Goal: Information Seeking & Learning: Learn about a topic

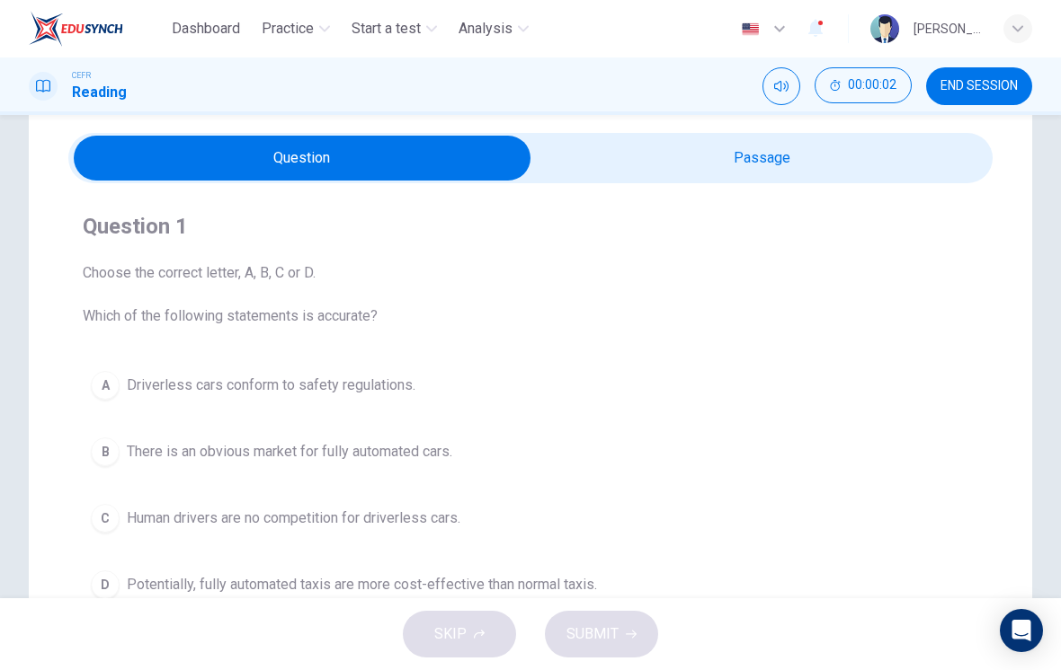
scroll to position [58, 0]
click at [844, 167] on input "checkbox" at bounding box center [302, 157] width 1386 height 45
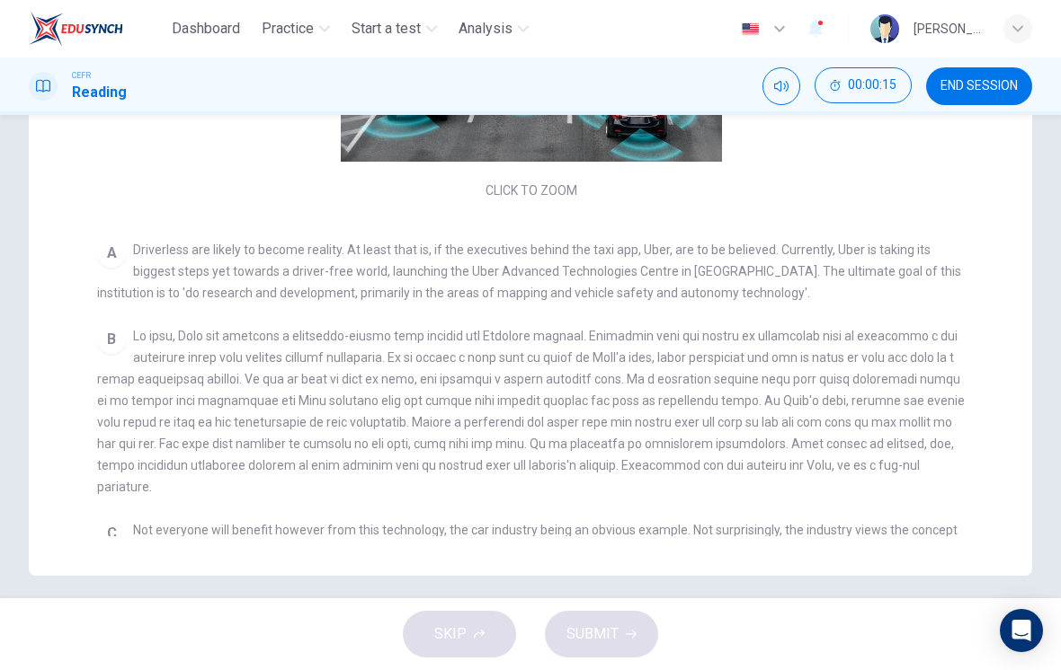
scroll to position [428, 0]
click at [894, 429] on span at bounding box center [530, 410] width 867 height 165
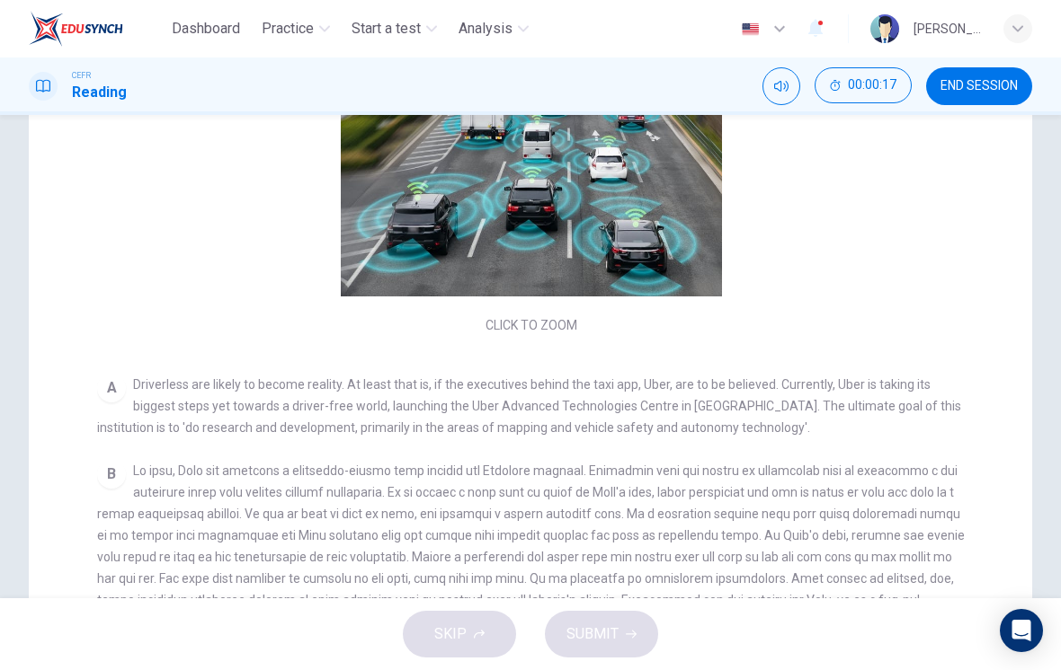
scroll to position [278, 0]
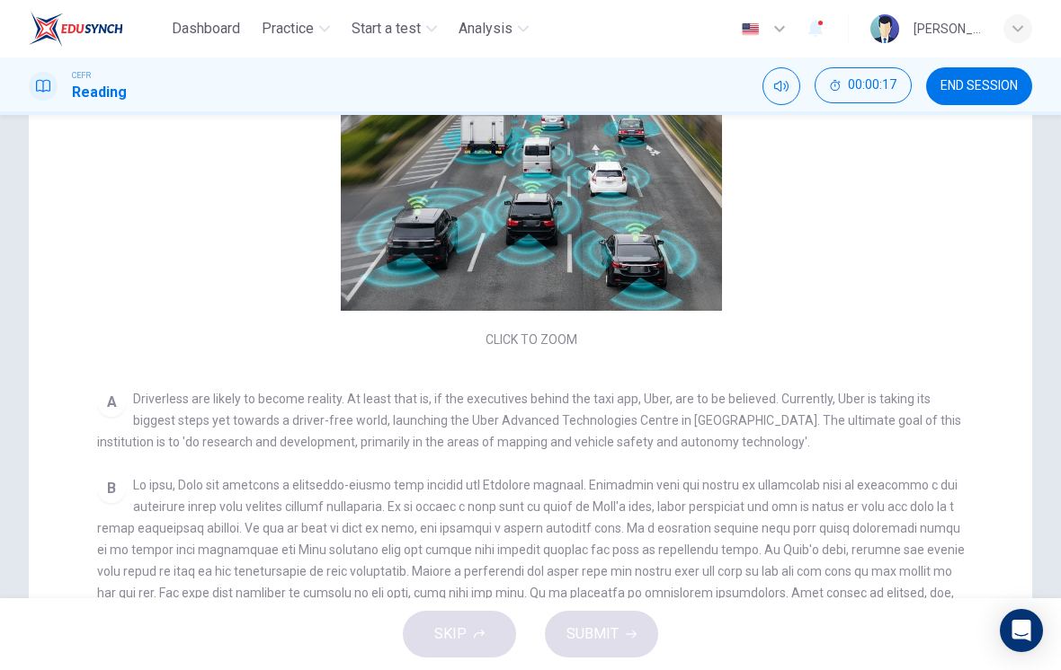
click at [883, 461] on div "CLICK TO ZOOM Click to Zoom A Driverless are likely to become reality. At least…" at bounding box center [542, 364] width 891 height 644
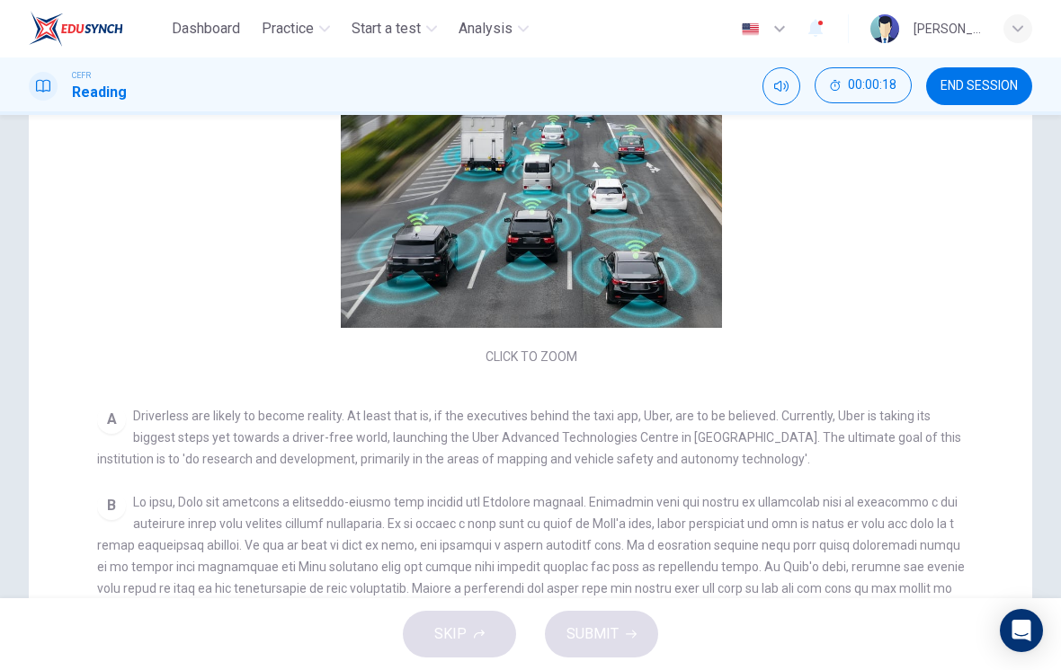
scroll to position [260, 0]
click at [874, 433] on span "Driverless are likely to become reality. At least that is, if the executives be…" at bounding box center [529, 439] width 864 height 58
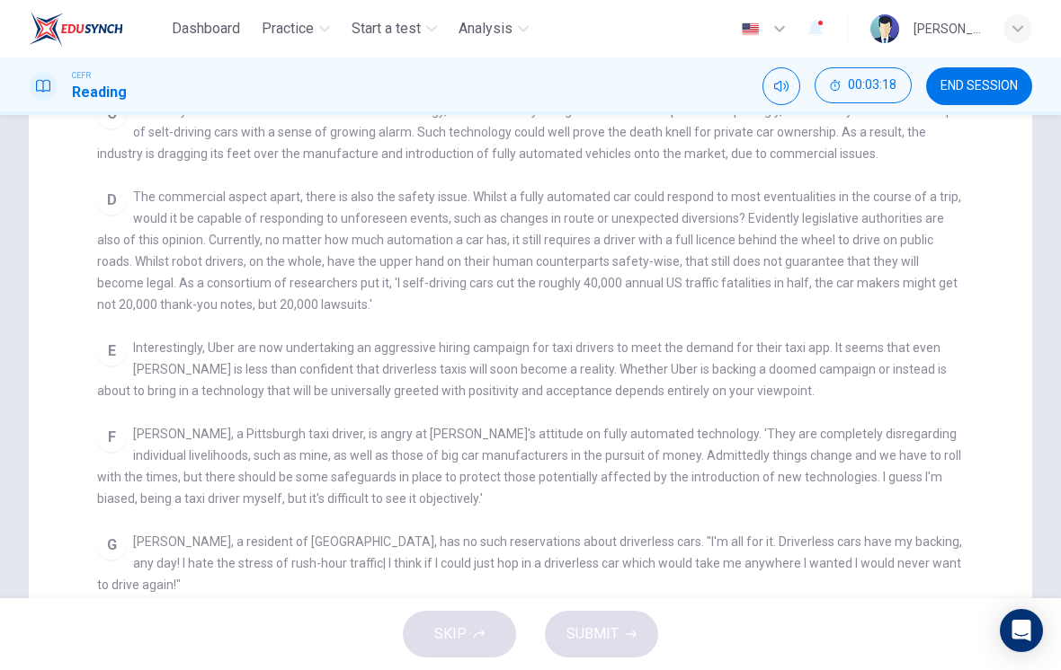
scroll to position [594, 0]
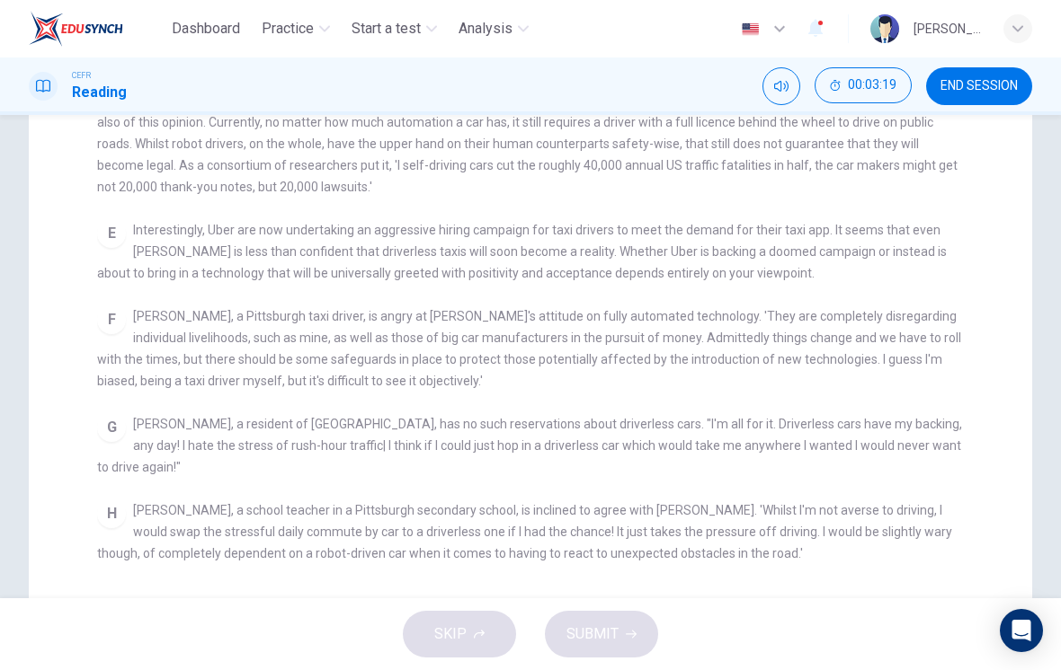
click at [928, 422] on span "[PERSON_NAME], a resident of [GEOGRAPHIC_DATA], has no such reservations about …" at bounding box center [529, 446] width 865 height 58
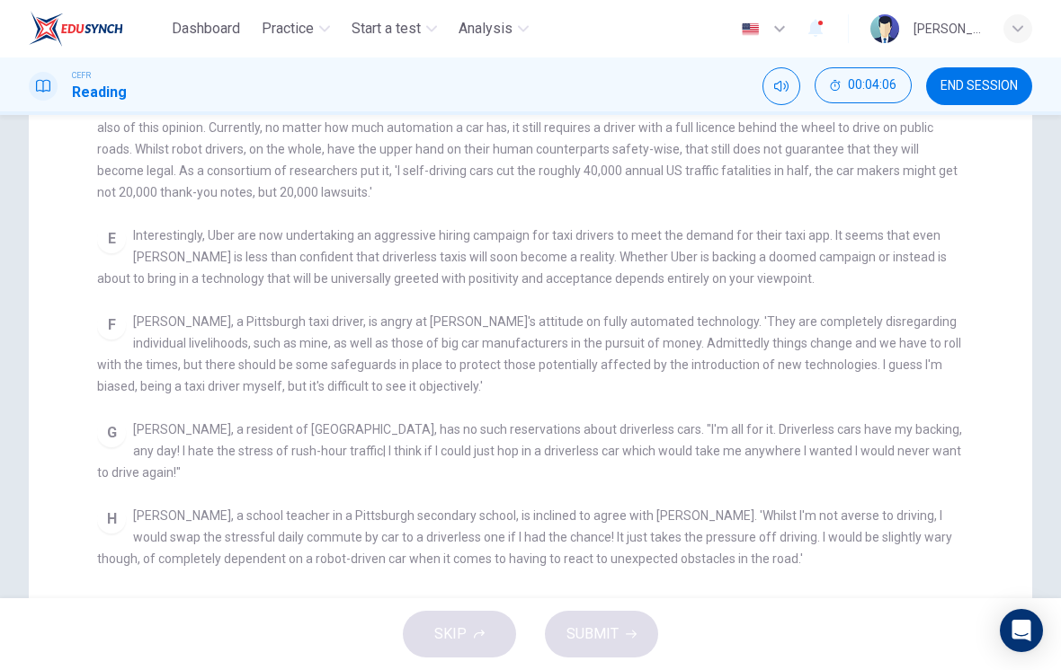
scroll to position [382, 0]
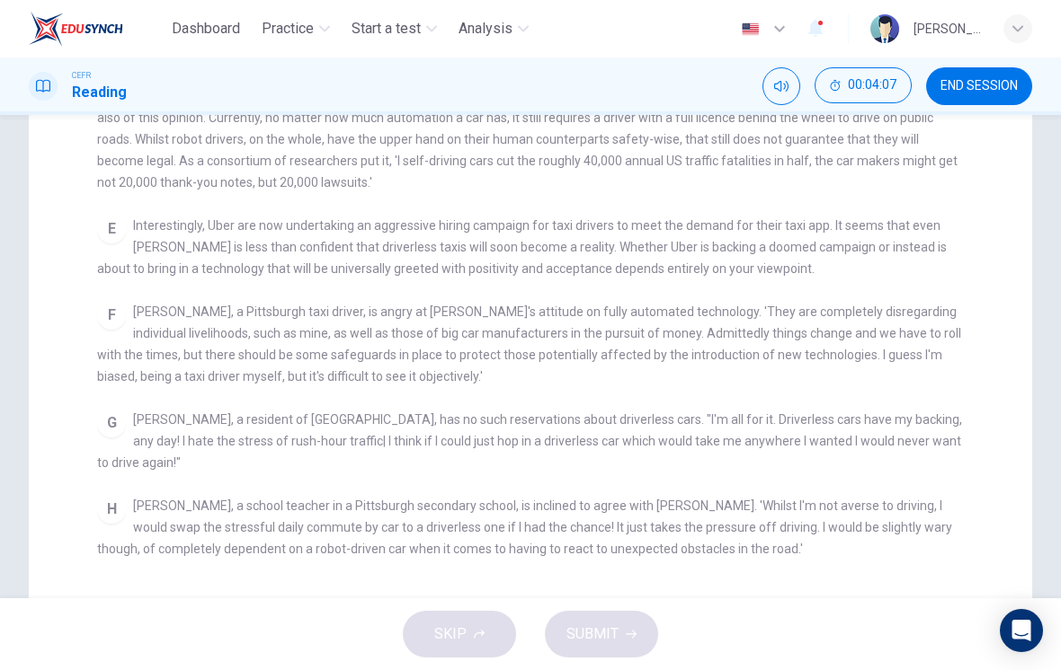
click at [937, 440] on span "[PERSON_NAME], a resident of [GEOGRAPHIC_DATA], has no such reservations about …" at bounding box center [529, 442] width 865 height 58
click at [939, 441] on div "G [PERSON_NAME], a resident of [GEOGRAPHIC_DATA], has no such reservations abou…" at bounding box center [530, 441] width 867 height 65
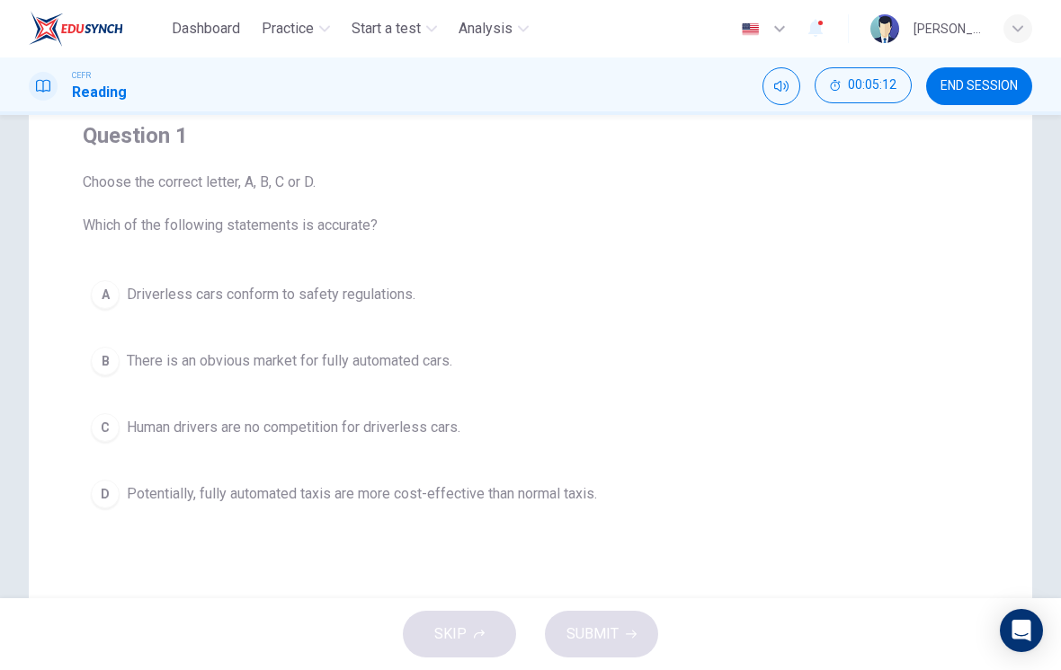
scroll to position [157, 0]
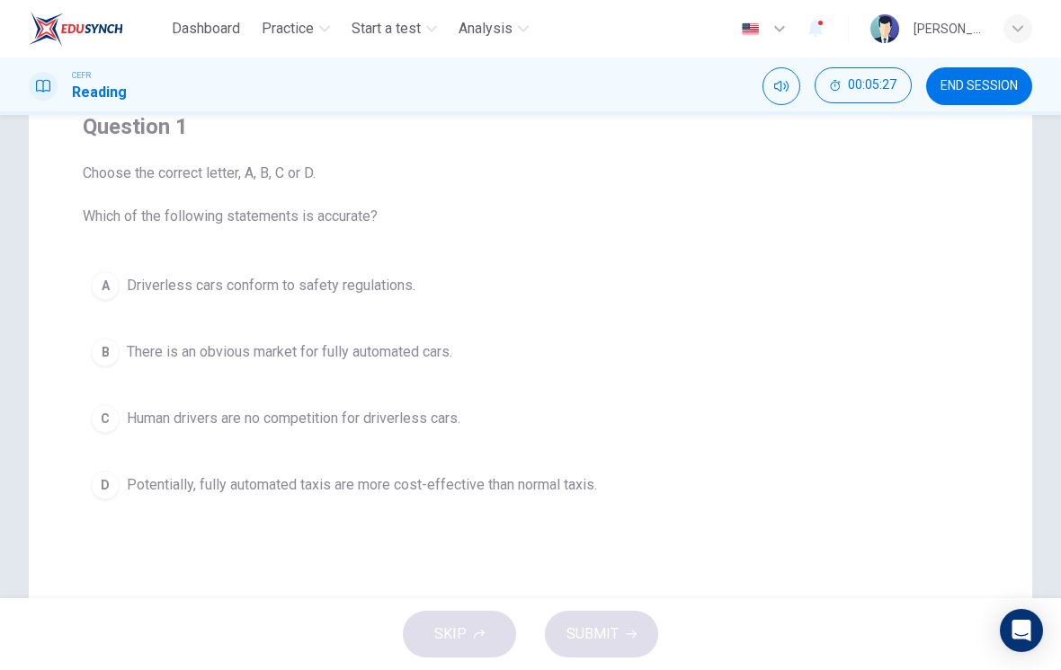
click at [95, 485] on div "D" at bounding box center [105, 485] width 29 height 29
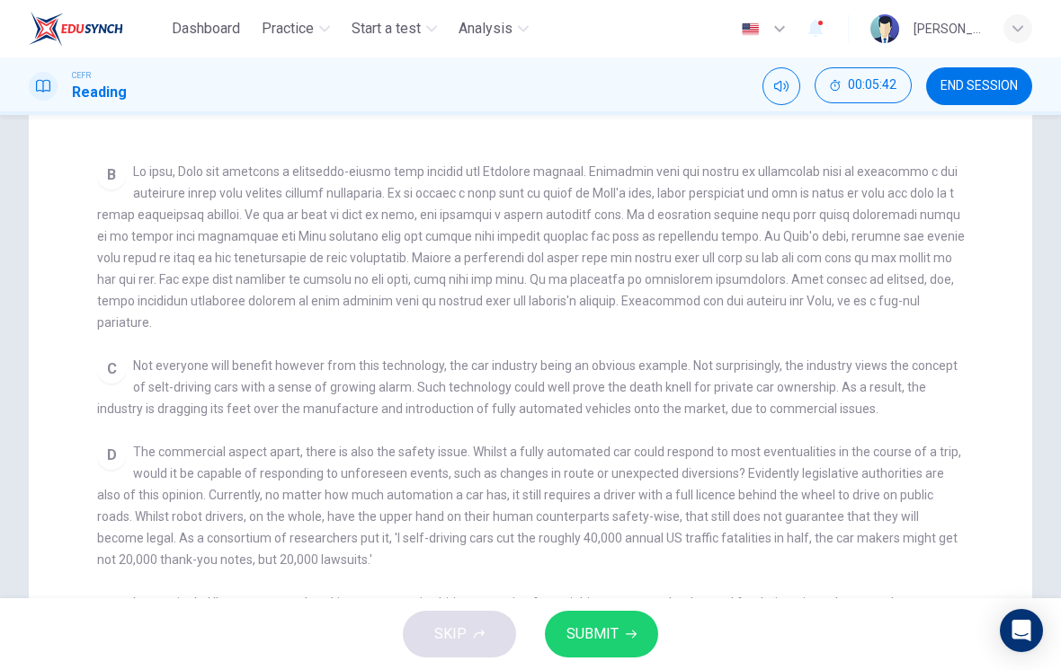
scroll to position [412, 0]
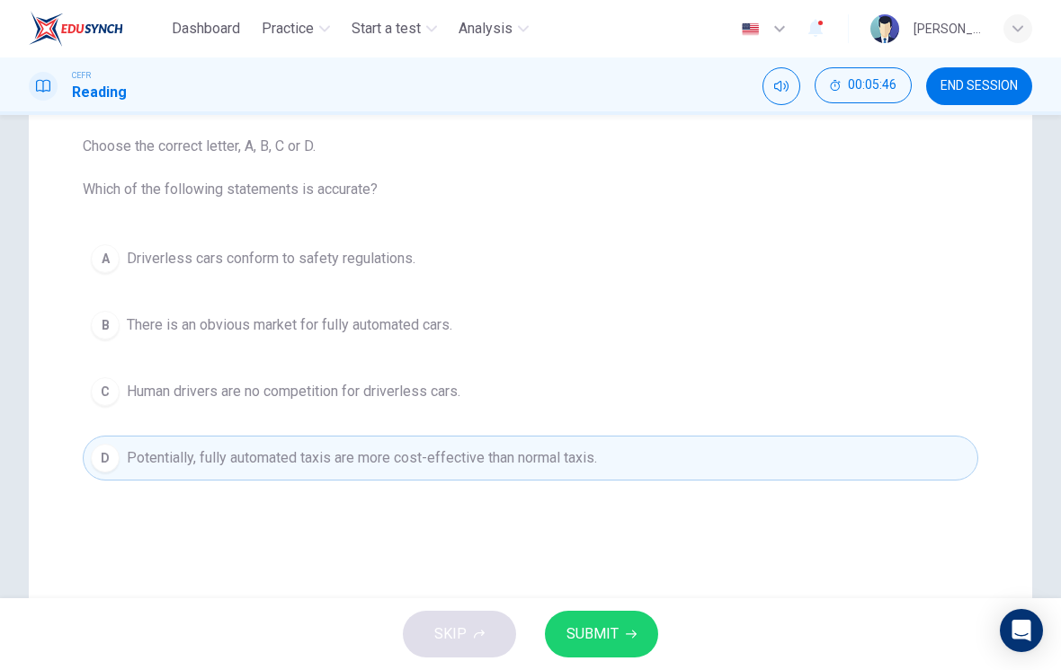
click at [644, 629] on button "SUBMIT" at bounding box center [601, 634] width 113 height 47
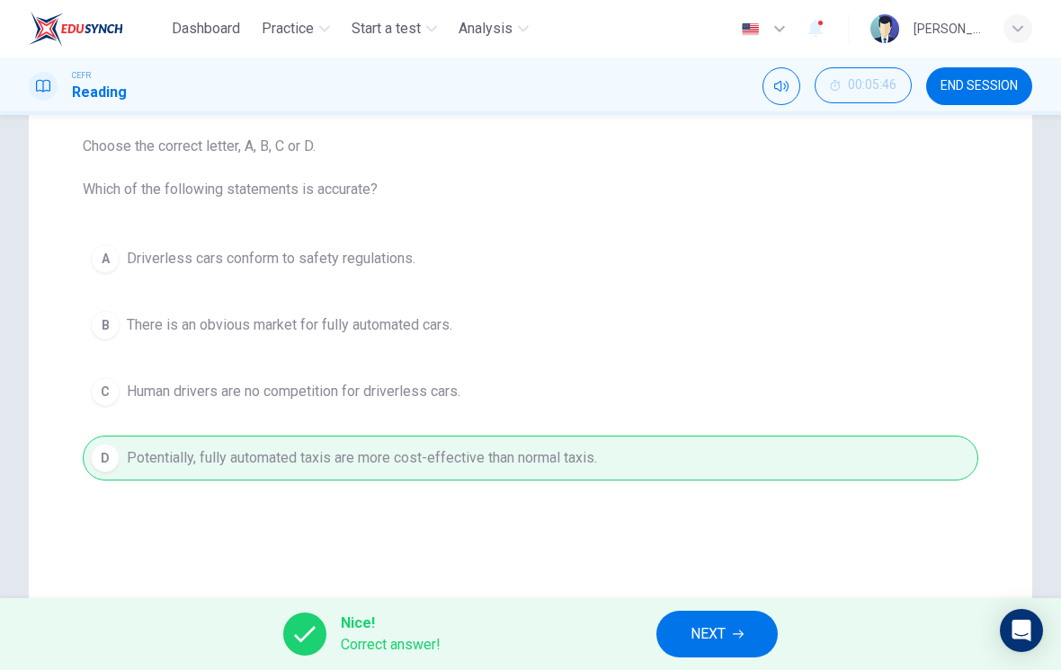
click at [731, 630] on button "NEXT" at bounding box center [716, 634] width 121 height 47
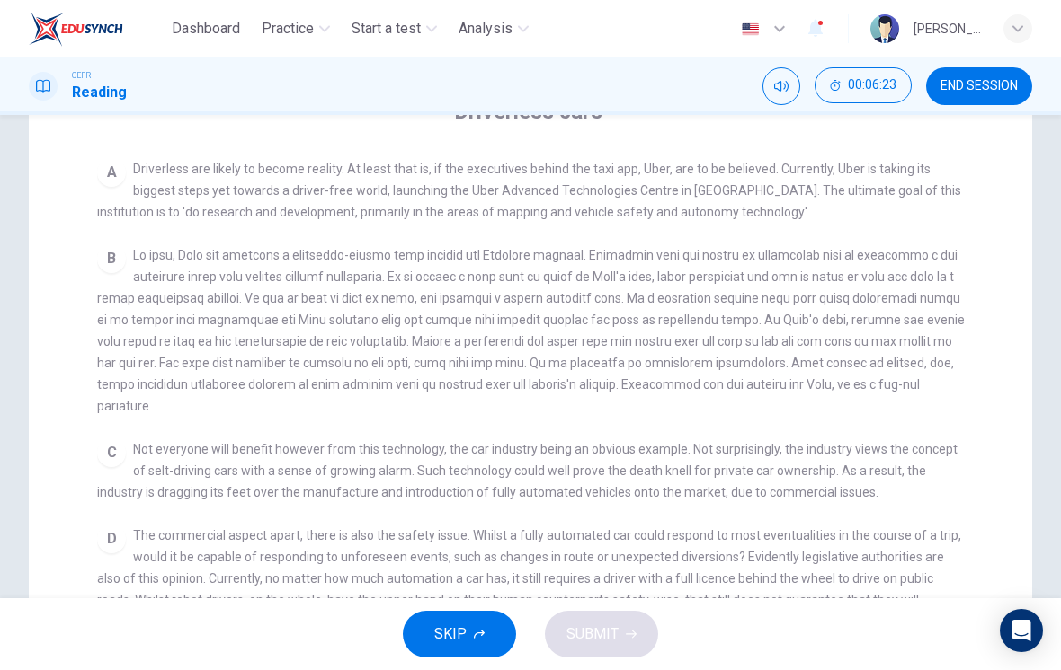
scroll to position [343, 0]
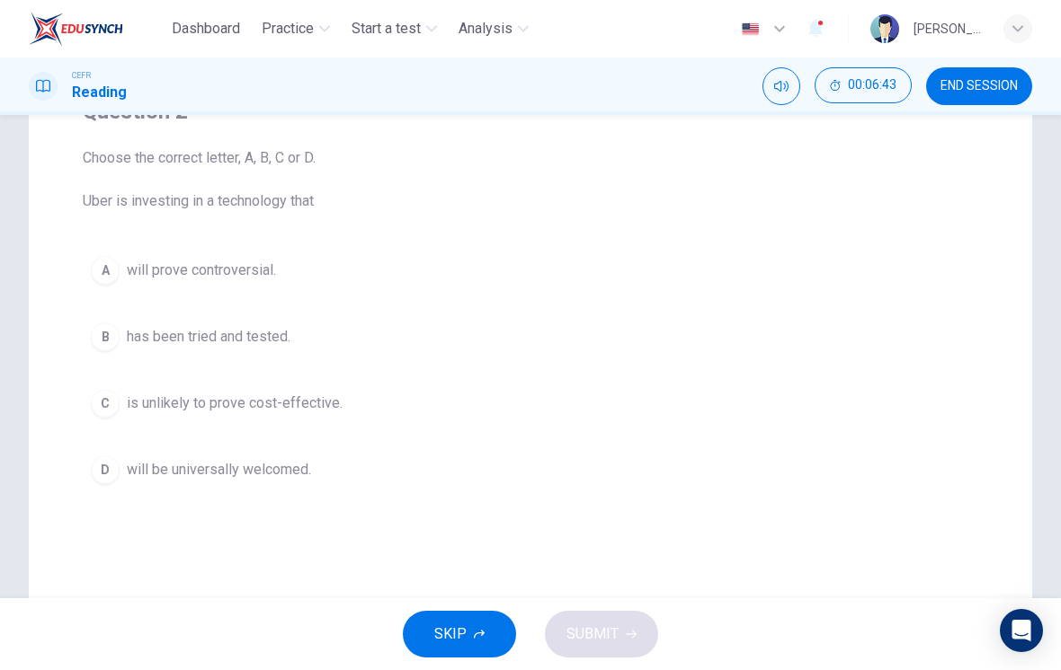
click at [104, 269] on div "A" at bounding box center [105, 270] width 29 height 29
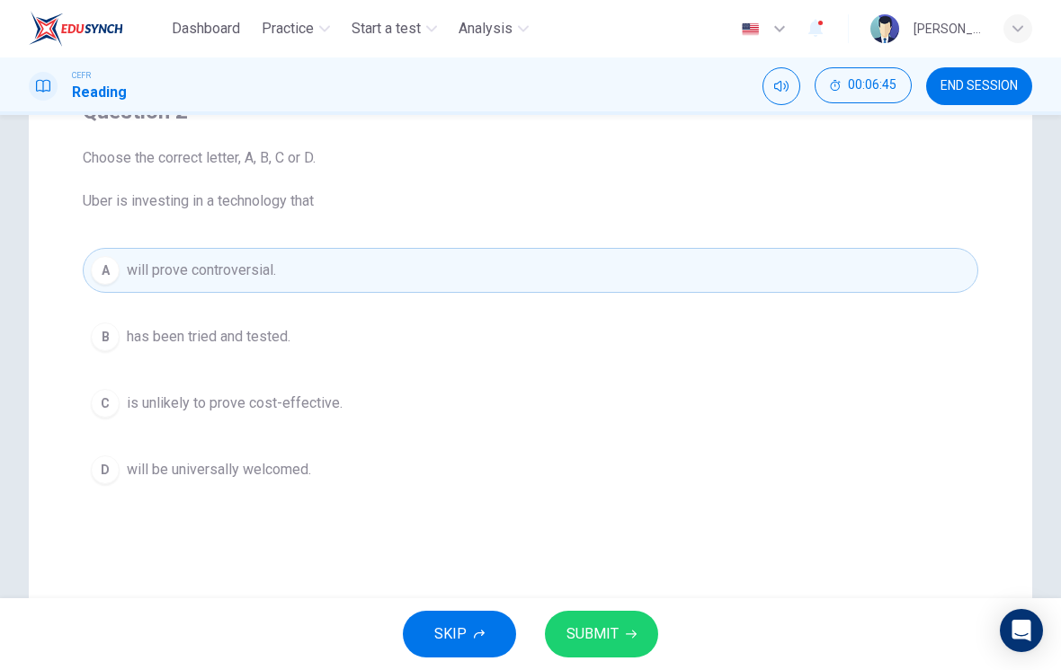
click at [637, 624] on button "SUBMIT" at bounding box center [601, 634] width 113 height 47
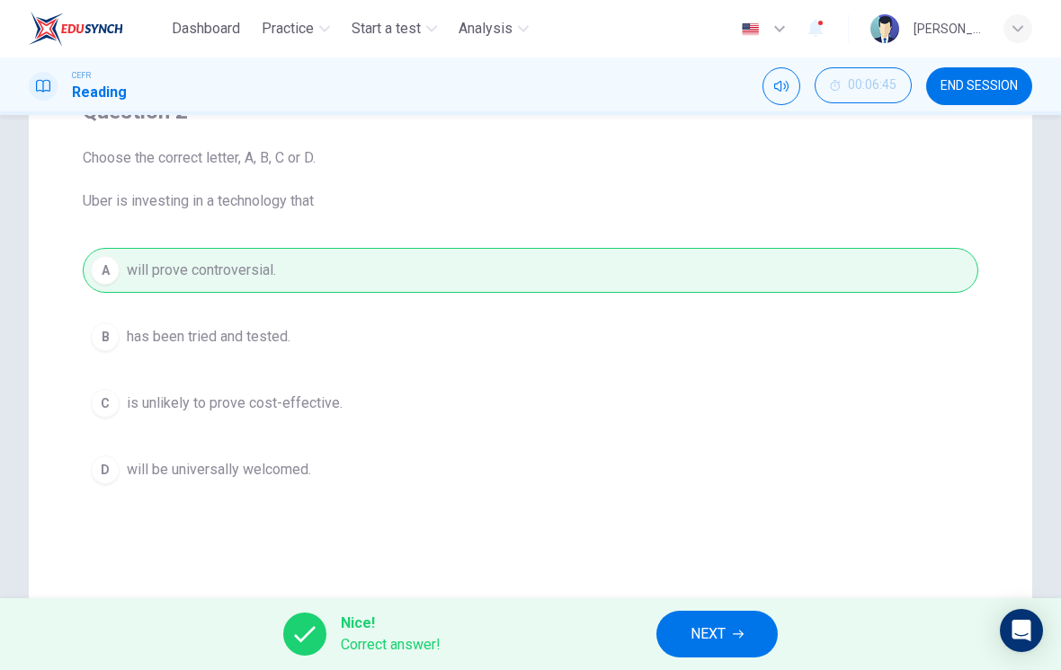
click at [715, 643] on span "NEXT" at bounding box center [707, 634] width 35 height 25
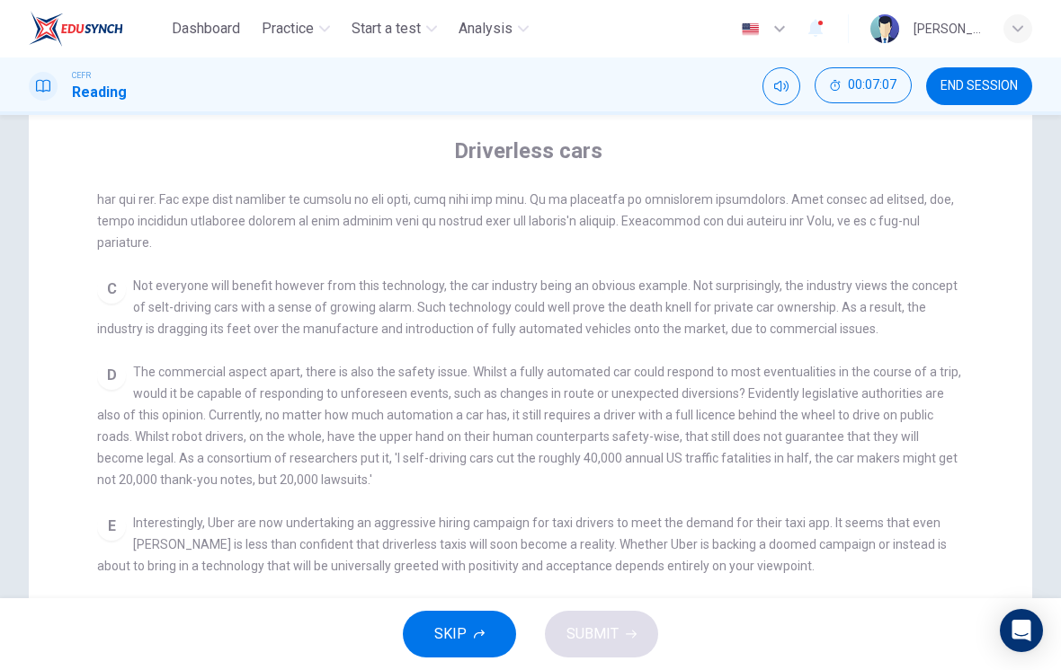
scroll to position [572, 0]
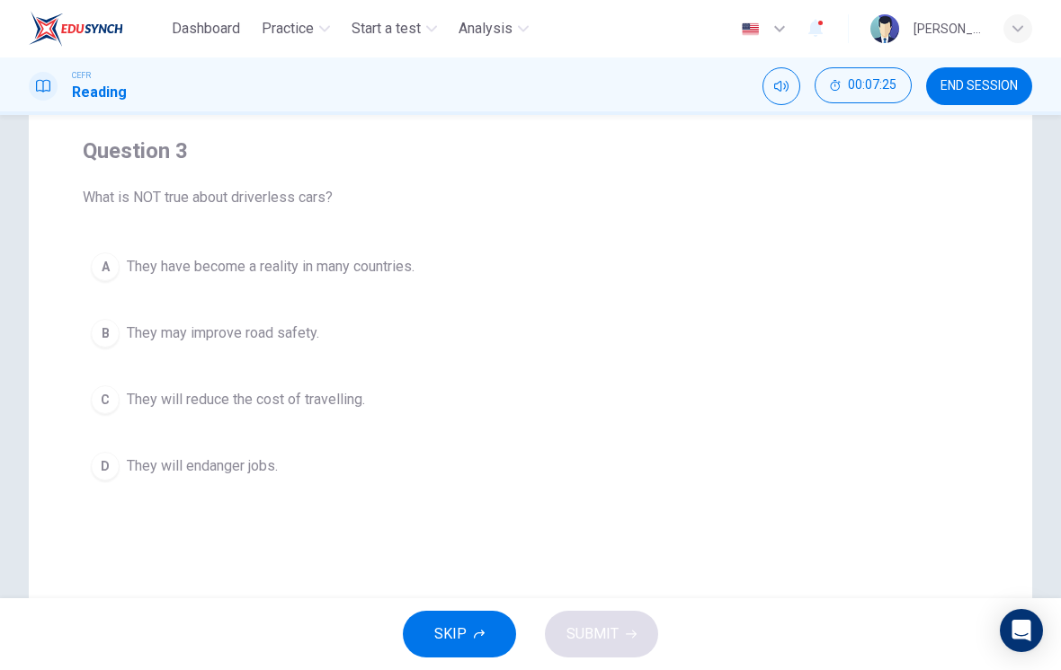
click at [125, 285] on button "A They have become a reality in many countries." at bounding box center [530, 266] width 895 height 45
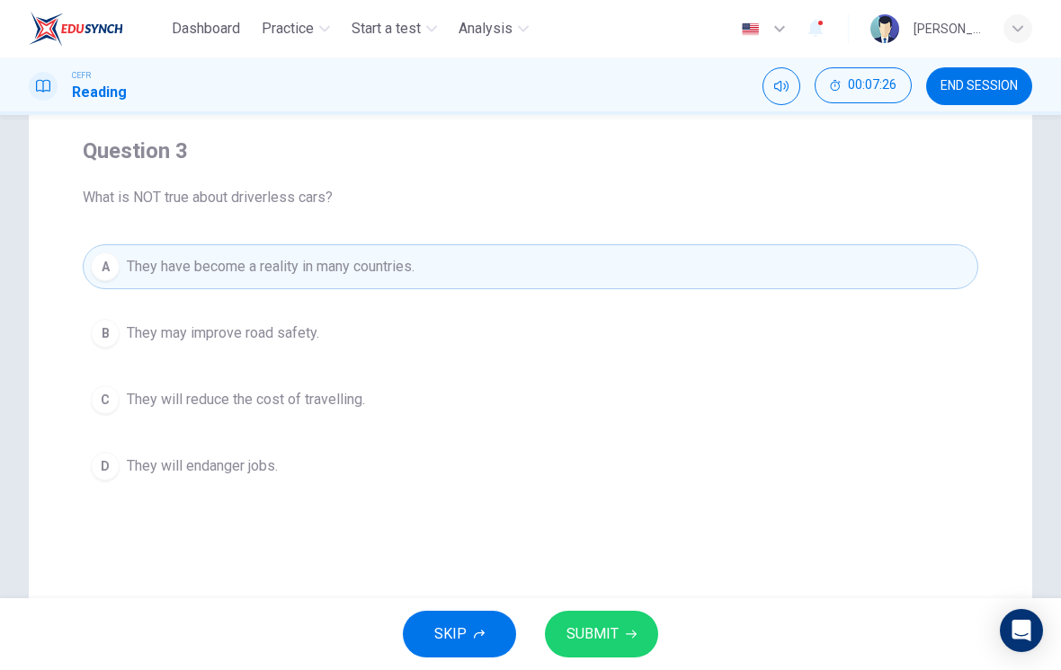
click at [632, 628] on button "SUBMIT" at bounding box center [601, 634] width 113 height 47
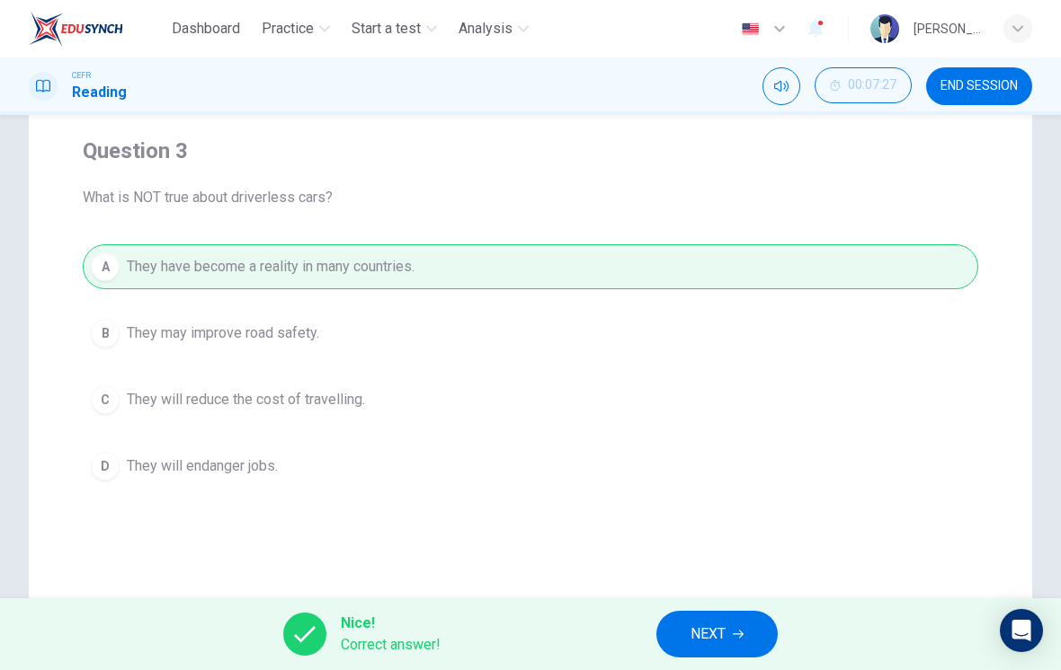
click at [718, 629] on span "NEXT" at bounding box center [707, 634] width 35 height 25
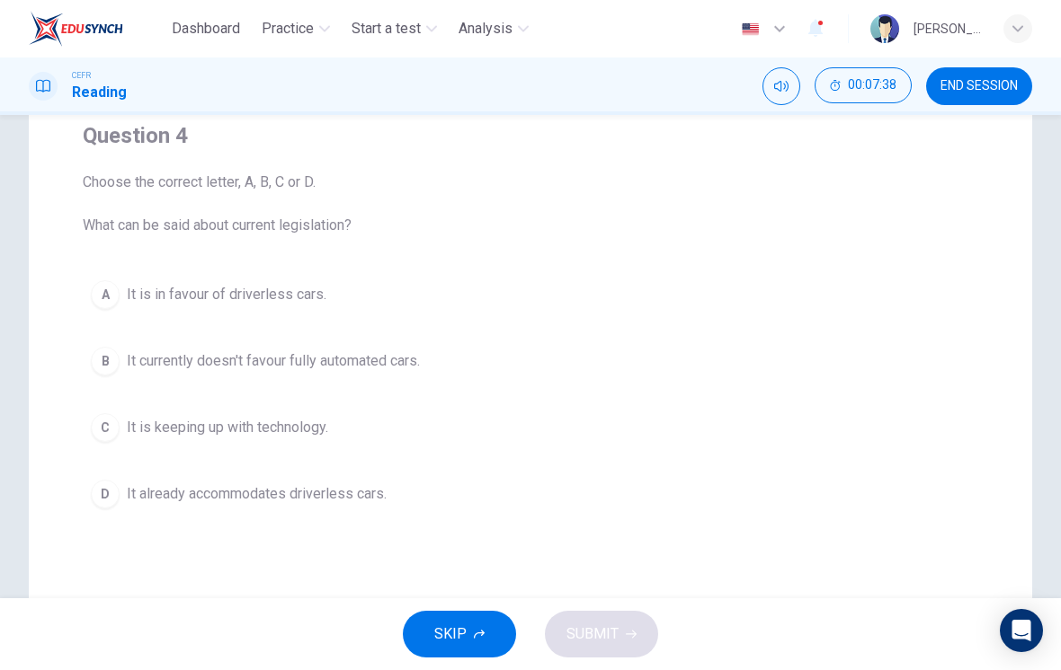
scroll to position [166, 0]
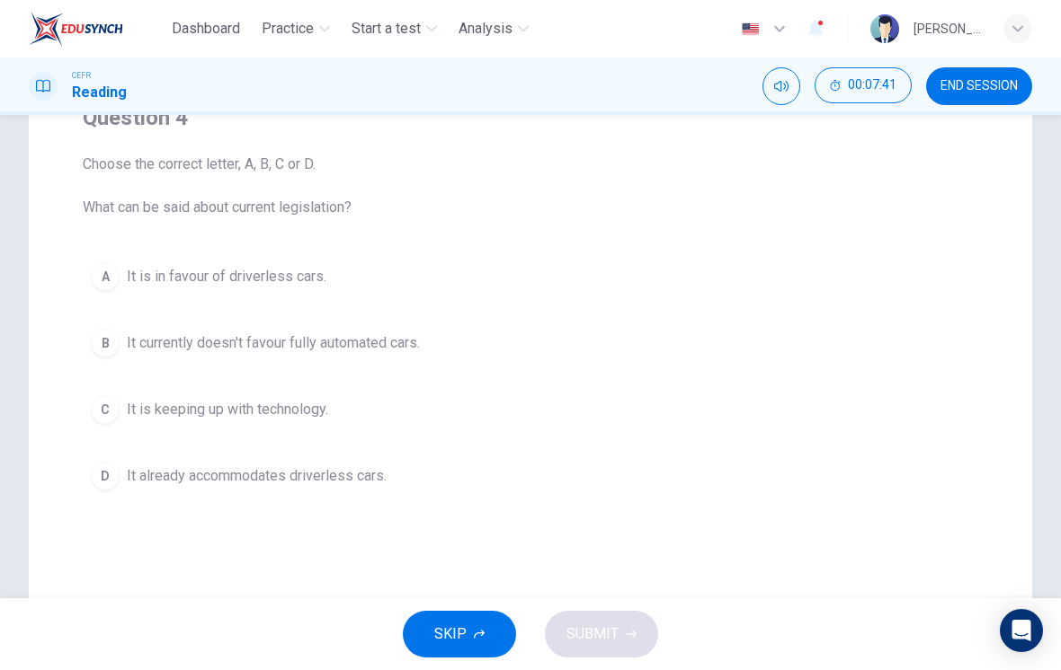
click at [112, 354] on div "B" at bounding box center [105, 343] width 29 height 29
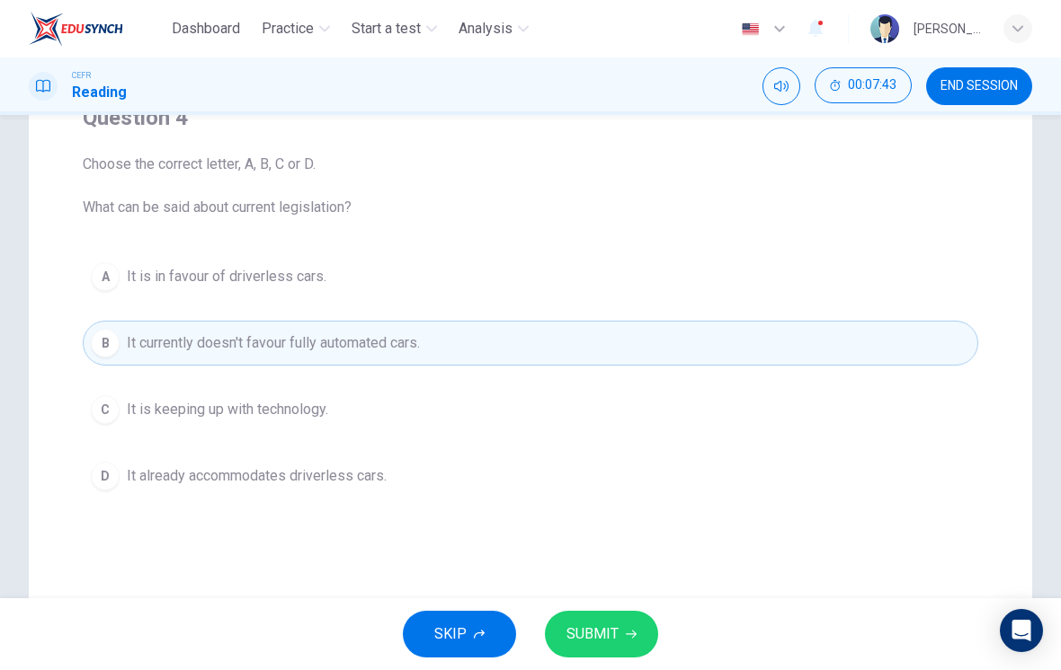
click at [631, 633] on icon "button" at bounding box center [631, 634] width 11 height 11
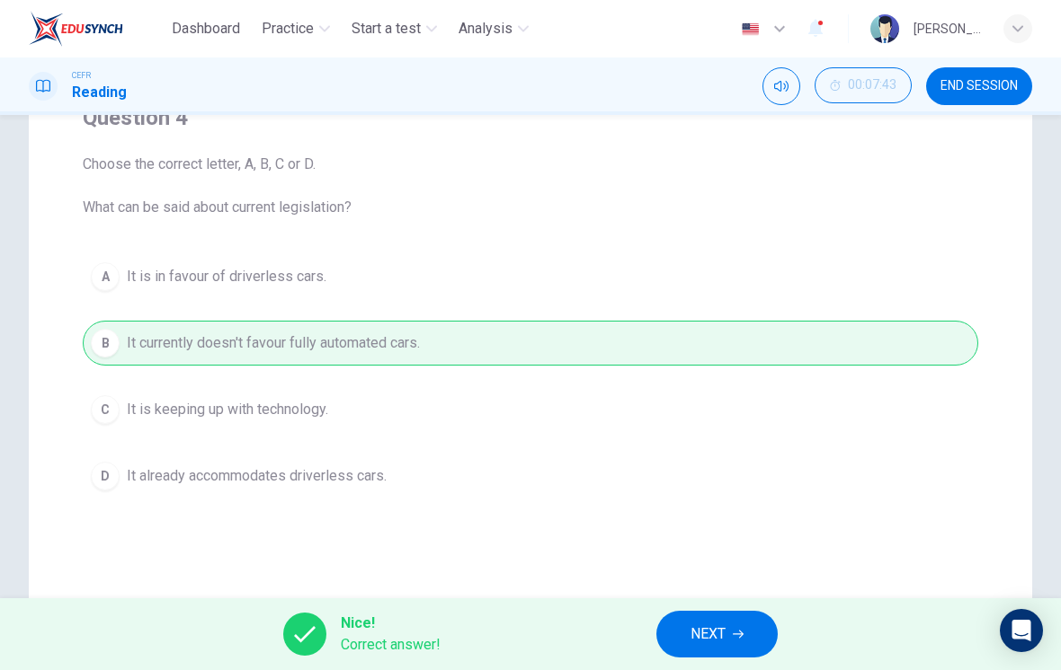
click at [736, 636] on icon "button" at bounding box center [738, 634] width 11 height 11
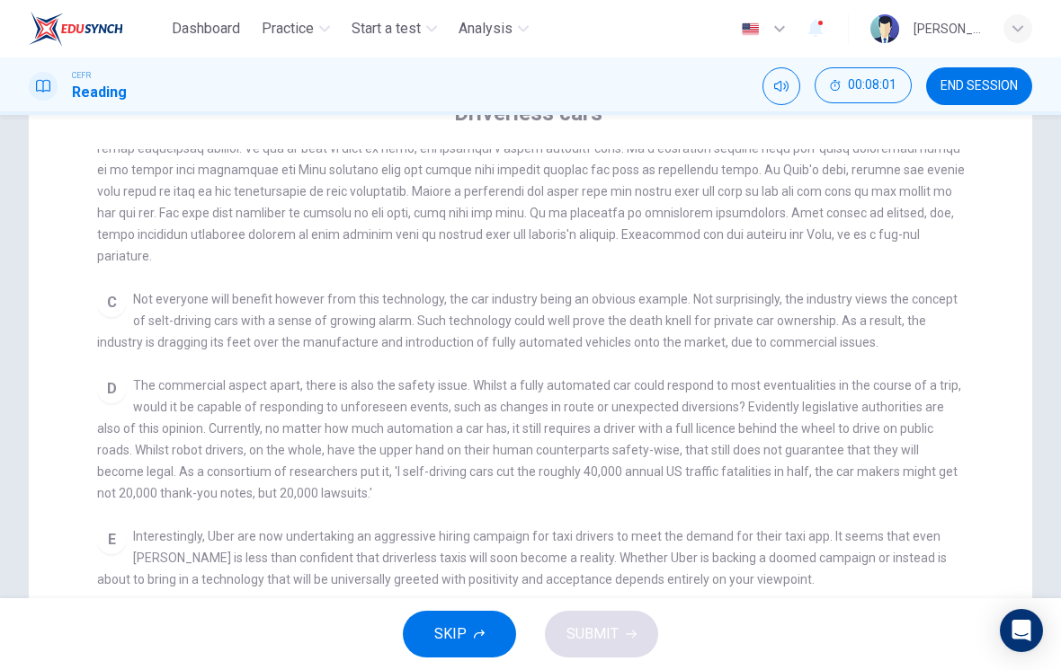
scroll to position [486, 0]
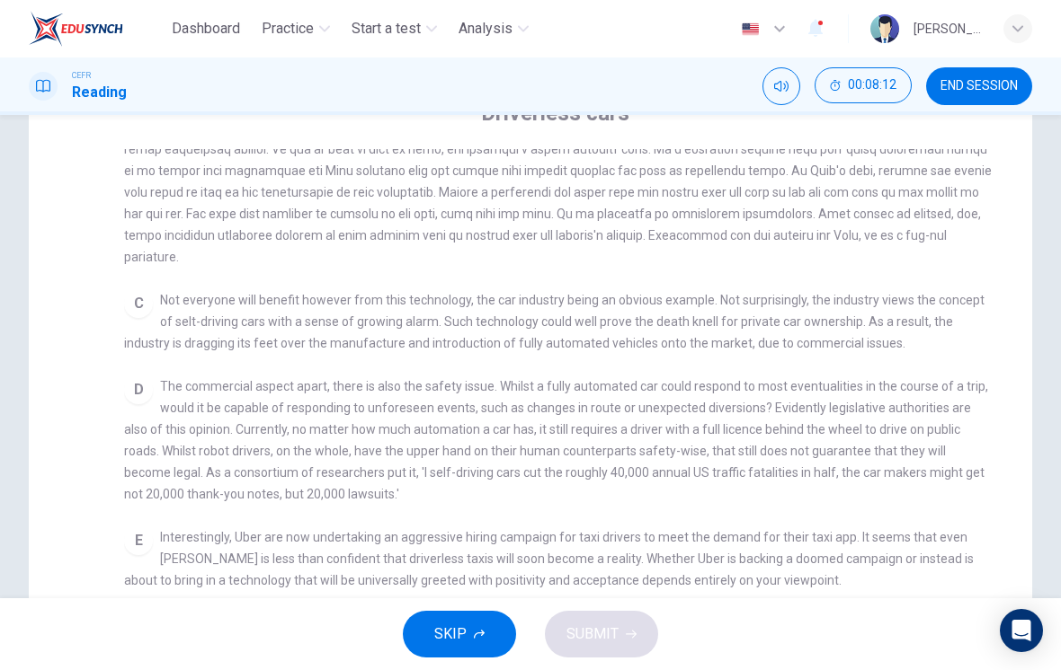
checkbox input "false"
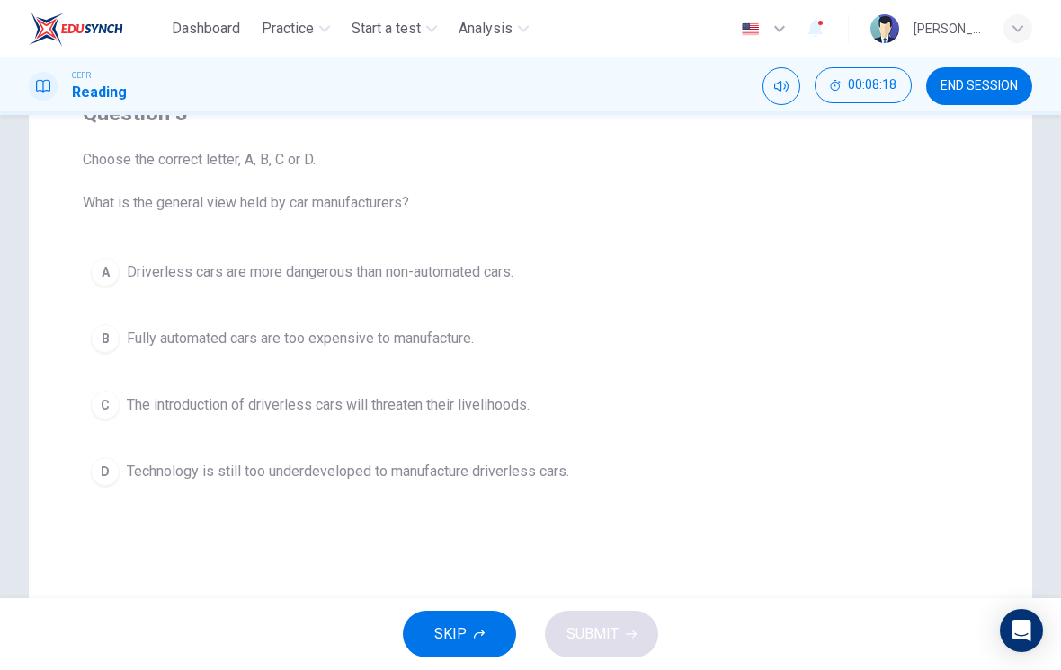
click at [102, 408] on div "C" at bounding box center [105, 405] width 29 height 29
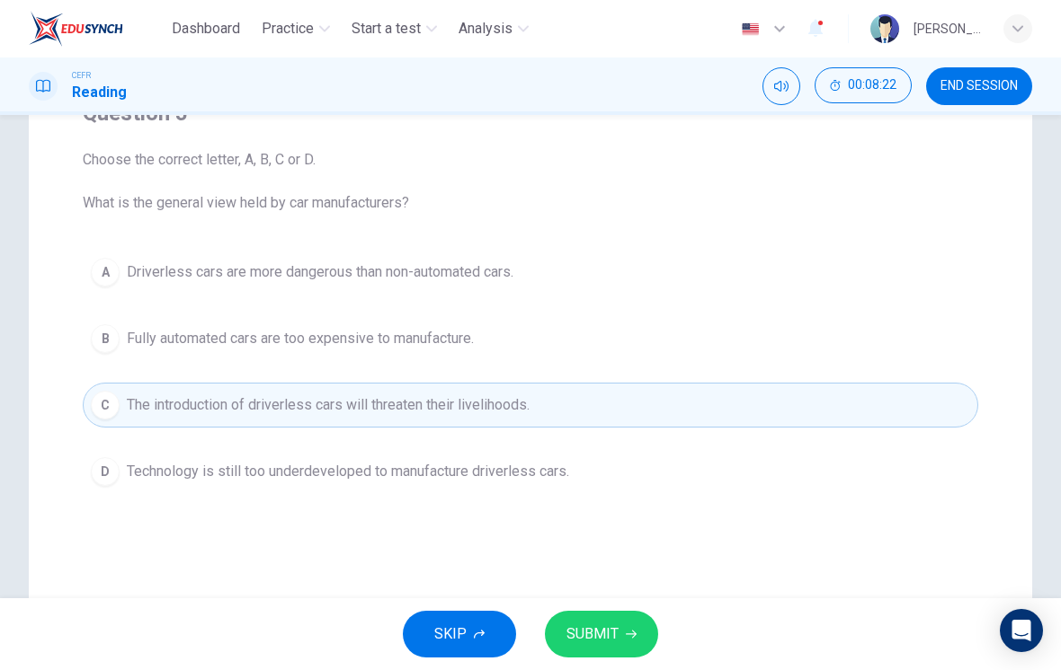
click at [626, 637] on icon "button" at bounding box center [631, 634] width 11 height 11
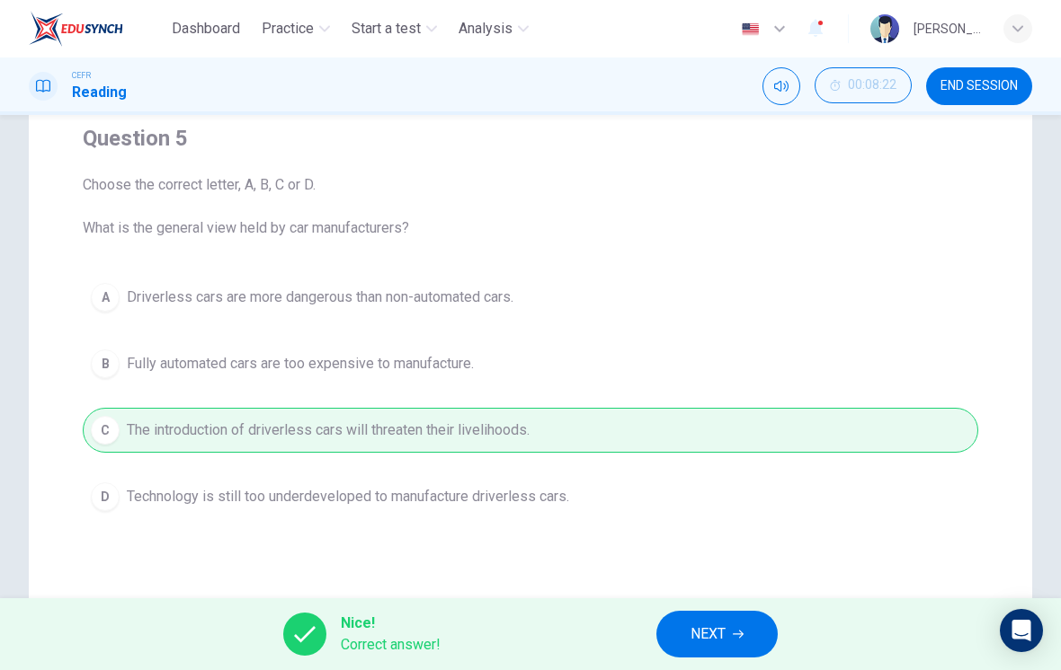
scroll to position [127, 0]
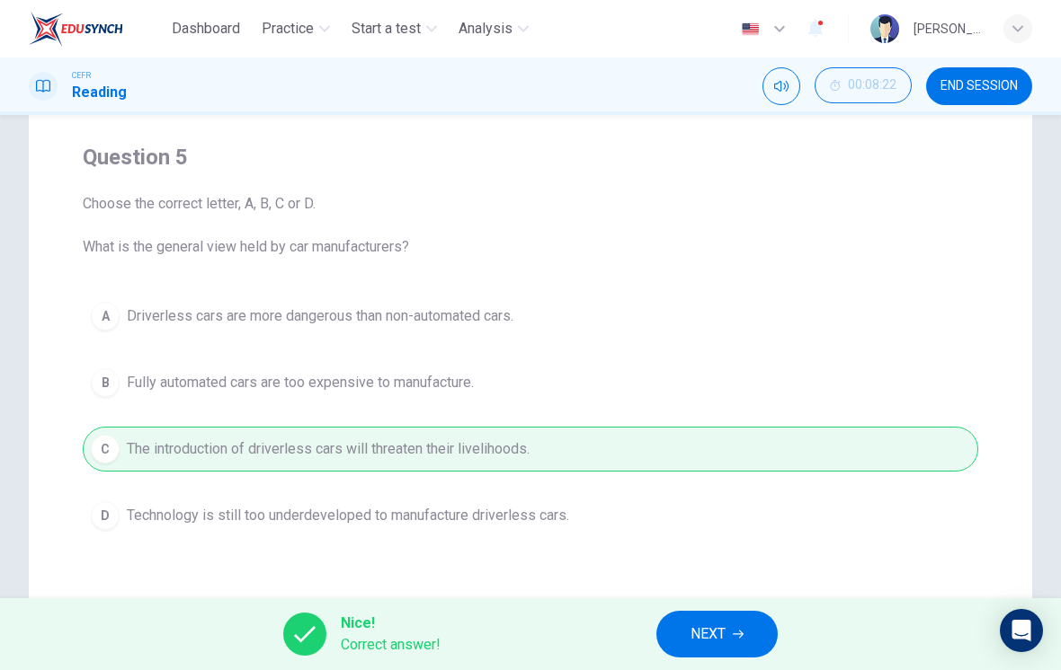
click at [748, 625] on button "NEXT" at bounding box center [716, 634] width 121 height 47
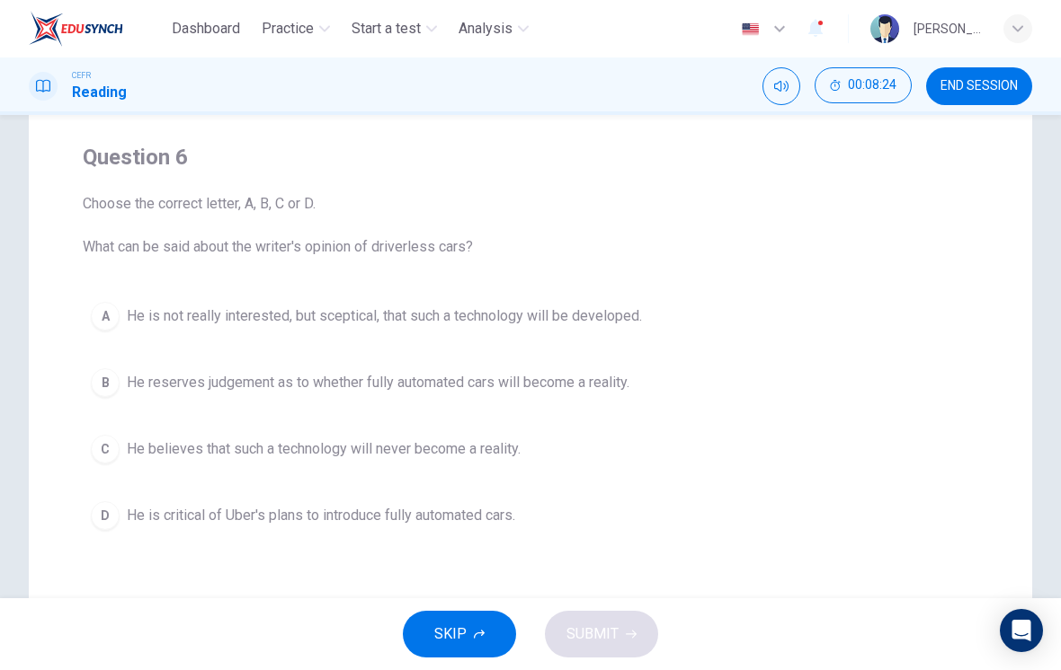
scroll to position [188, 0]
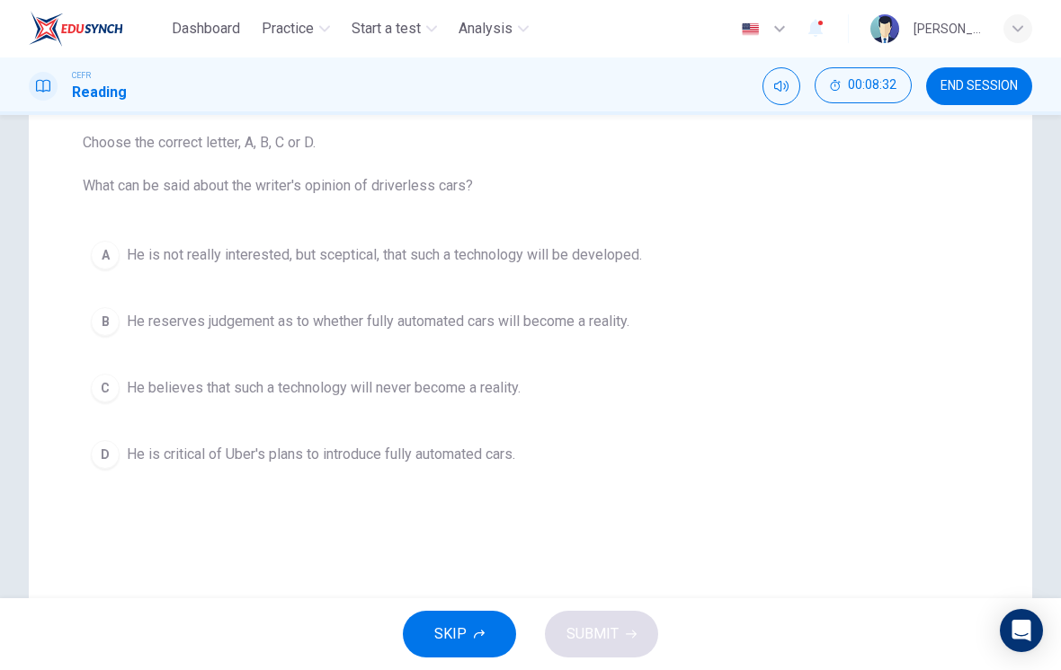
click at [93, 315] on div "B" at bounding box center [105, 321] width 29 height 29
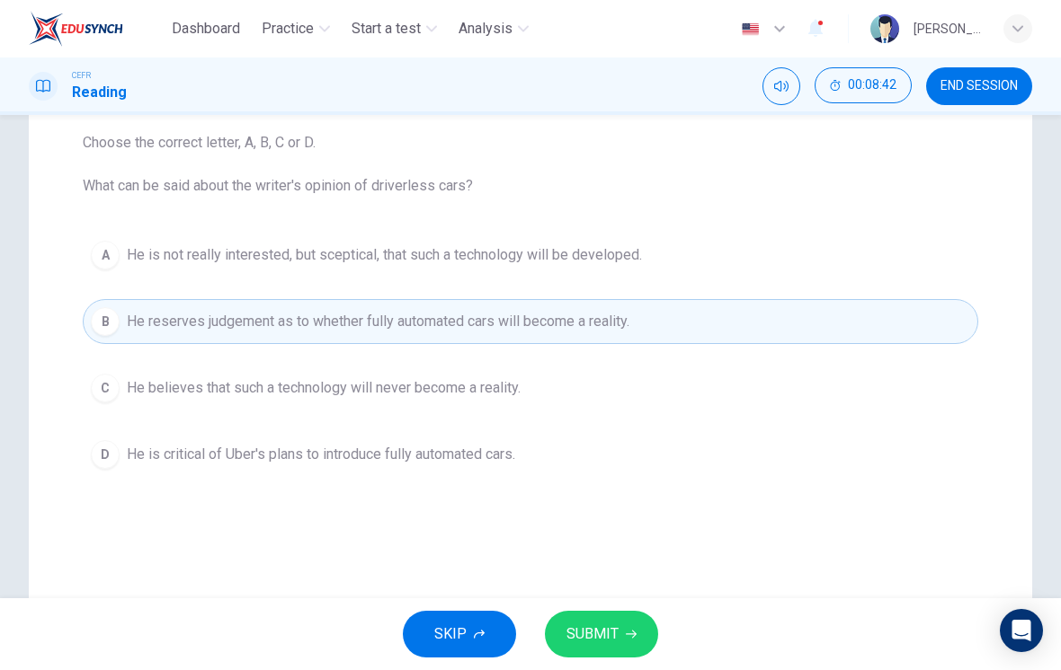
click at [629, 630] on icon "button" at bounding box center [631, 634] width 11 height 11
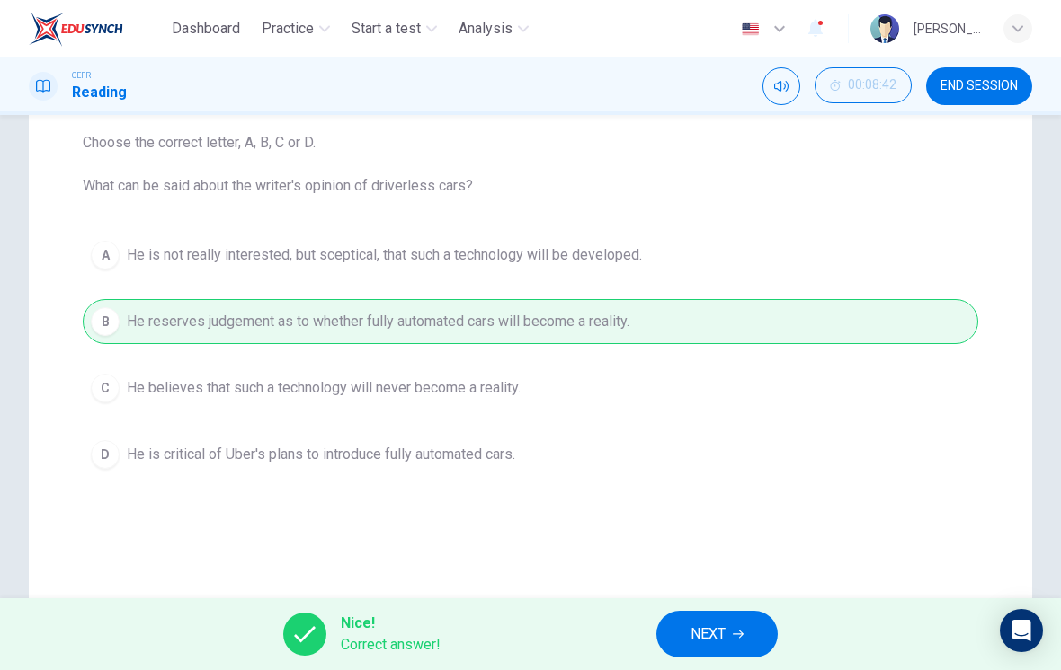
click at [747, 625] on button "NEXT" at bounding box center [716, 634] width 121 height 47
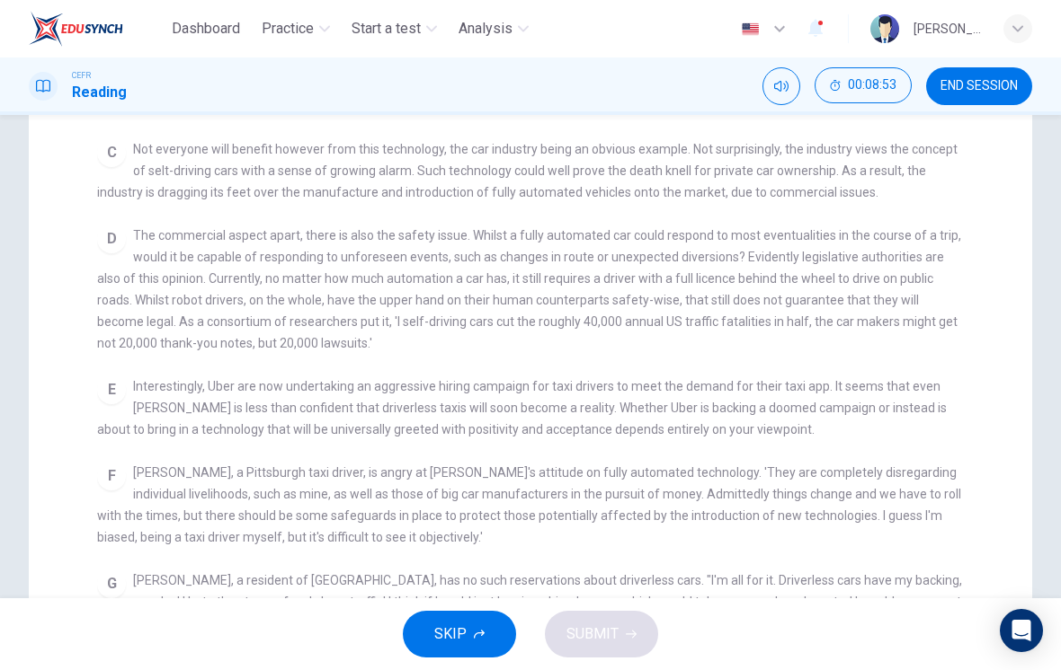
scroll to position [594, 0]
checkbox input "false"
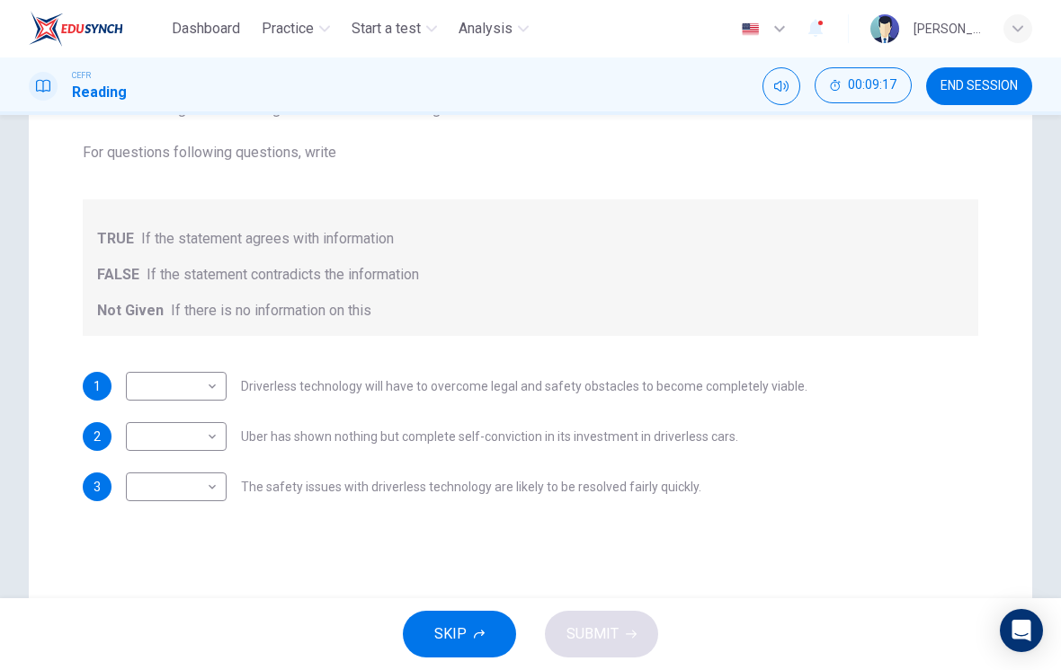
click at [153, 434] on body "Dashboard Practice Start a test Analysis English en ​ [PERSON_NAME] [PERSON_NAM…" at bounding box center [530, 335] width 1061 height 670
click at [145, 457] on li "TRUE" at bounding box center [176, 465] width 101 height 29
type input "TRUE"
click at [145, 485] on body "Dashboard Practice Start a test Analysis English en ​ [PERSON_NAME] [PERSON_NAM…" at bounding box center [530, 335] width 1061 height 670
click at [143, 575] on li "Not Given" at bounding box center [176, 573] width 101 height 29
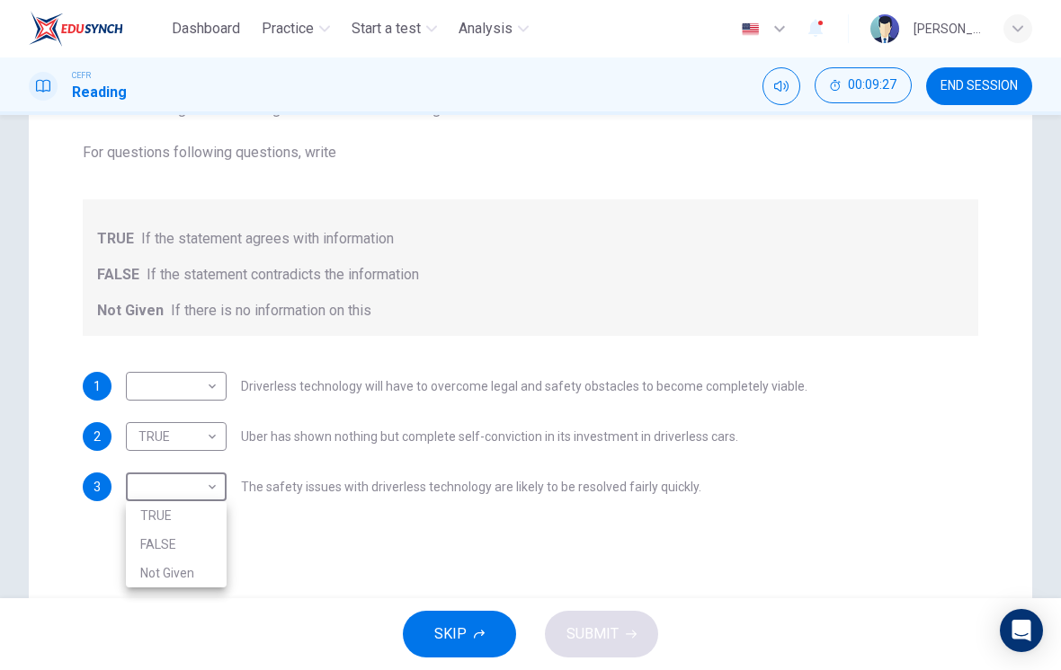
type input "Not Given"
click at [164, 392] on body "Dashboard Practice Start a test Analysis English en ​ [PERSON_NAME] [PERSON_NAM…" at bounding box center [530, 335] width 1061 height 670
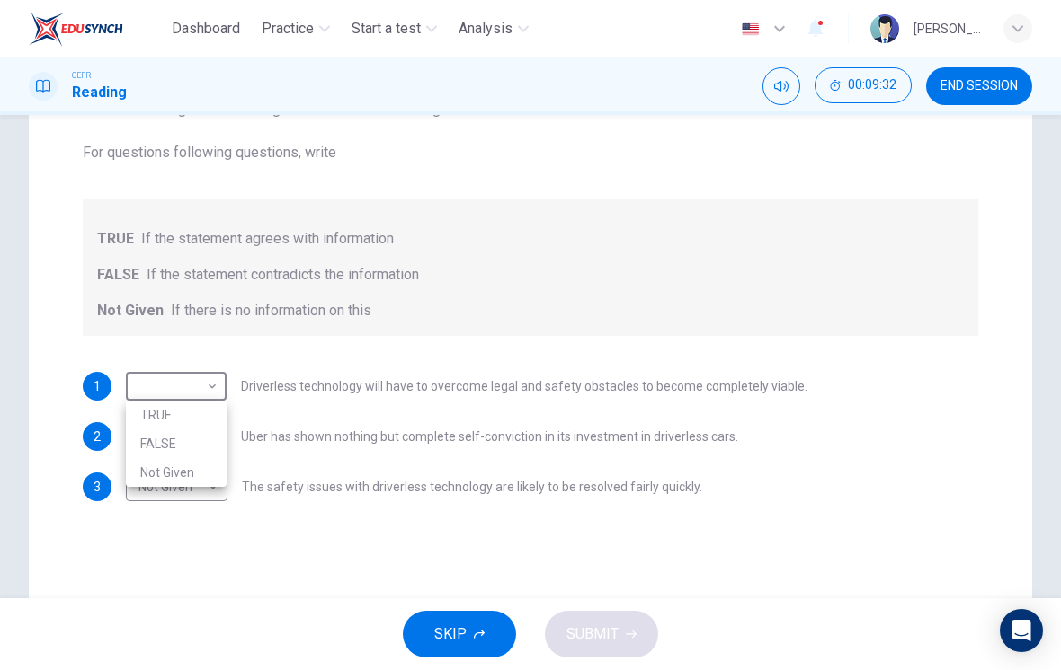
click at [147, 412] on li "TRUE" at bounding box center [176, 415] width 101 height 29
type input "TRUE"
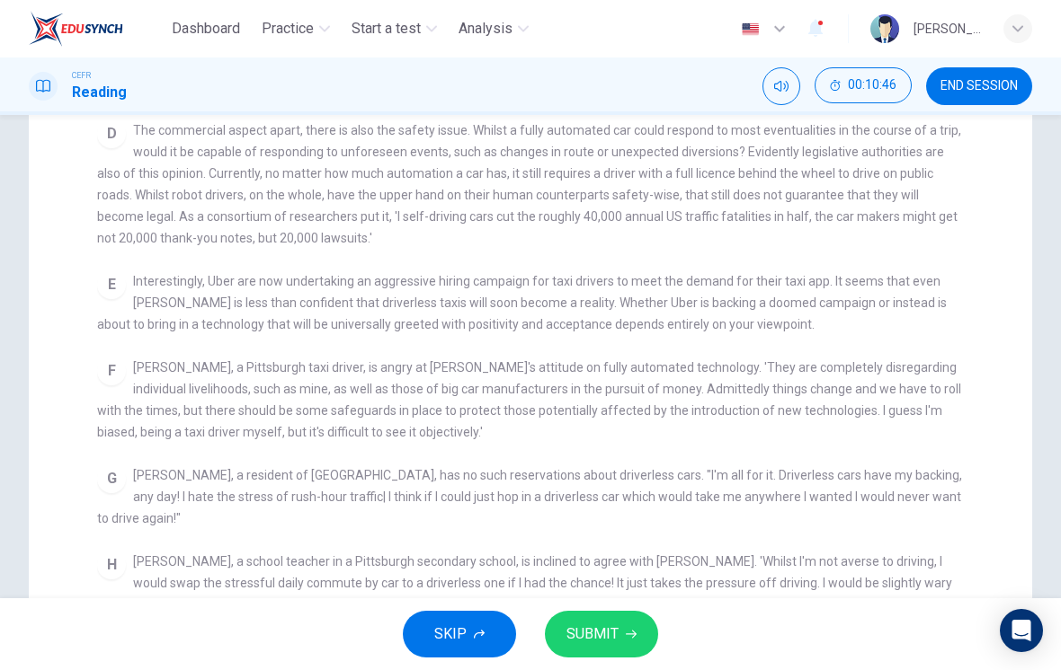
scroll to position [321, 0]
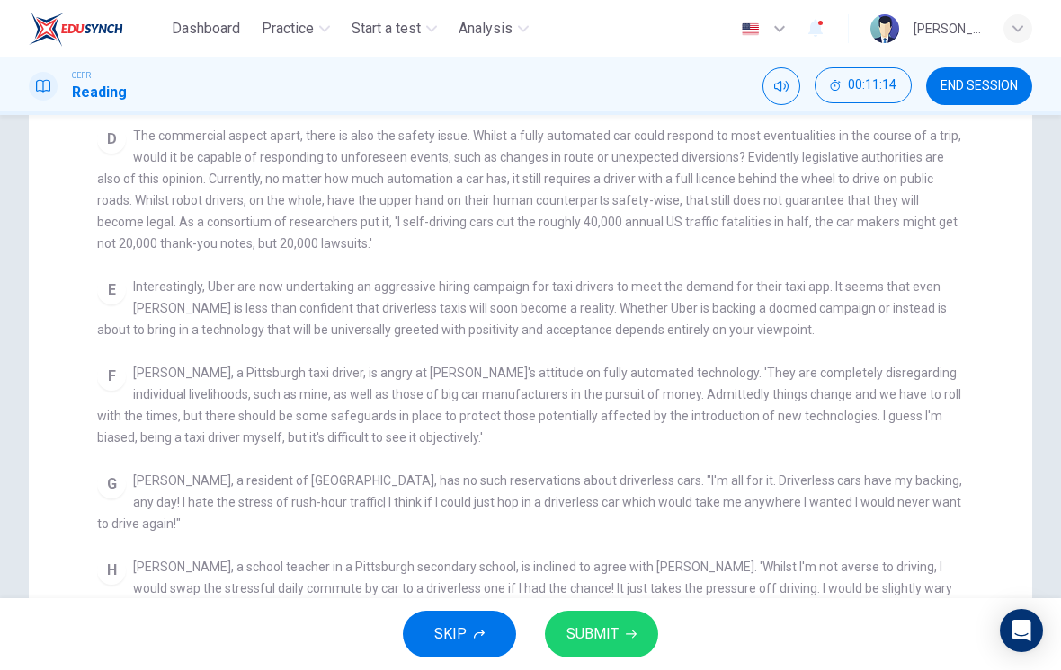
checkbox input "false"
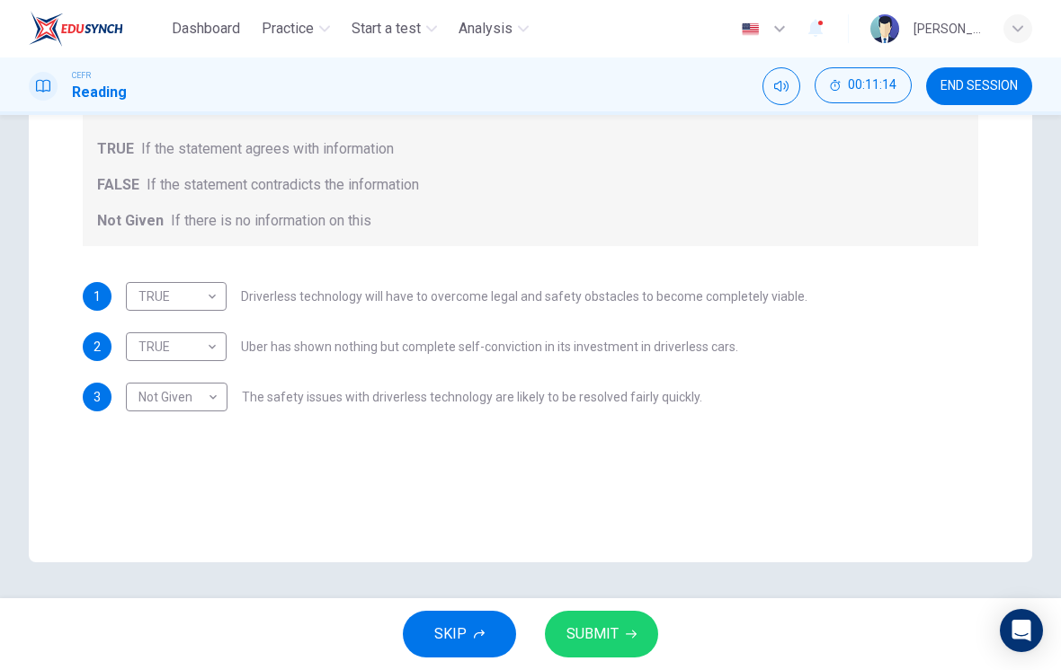
scroll to position [311, 0]
click at [151, 344] on body "Dashboard Practice Start a test Analysis English en ​ [PERSON_NAME] [PERSON_NAM…" at bounding box center [530, 335] width 1061 height 670
click at [148, 404] on li "FALSE" at bounding box center [176, 404] width 101 height 29
type input "FALSE"
click at [621, 635] on button "SUBMIT" at bounding box center [601, 634] width 113 height 47
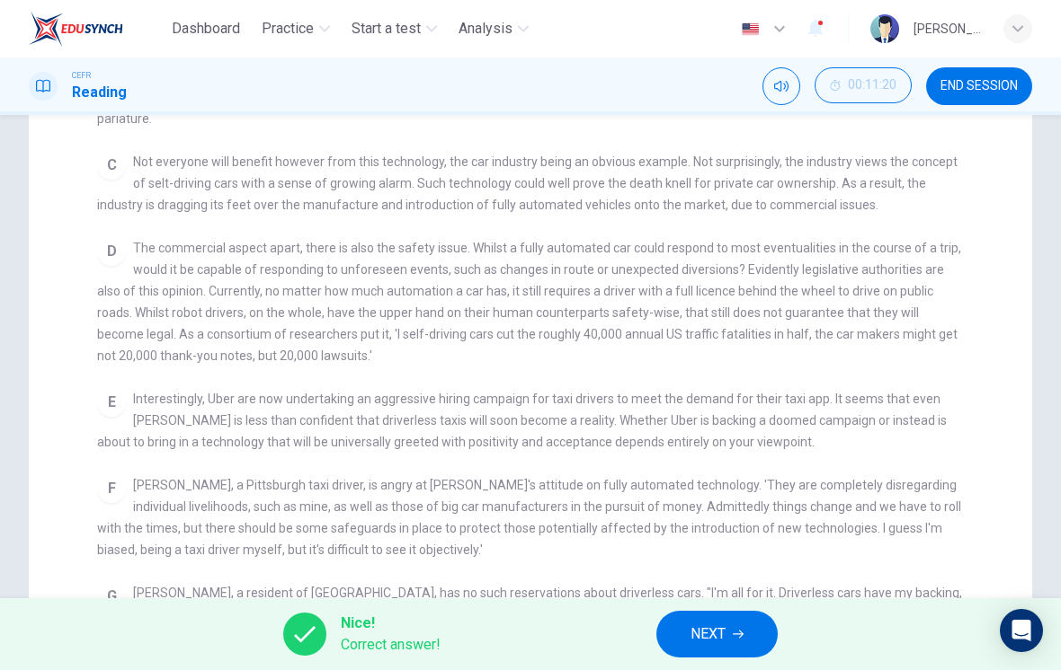
scroll to position [209, 0]
click at [859, 553] on div "F [PERSON_NAME], a Pittsburgh taxi driver, is angry at [PERSON_NAME]'s attitude…" at bounding box center [530, 517] width 867 height 86
checkbox input "false"
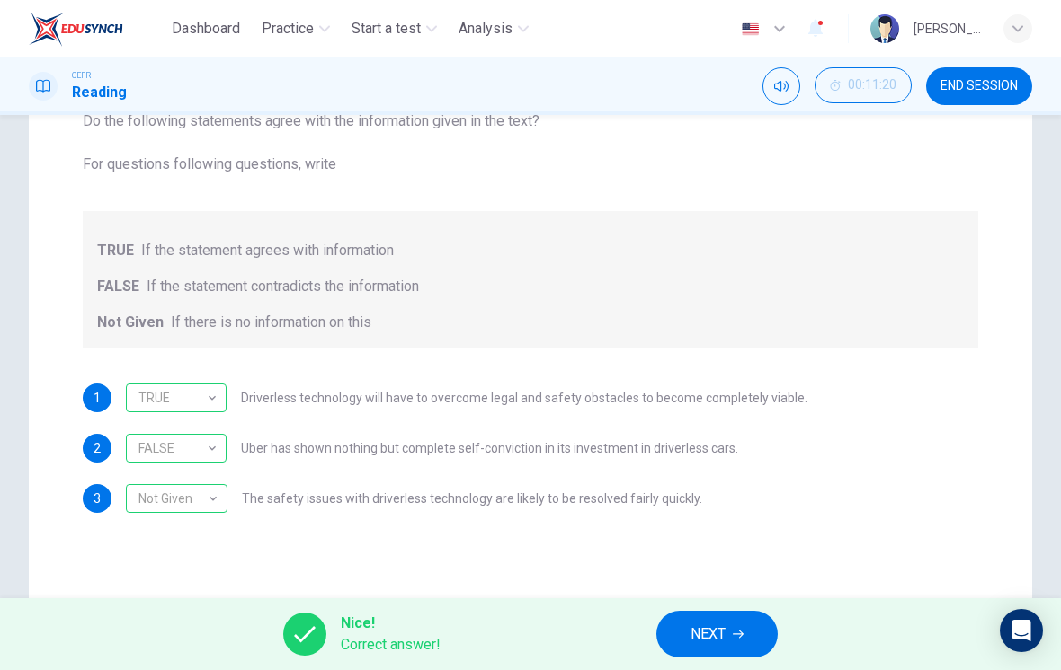
click at [742, 640] on button "NEXT" at bounding box center [716, 634] width 121 height 47
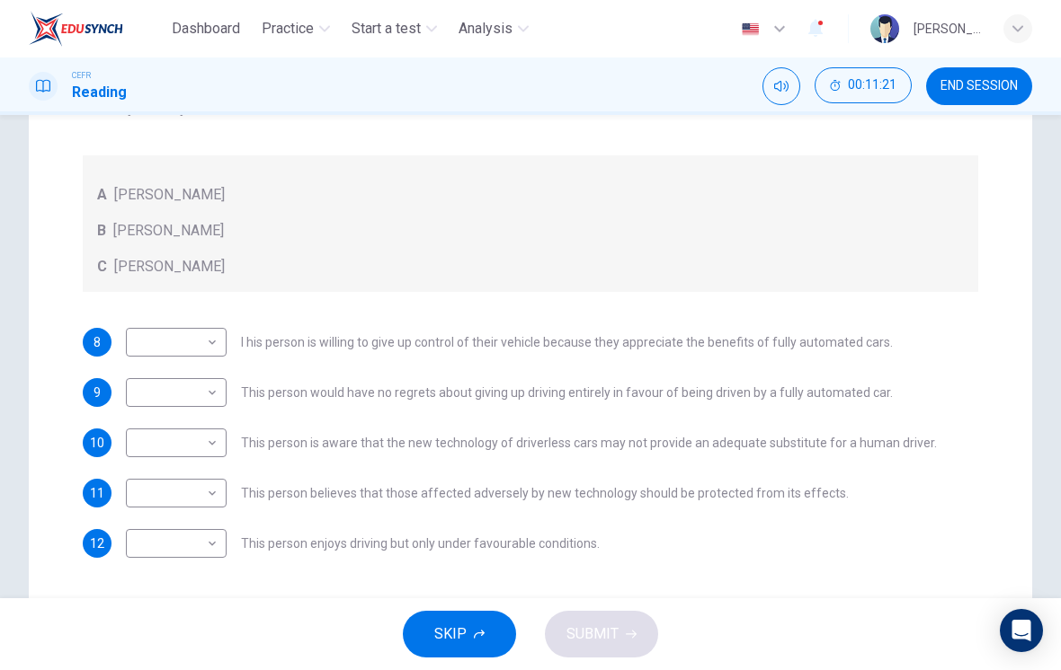
scroll to position [315, 0]
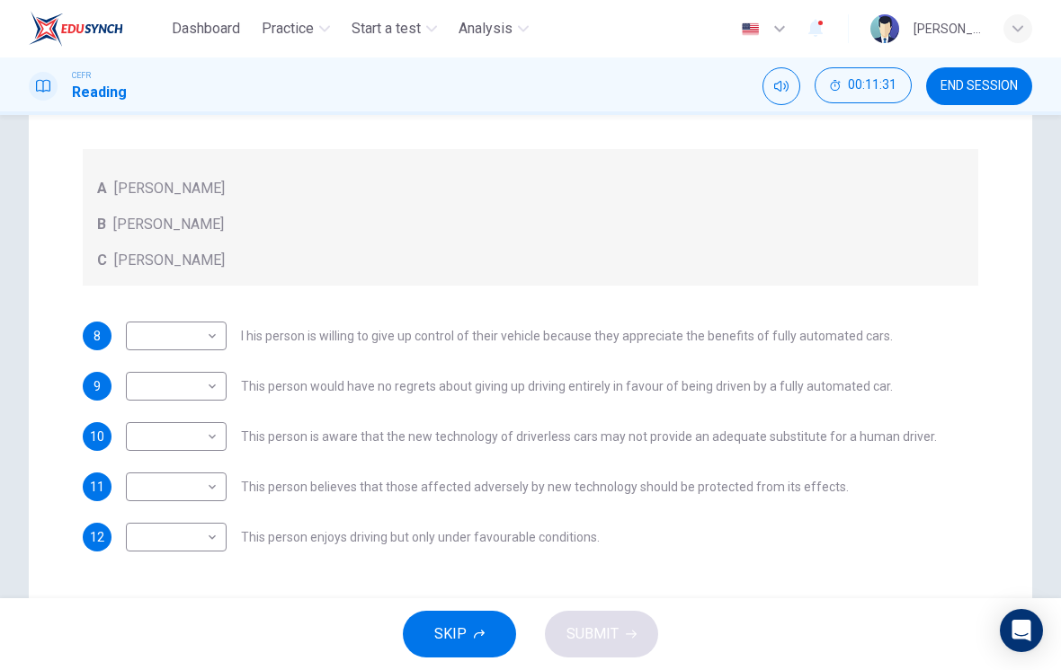
click at [148, 329] on body "Dashboard Practice Start a test Analysis English en ​ [PERSON_NAME] [PERSON_NAM…" at bounding box center [530, 335] width 1061 height 670
click at [138, 395] on li "B" at bounding box center [176, 393] width 101 height 29
type input "B"
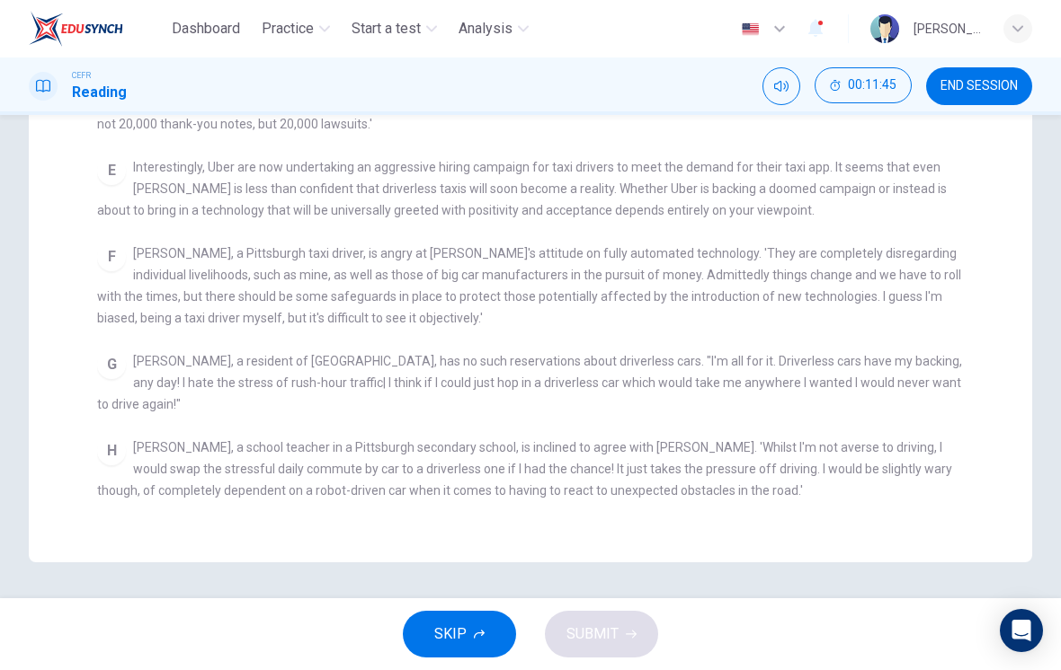
click at [125, 351] on div "G" at bounding box center [111, 365] width 29 height 29
checkbox input "false"
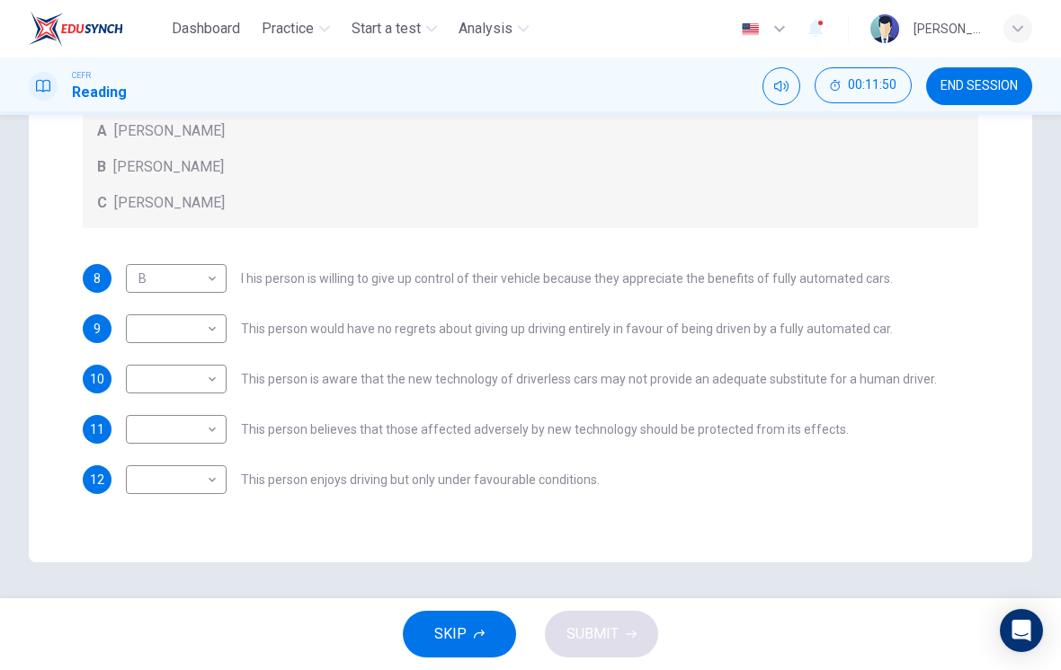
scroll to position [372, 0]
click at [147, 324] on body "Dashboard Practice Start a test Analysis English en ​ [PERSON_NAME] [PERSON_NAM…" at bounding box center [530, 335] width 1061 height 670
click at [143, 382] on li "B" at bounding box center [176, 386] width 101 height 29
type input "B"
click at [149, 385] on body "Dashboard Practice Start a test Analysis English en ​ [PERSON_NAME] [PERSON_NAM…" at bounding box center [530, 335] width 1061 height 670
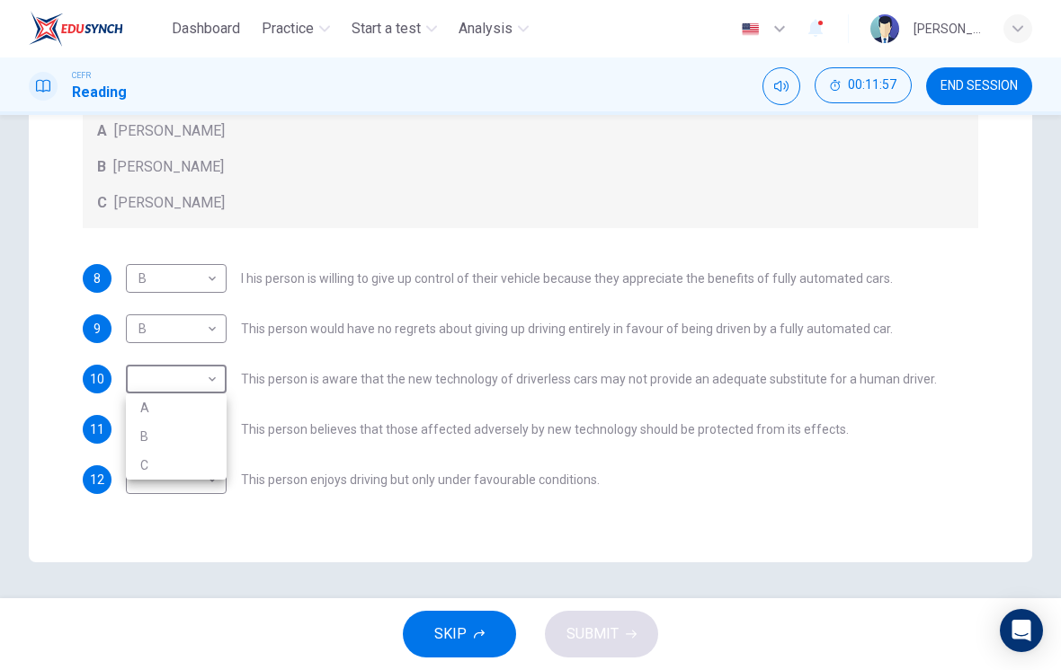
click at [874, 520] on div at bounding box center [530, 335] width 1061 height 670
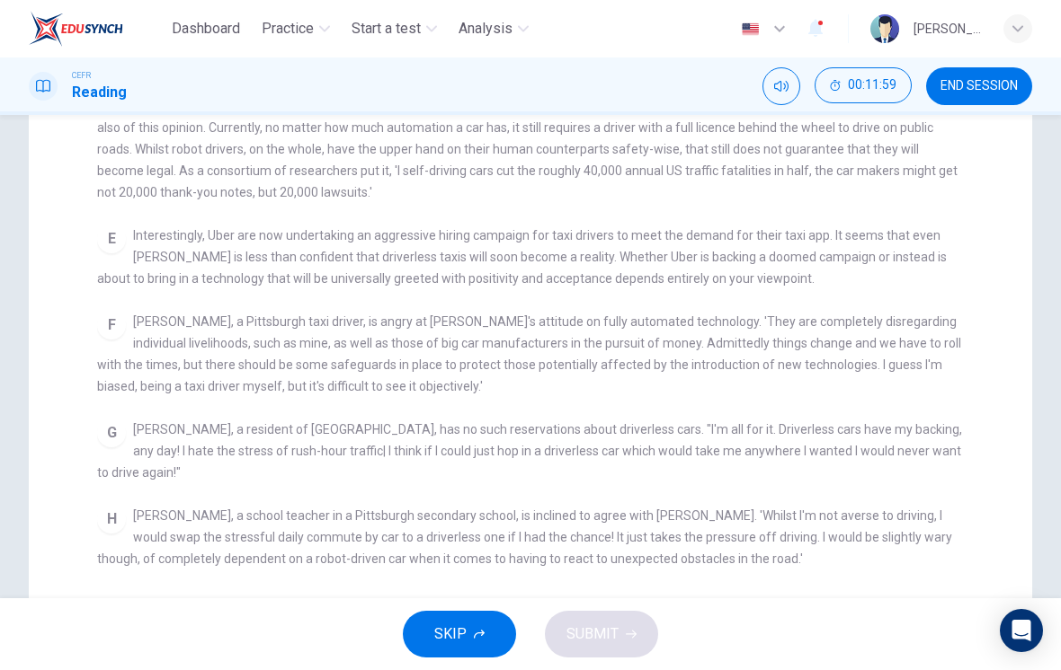
checkbox input "false"
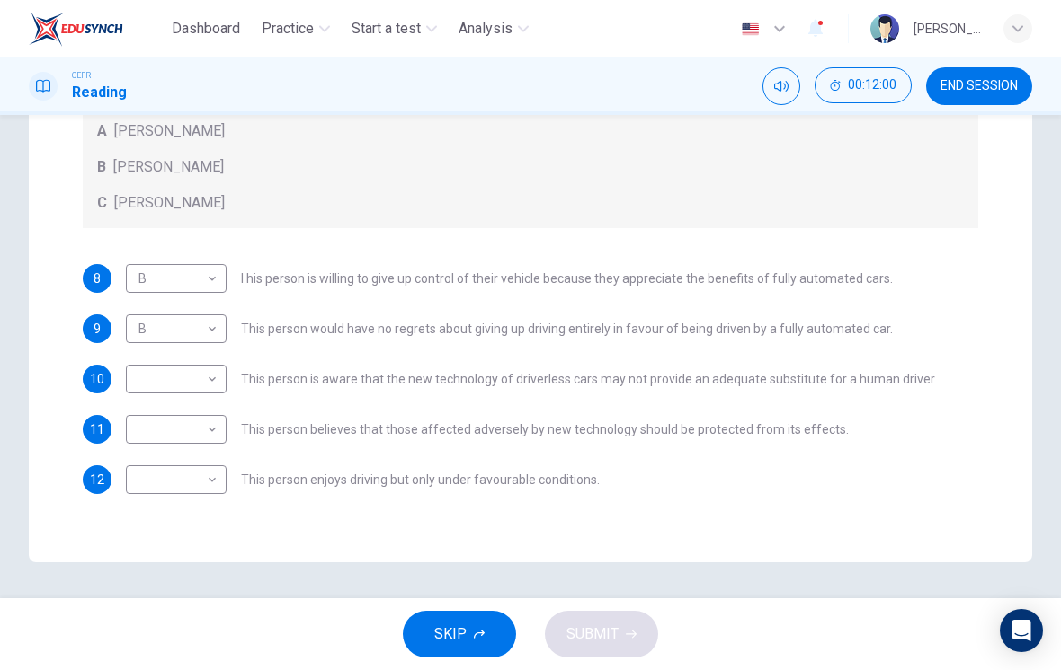
click at [147, 377] on body "Dashboard Practice Start a test Analysis English en ​ [PERSON_NAME] [PERSON_NAM…" at bounding box center [530, 335] width 1061 height 670
click at [141, 461] on li "C" at bounding box center [176, 465] width 101 height 29
type input "C"
click at [155, 420] on body "Dashboard Practice Start a test Analysis English en ​ [PERSON_NAME] [PERSON_NAM…" at bounding box center [530, 335] width 1061 height 670
click at [147, 457] on li "A" at bounding box center [176, 458] width 101 height 29
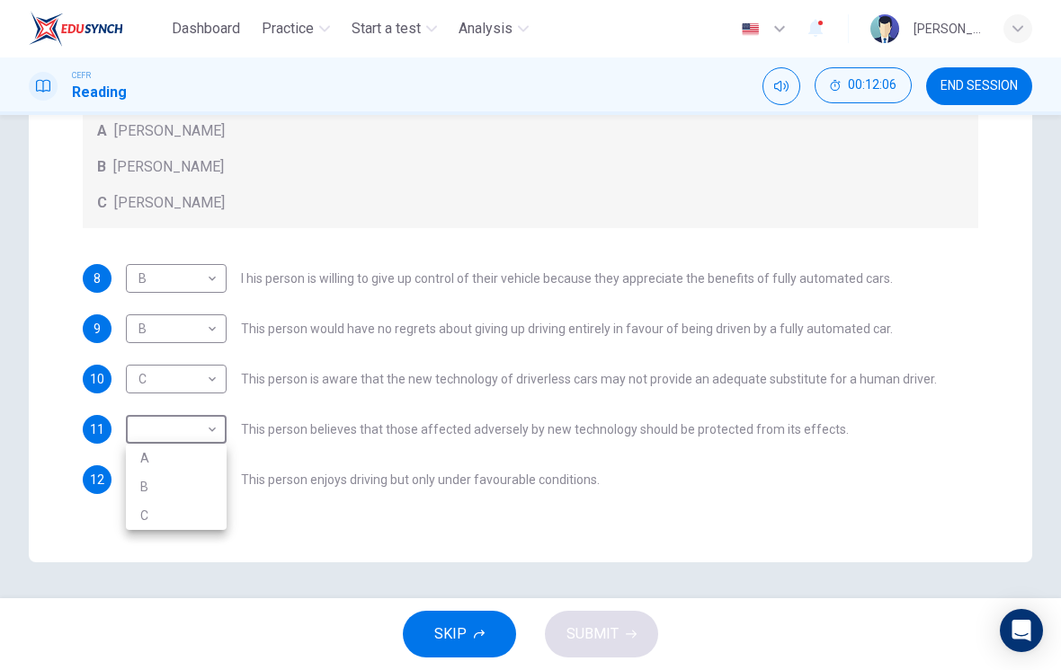
type input "A"
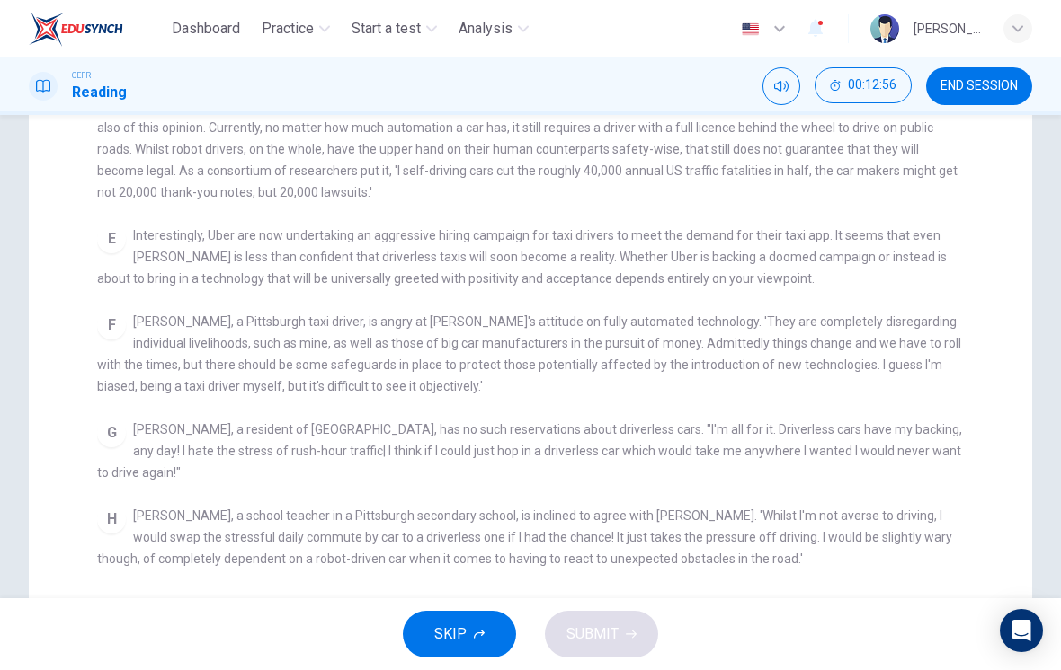
checkbox input "false"
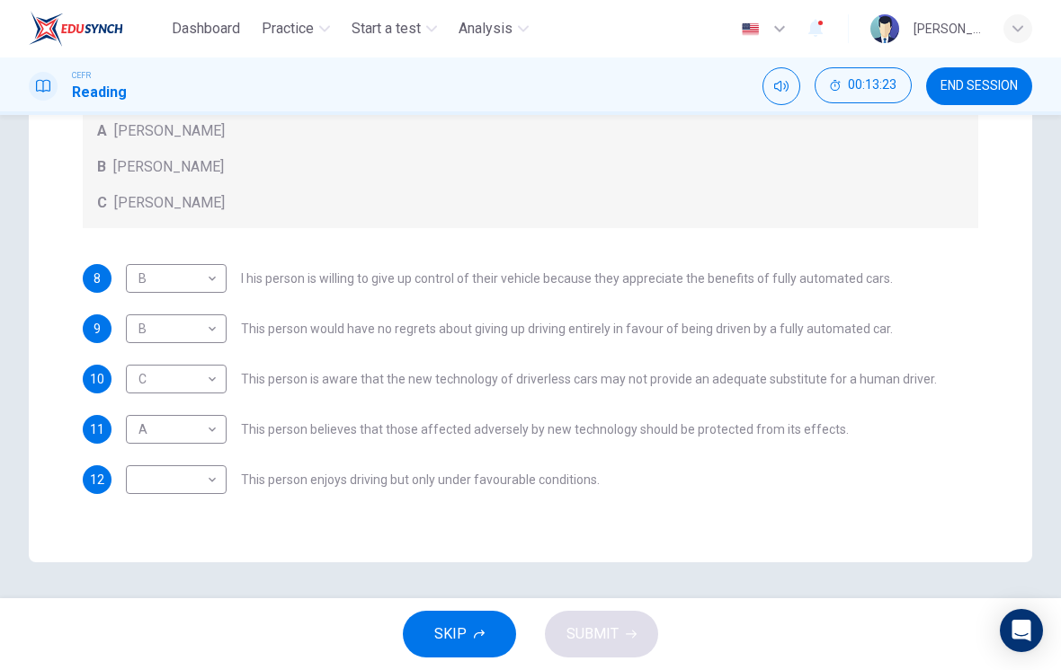
click at [156, 481] on body "Dashboard Practice Start a test Analysis English en ​ [PERSON_NAME] [PERSON_NAM…" at bounding box center [530, 335] width 1061 height 670
click at [140, 564] on li "C" at bounding box center [176, 566] width 101 height 29
type input "C"
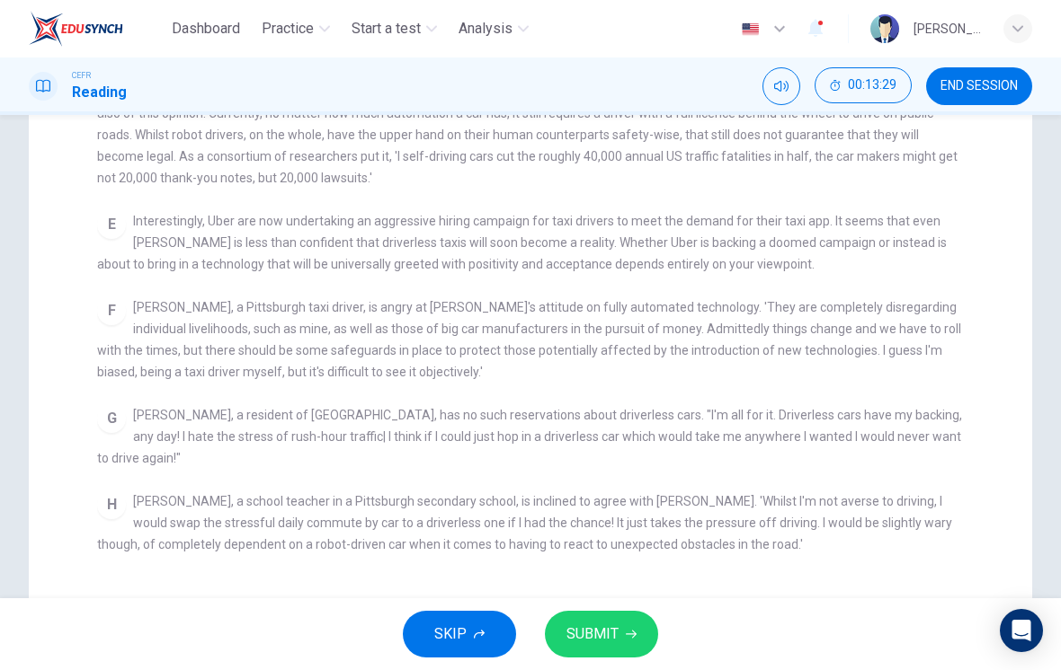
scroll to position [393, 0]
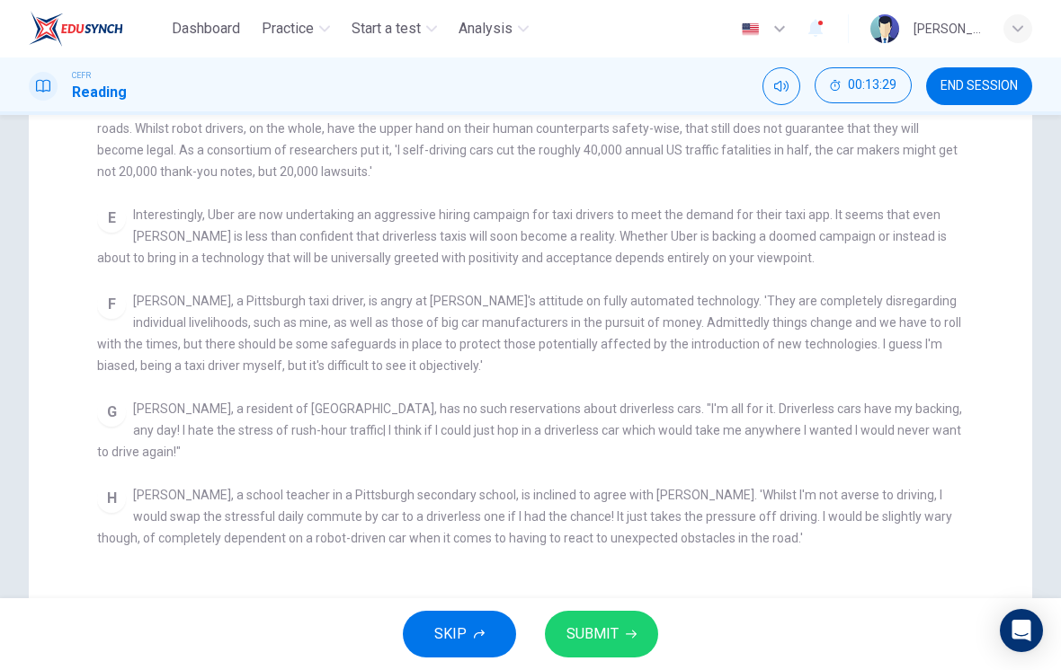
click at [900, 553] on div "CLICK TO ZOOM Click to Zoom A Driverless are likely to become reality. At least…" at bounding box center [542, 249] width 891 height 644
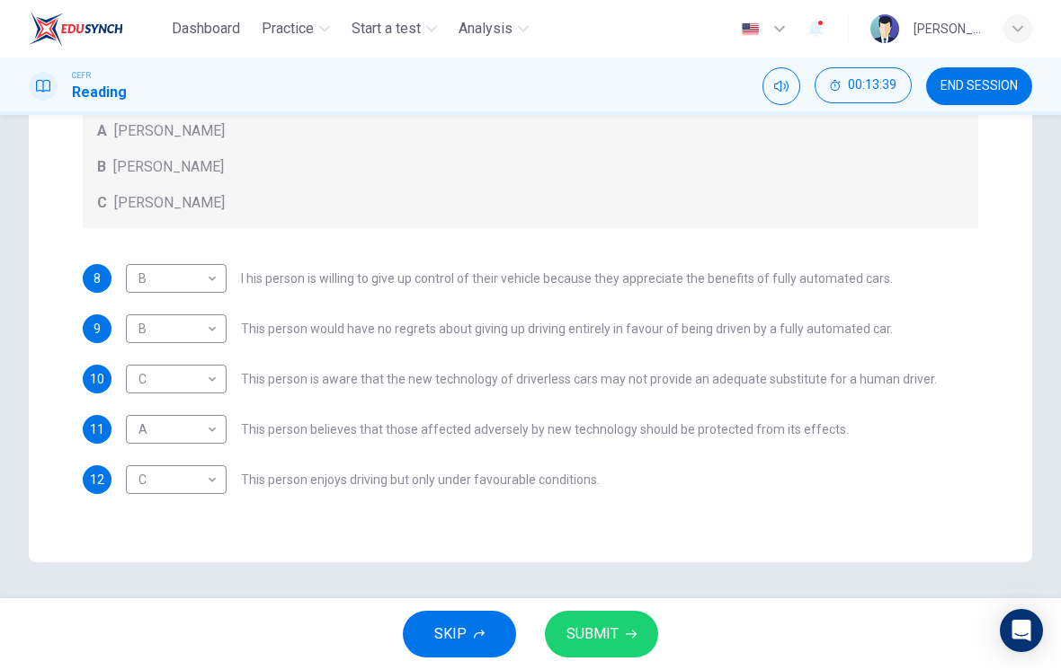
scroll to position [372, 0]
click at [145, 482] on body "Dashboard Practice Start a test Analysis English en ​ [PERSON_NAME] [PERSON_NAM…" at bounding box center [530, 335] width 1061 height 670
click at [145, 475] on div at bounding box center [530, 335] width 1061 height 670
click at [628, 622] on button "SUBMIT" at bounding box center [601, 634] width 113 height 47
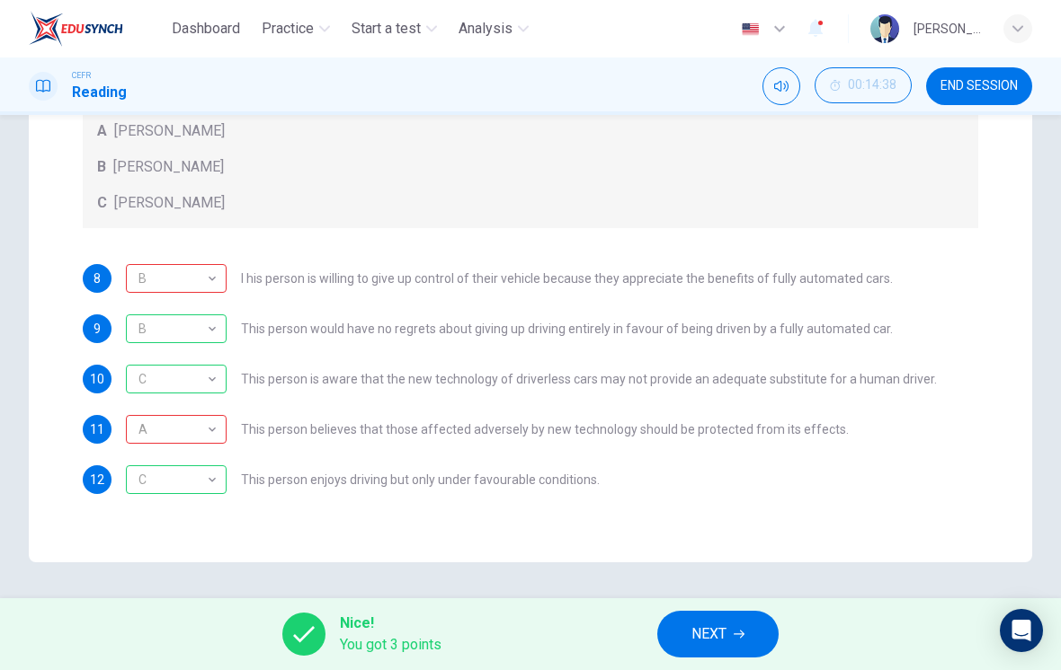
click at [150, 422] on div "A" at bounding box center [173, 429] width 94 height 51
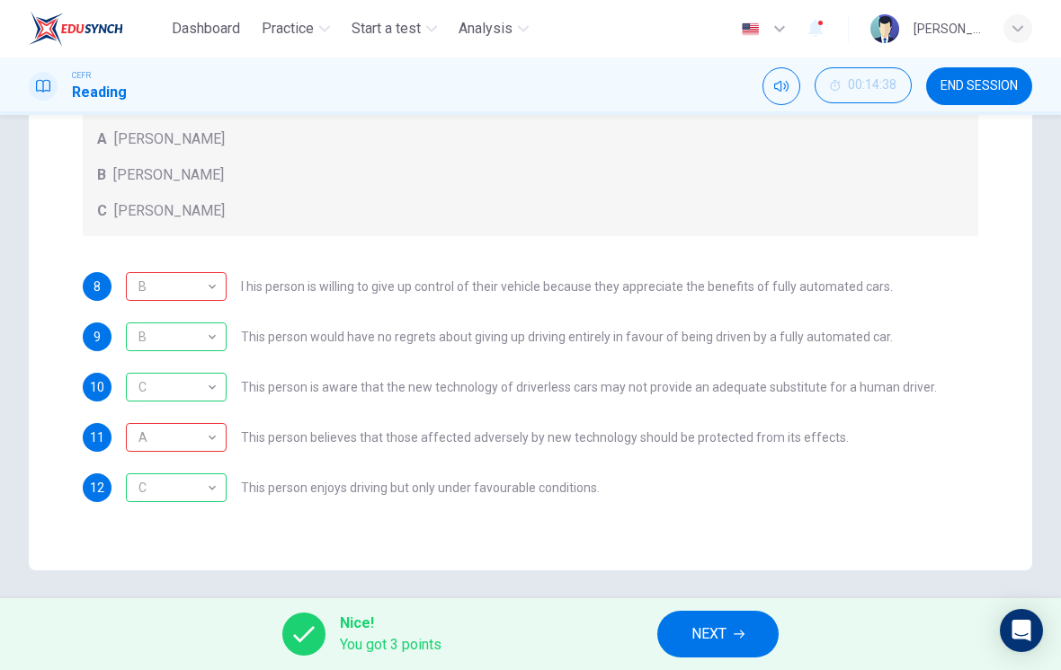
click at [150, 289] on div "B" at bounding box center [173, 287] width 94 height 51
click at [150, 438] on div "A" at bounding box center [173, 438] width 94 height 51
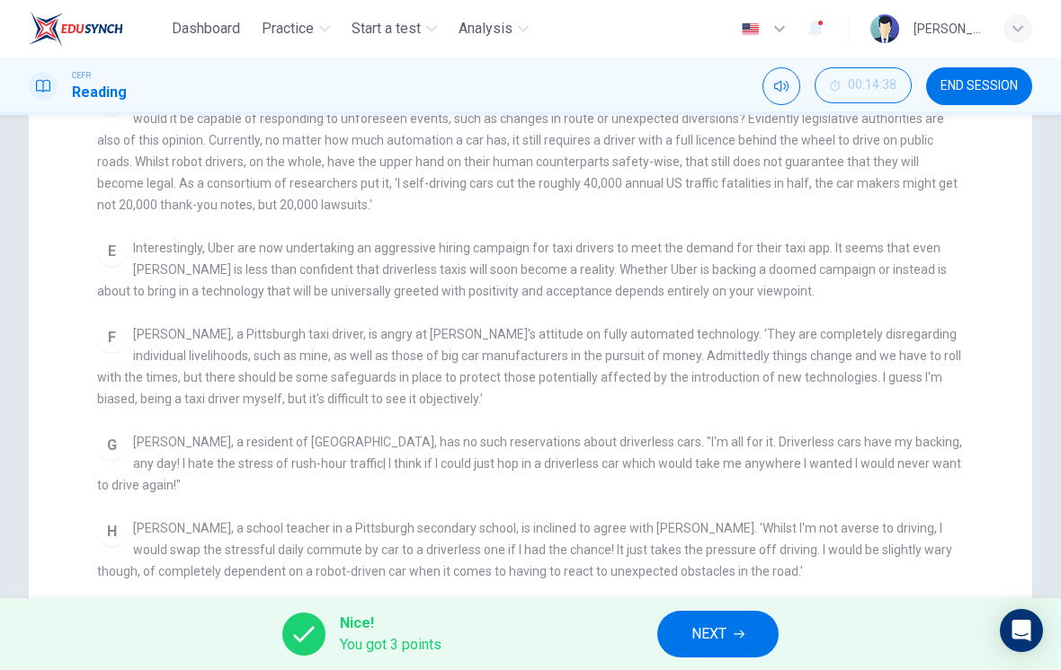
checkbox input "false"
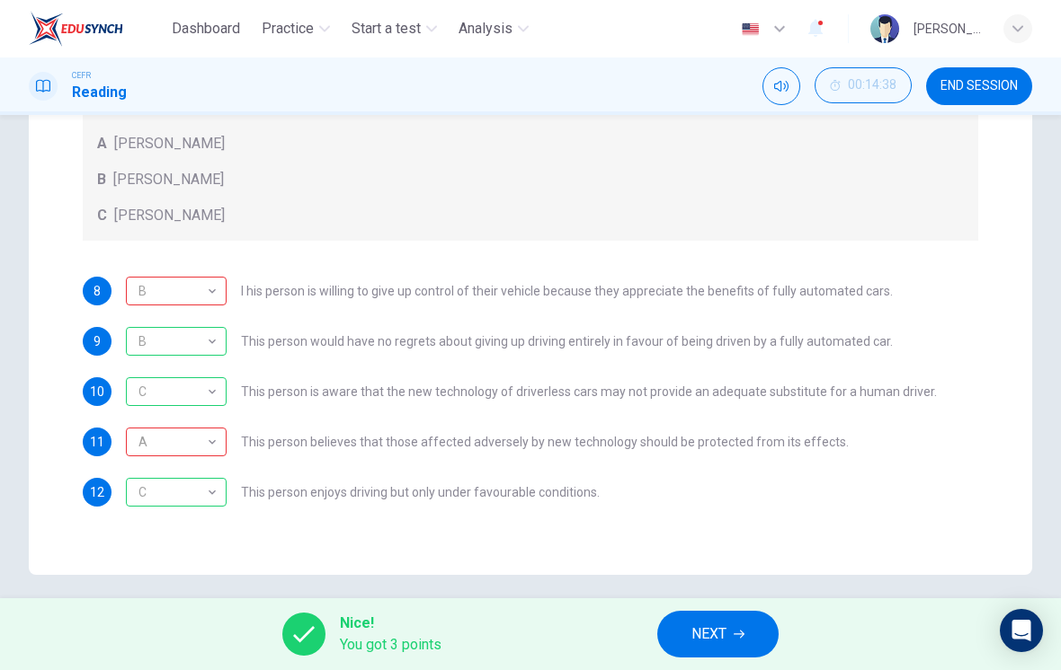
scroll to position [362, 0]
click at [733, 633] on button "NEXT" at bounding box center [717, 634] width 121 height 47
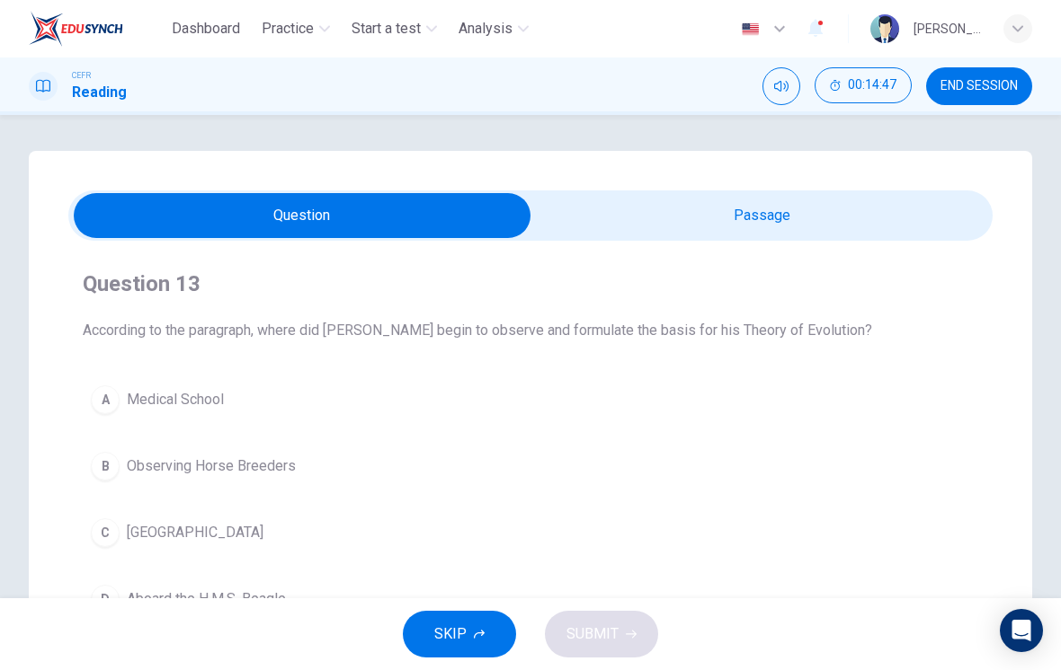
scroll to position [0, 0]
click at [778, 233] on input "checkbox" at bounding box center [302, 215] width 1386 height 45
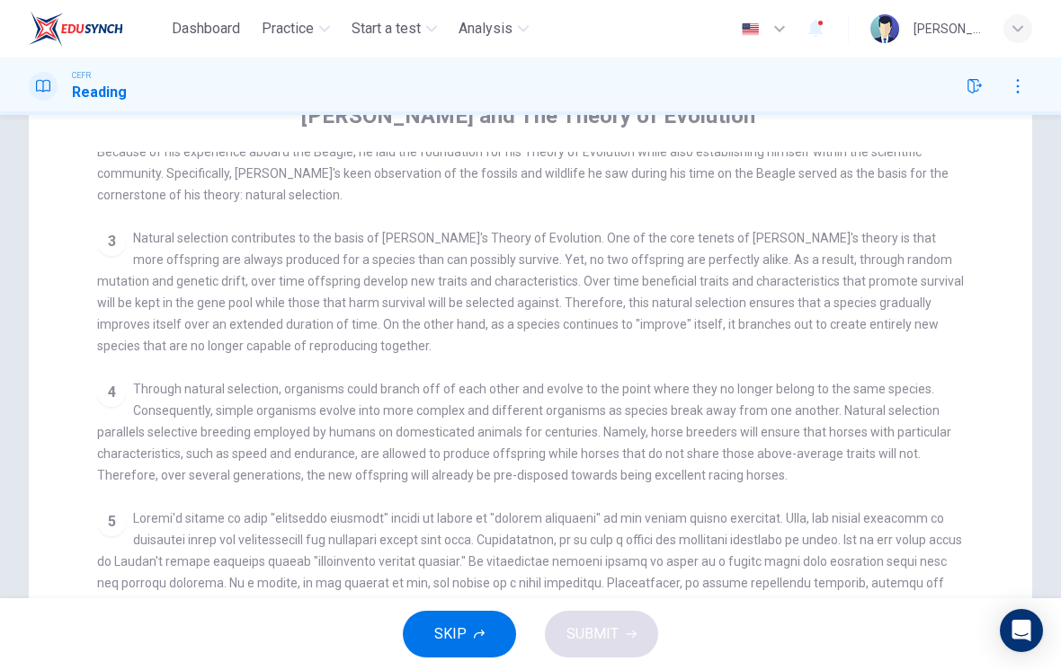
scroll to position [172, 0]
click at [933, 261] on span "Natural selection contributes to the basis of [PERSON_NAME]'s Theory of Evoluti…" at bounding box center [530, 288] width 866 height 122
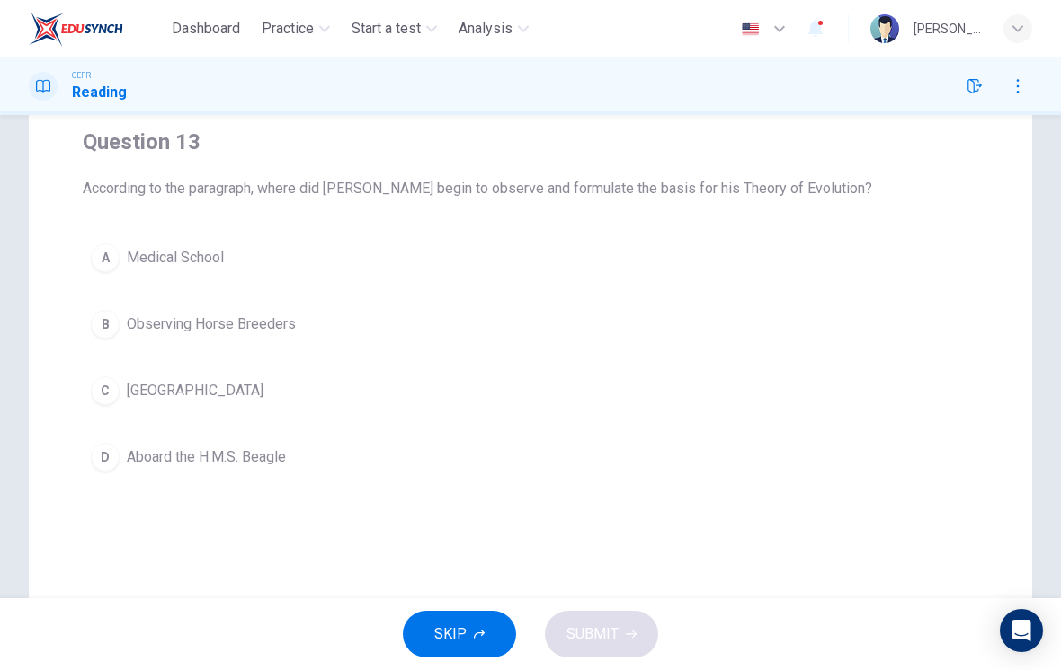
scroll to position [138, 0]
click at [111, 453] on div "D" at bounding box center [105, 461] width 29 height 29
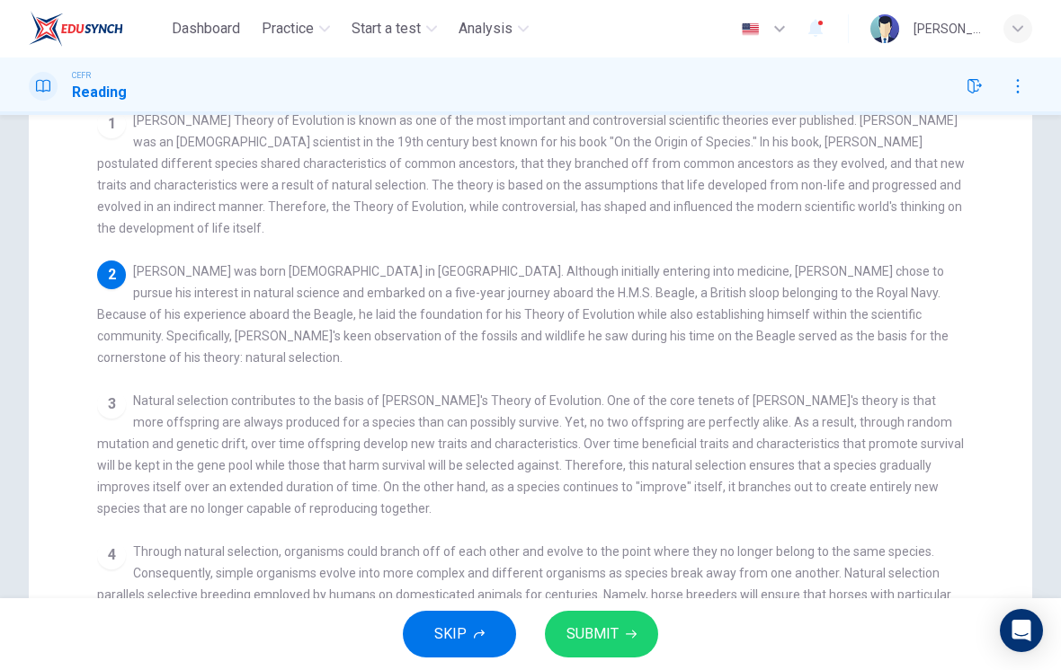
scroll to position [0, 0]
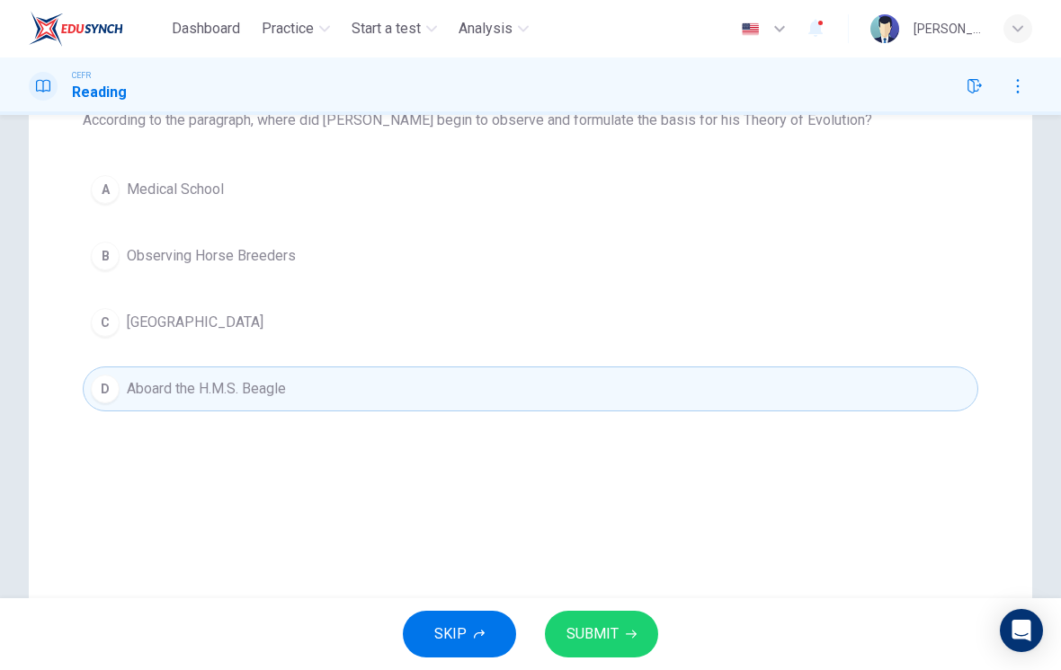
click at [607, 629] on span "SUBMIT" at bounding box center [592, 634] width 52 height 25
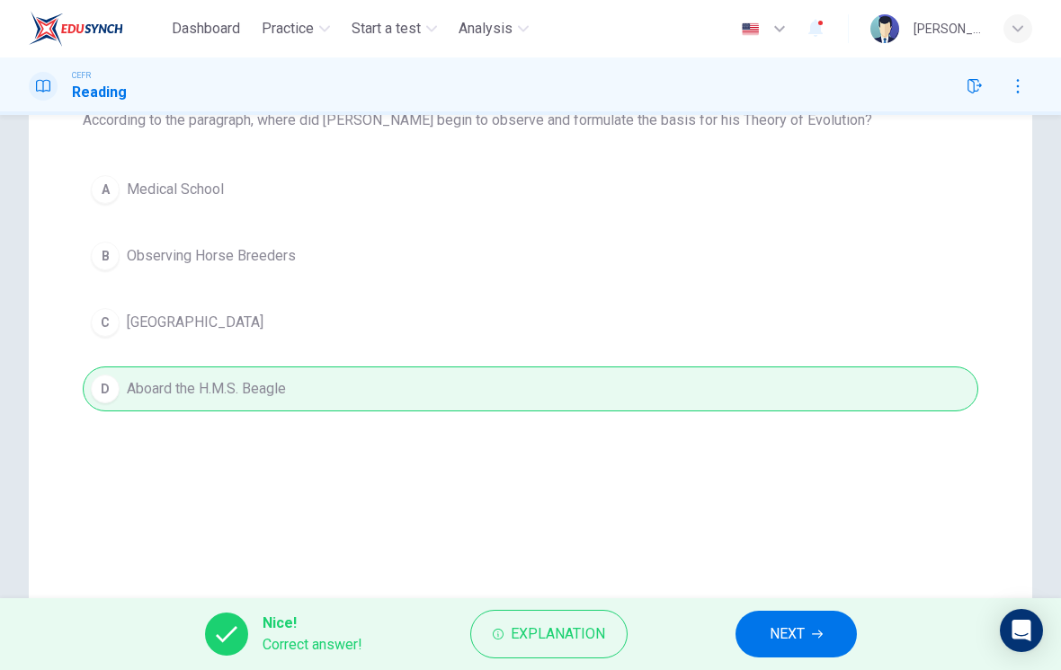
click at [790, 617] on button "NEXT" at bounding box center [795, 634] width 121 height 47
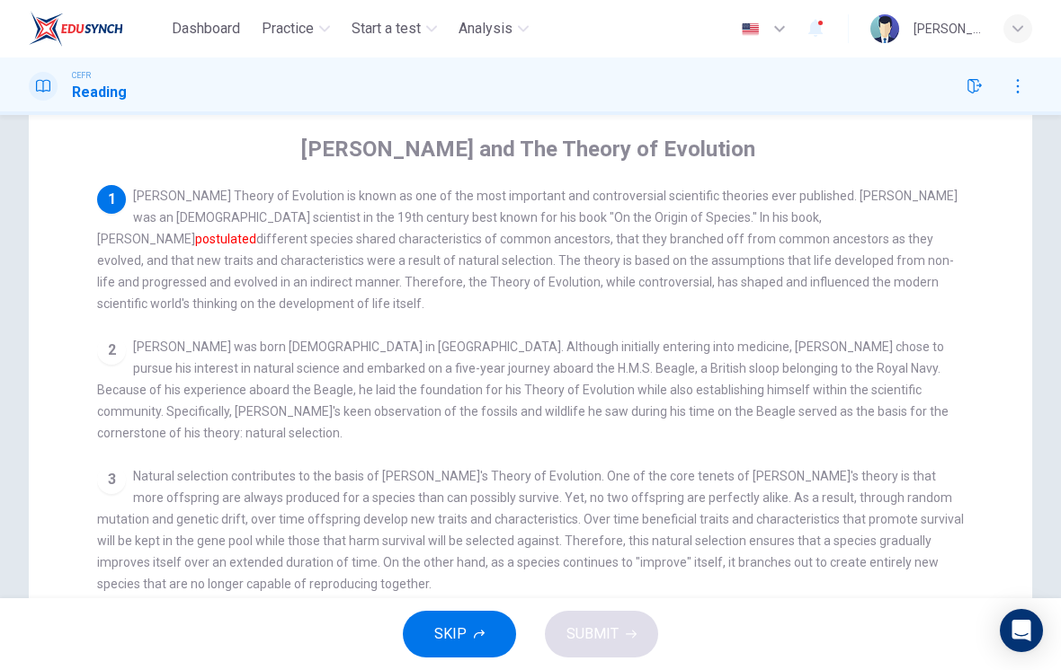
scroll to position [131, 0]
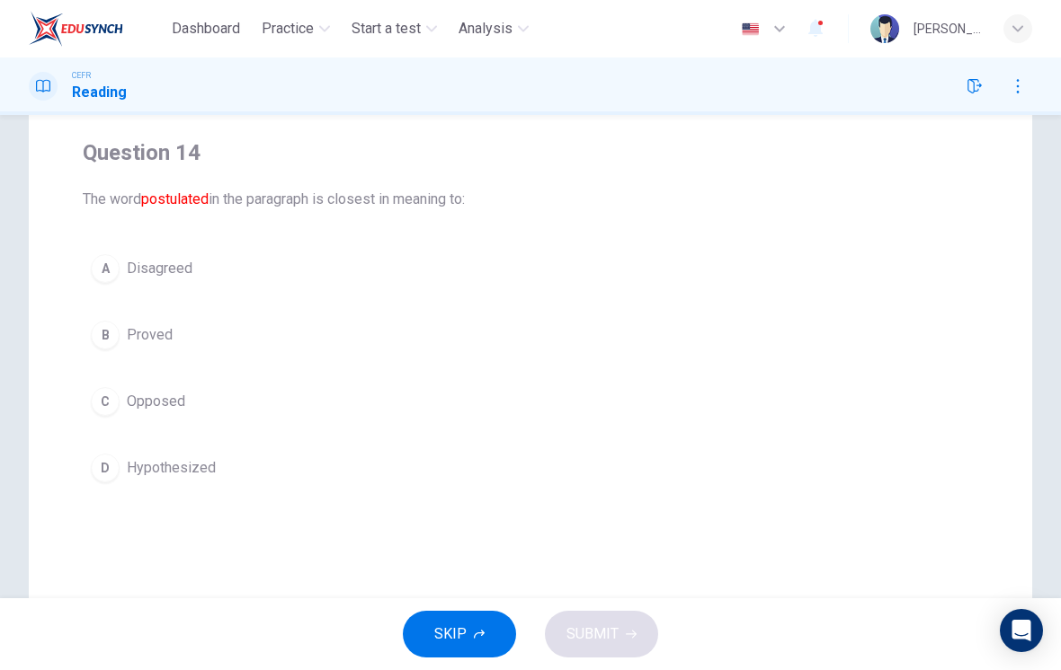
click at [180, 477] on span "Hypothesized" at bounding box center [171, 468] width 89 height 22
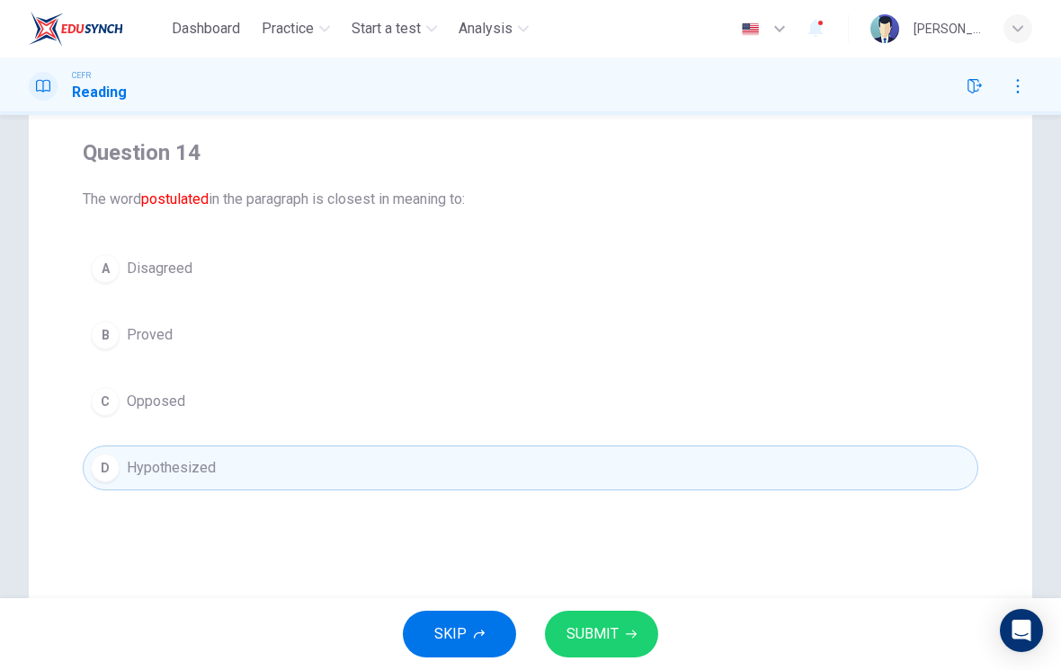
click at [613, 622] on span "SUBMIT" at bounding box center [592, 634] width 52 height 25
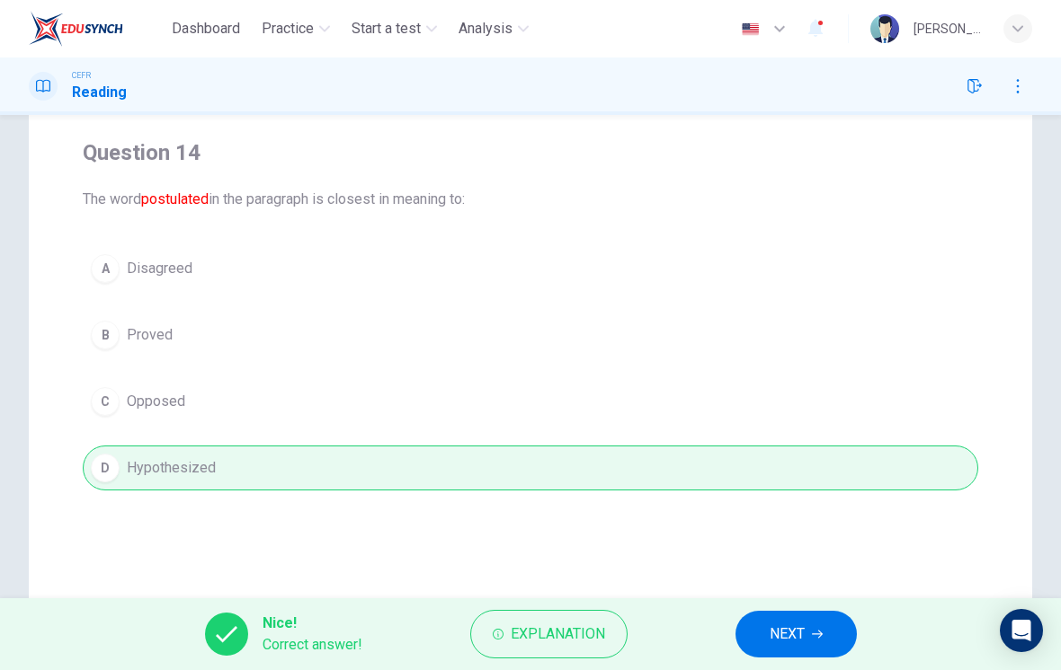
click at [803, 617] on button "NEXT" at bounding box center [795, 634] width 121 height 47
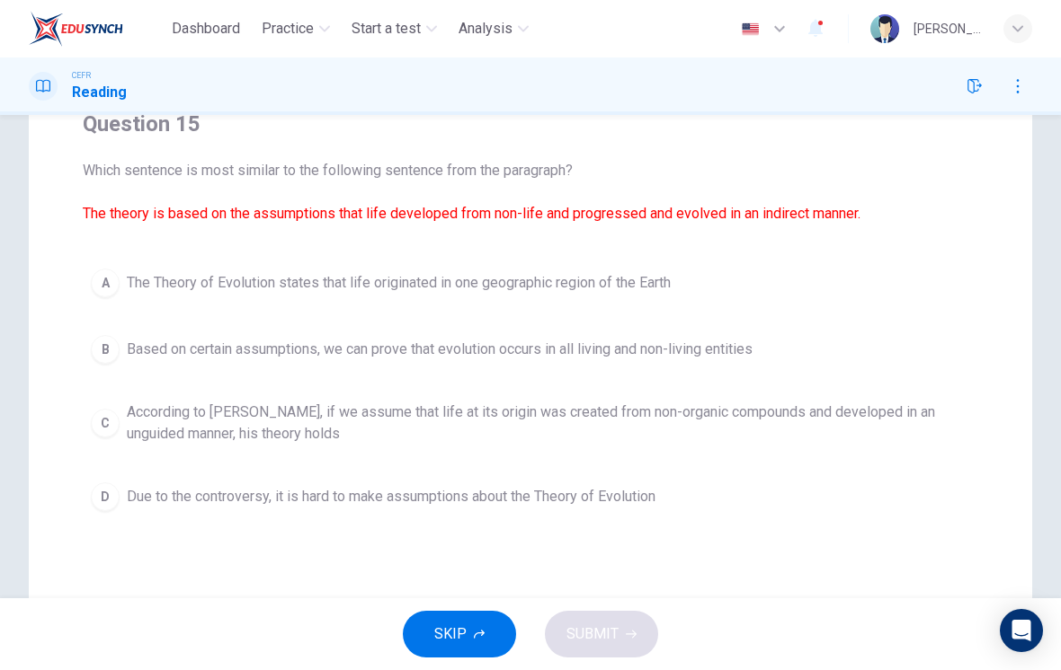
scroll to position [176, 0]
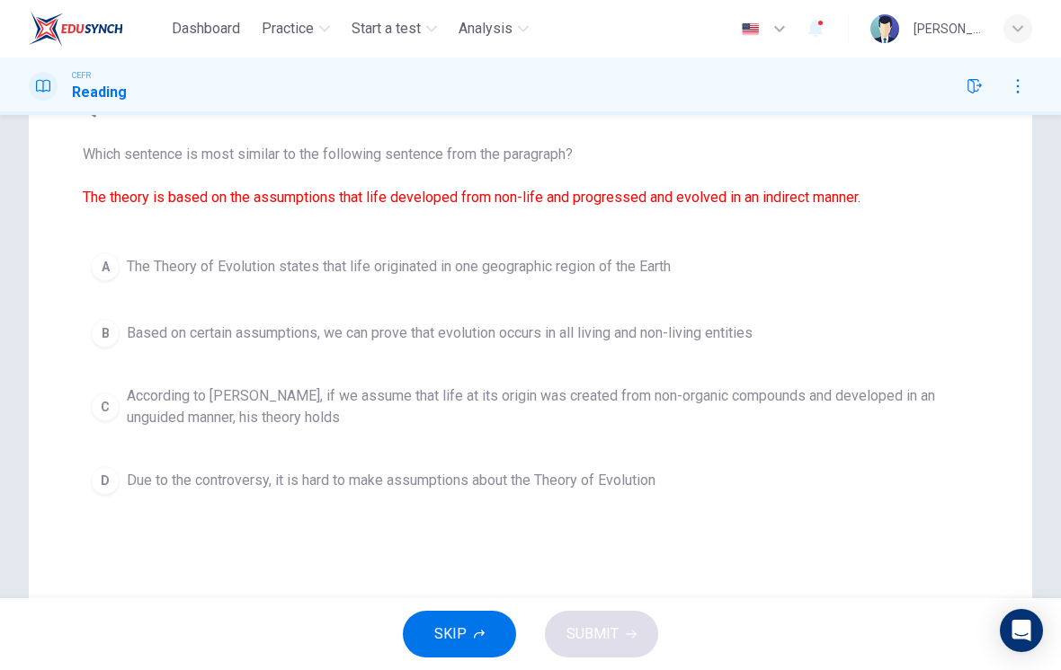
click at [897, 400] on span "According to [PERSON_NAME], if we assume that life at its origin was created fr…" at bounding box center [548, 407] width 843 height 43
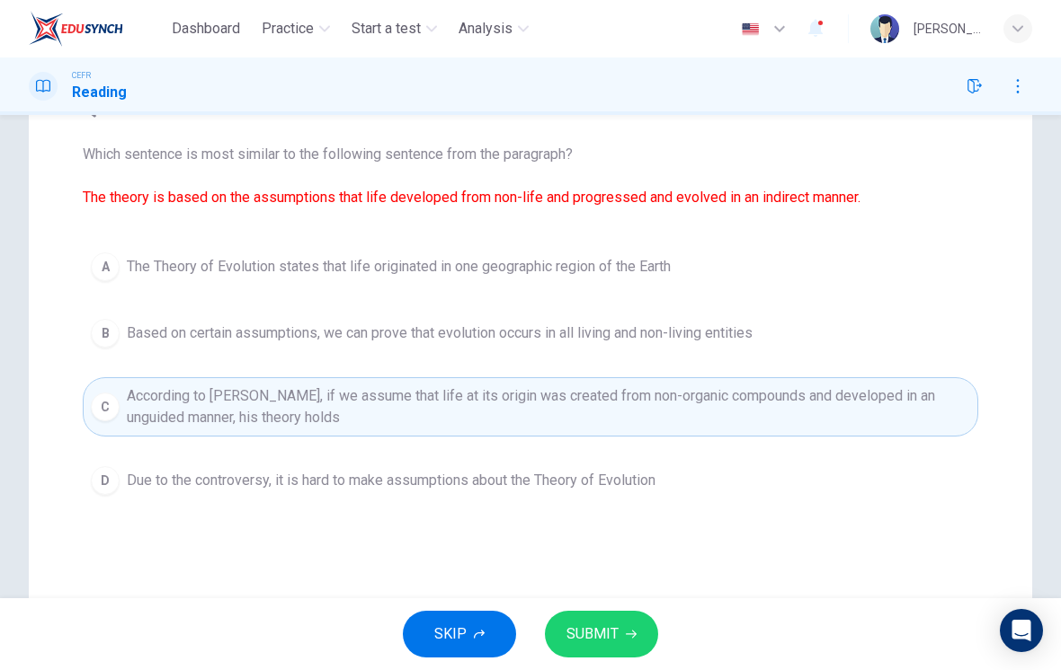
click at [629, 626] on button "SUBMIT" at bounding box center [601, 634] width 113 height 47
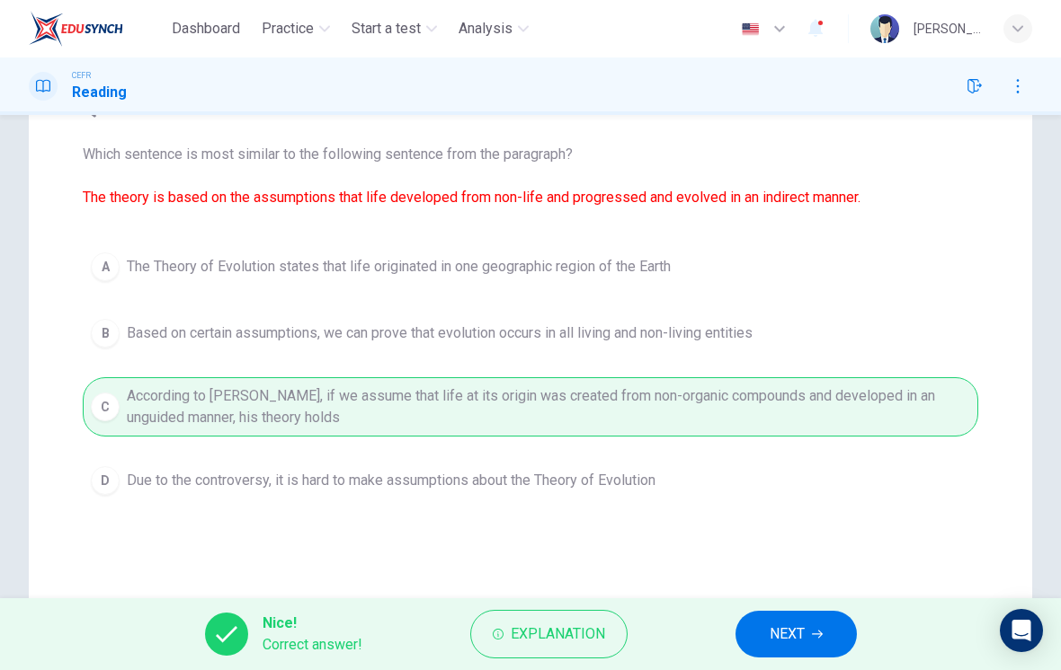
click at [805, 618] on button "NEXT" at bounding box center [795, 634] width 121 height 47
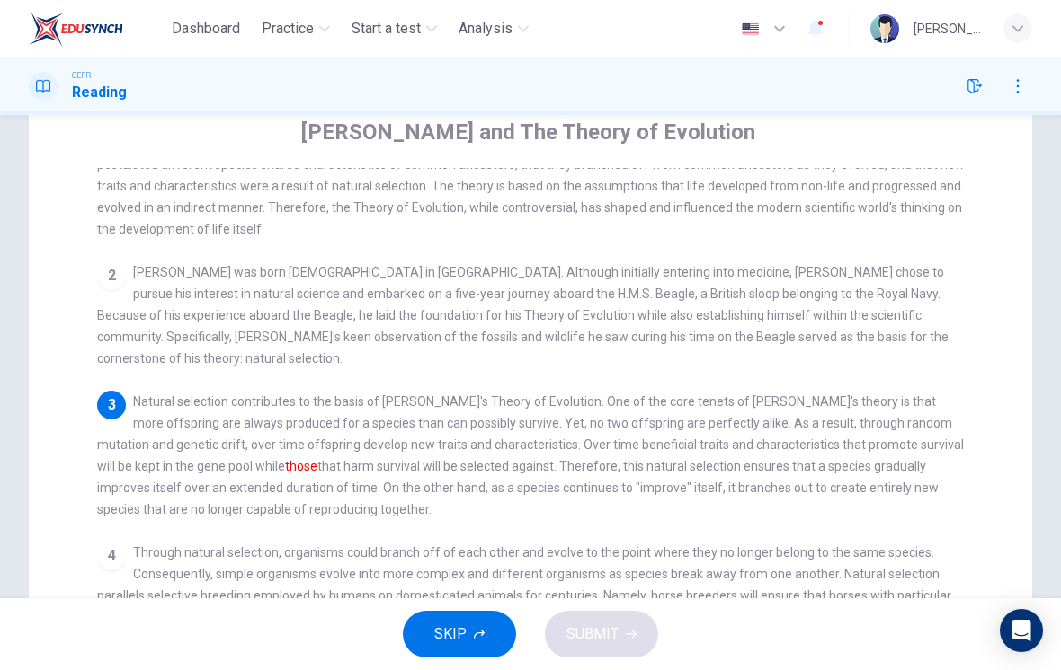
scroll to position [58, 0]
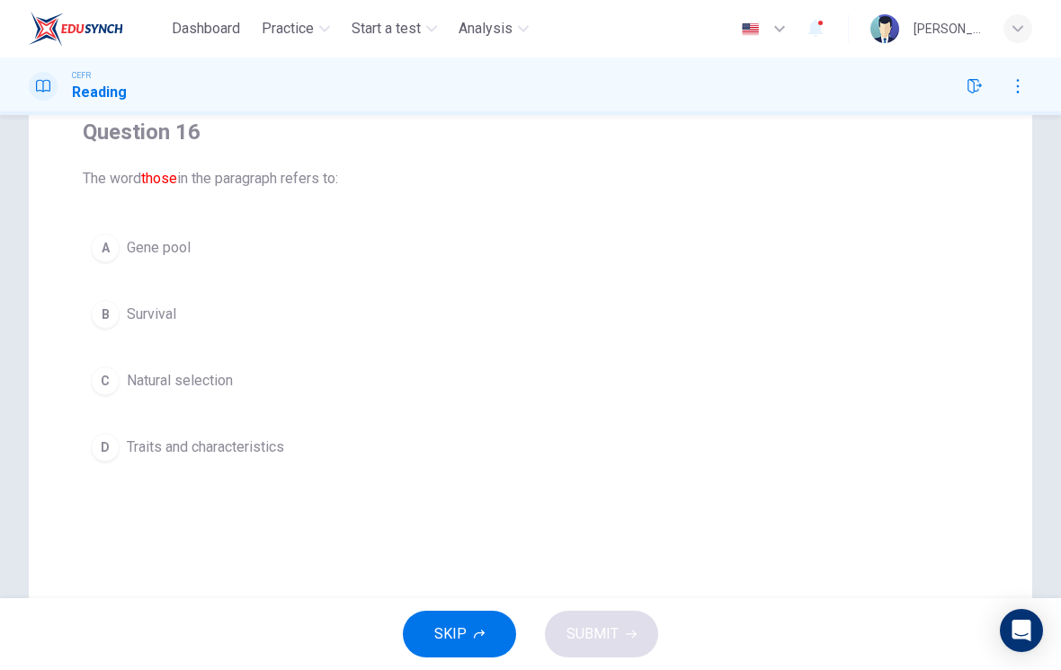
click at [275, 457] on span "Traits and characteristics" at bounding box center [205, 448] width 157 height 22
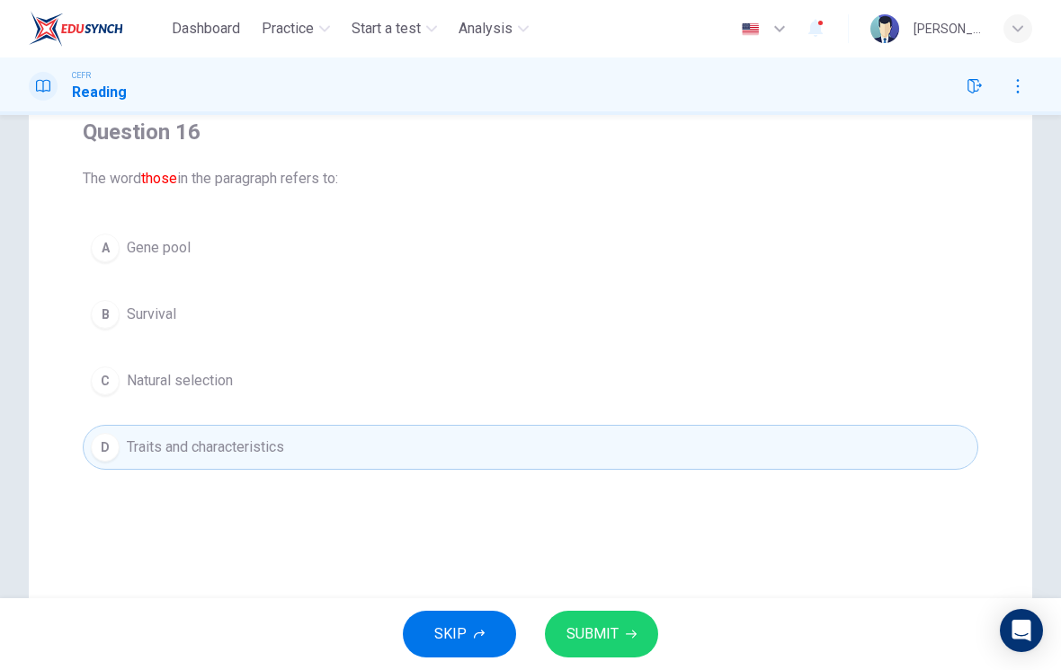
click at [608, 631] on span "SUBMIT" at bounding box center [592, 634] width 52 height 25
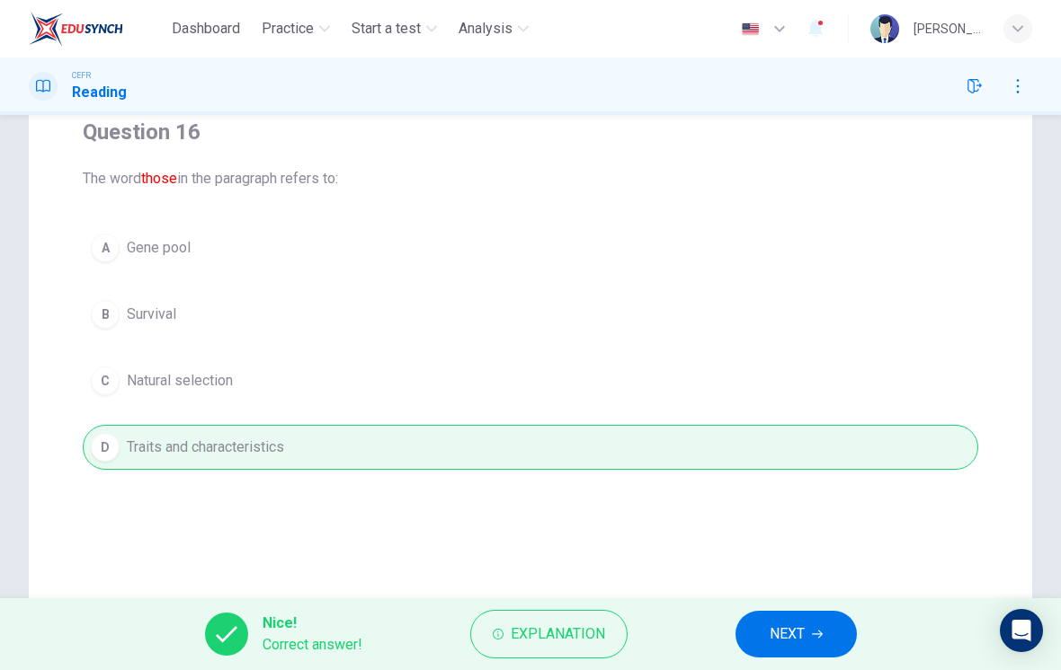
click at [795, 632] on span "NEXT" at bounding box center [786, 634] width 35 height 25
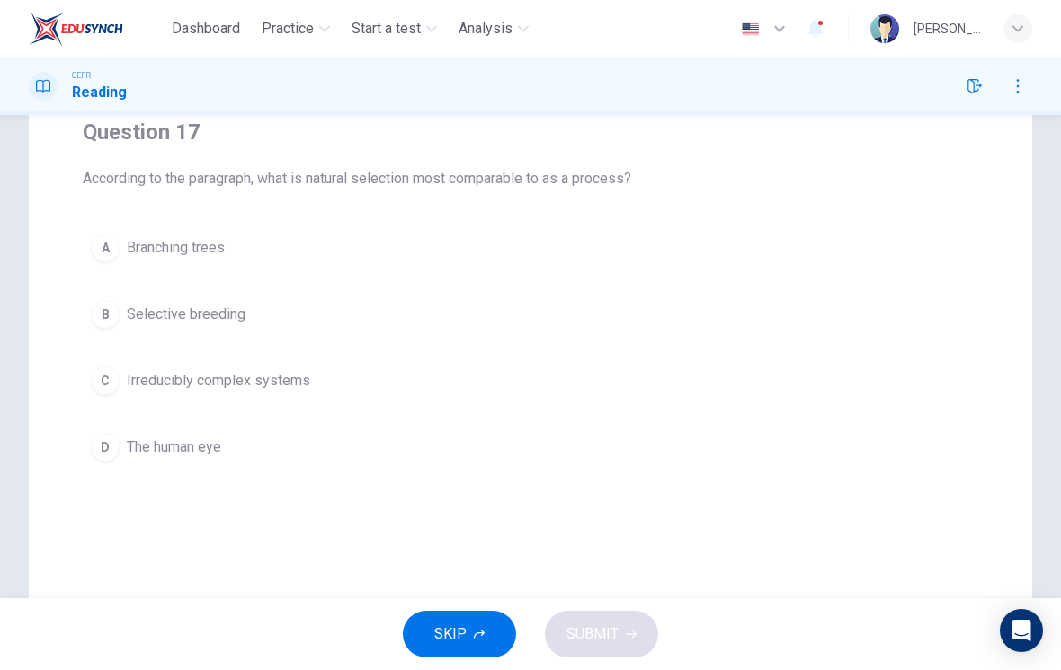
click at [126, 305] on button "B Selective breeding" at bounding box center [530, 314] width 895 height 45
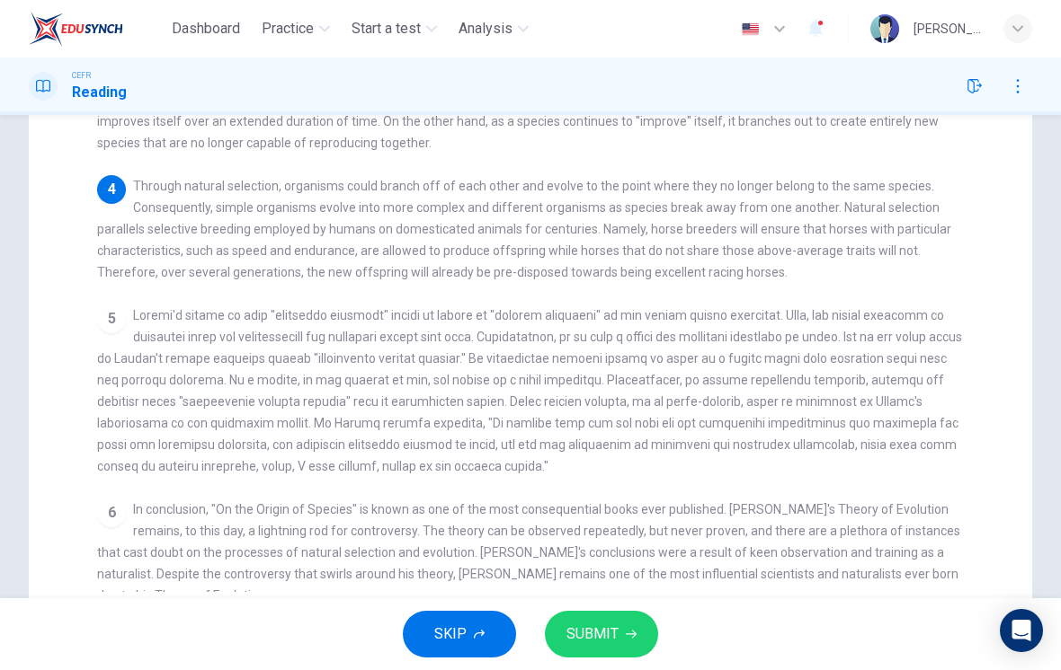
scroll to position [383, 0]
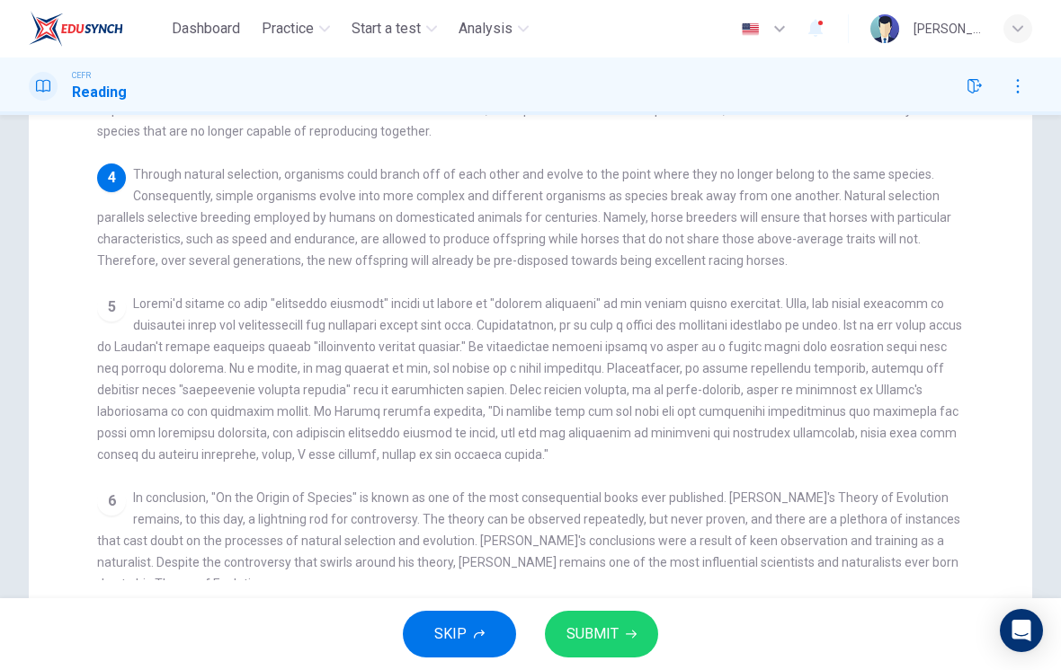
click at [924, 318] on span at bounding box center [529, 379] width 865 height 165
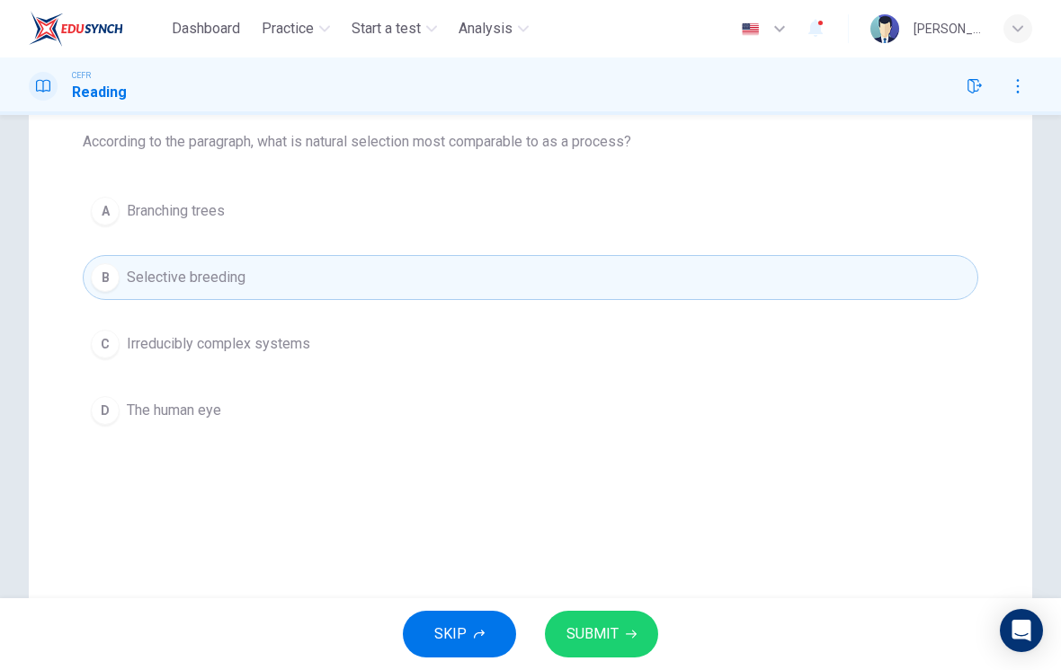
scroll to position [180, 0]
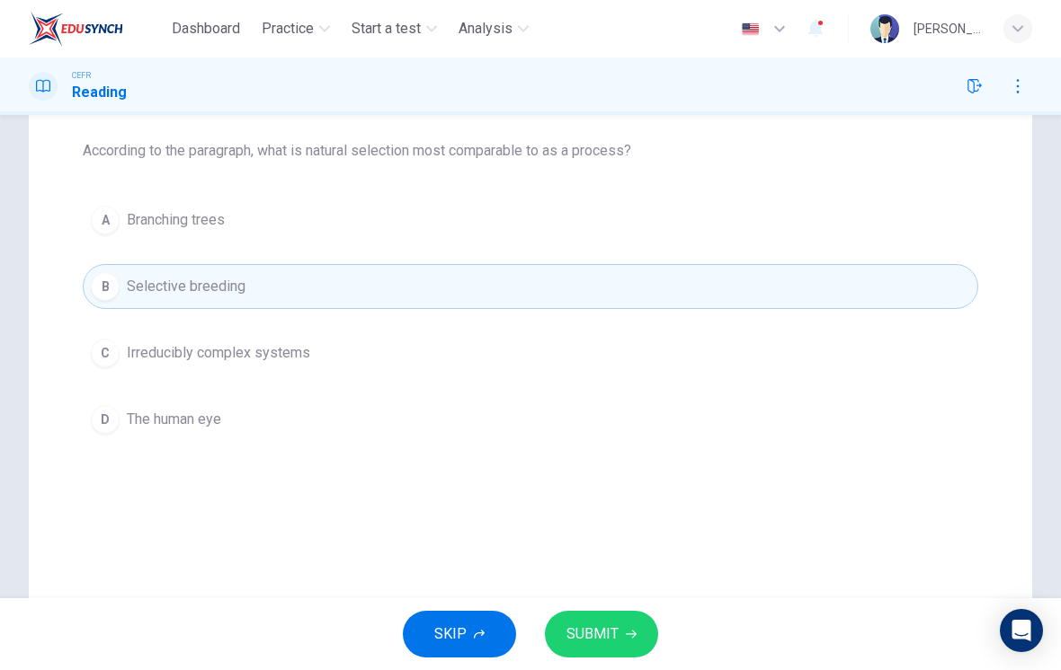
click at [604, 635] on span "SUBMIT" at bounding box center [592, 634] width 52 height 25
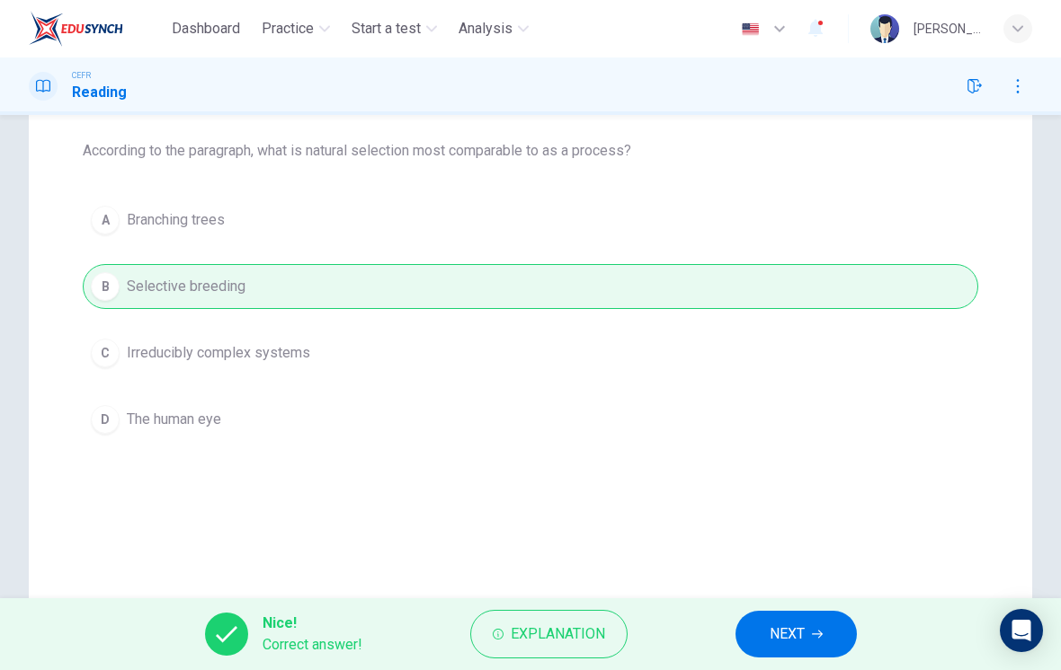
click at [781, 626] on span "NEXT" at bounding box center [786, 634] width 35 height 25
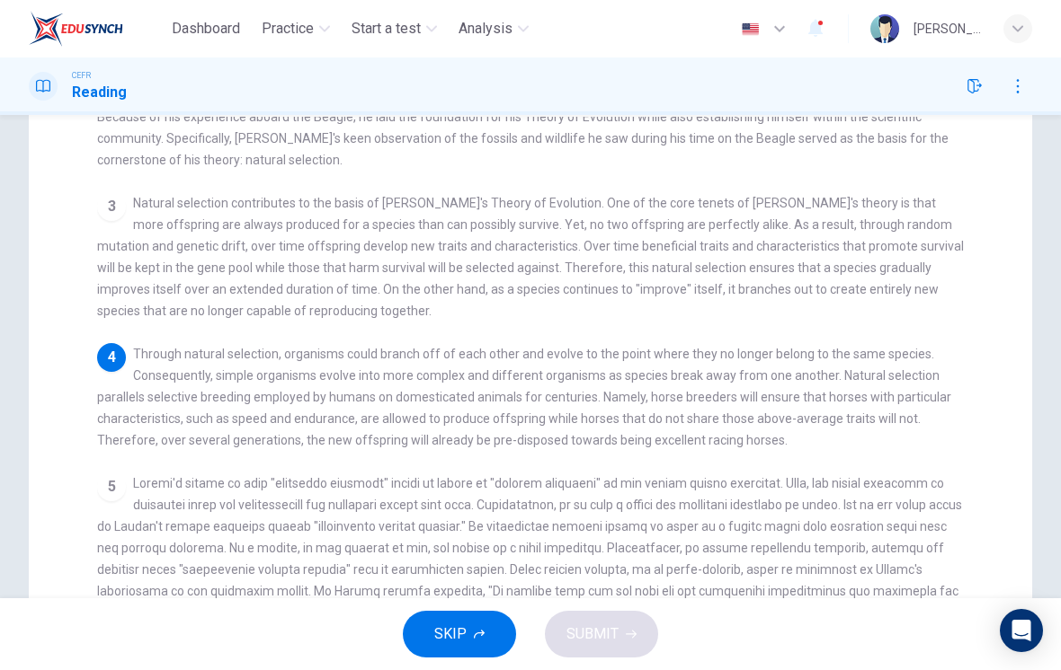
scroll to position [213, 0]
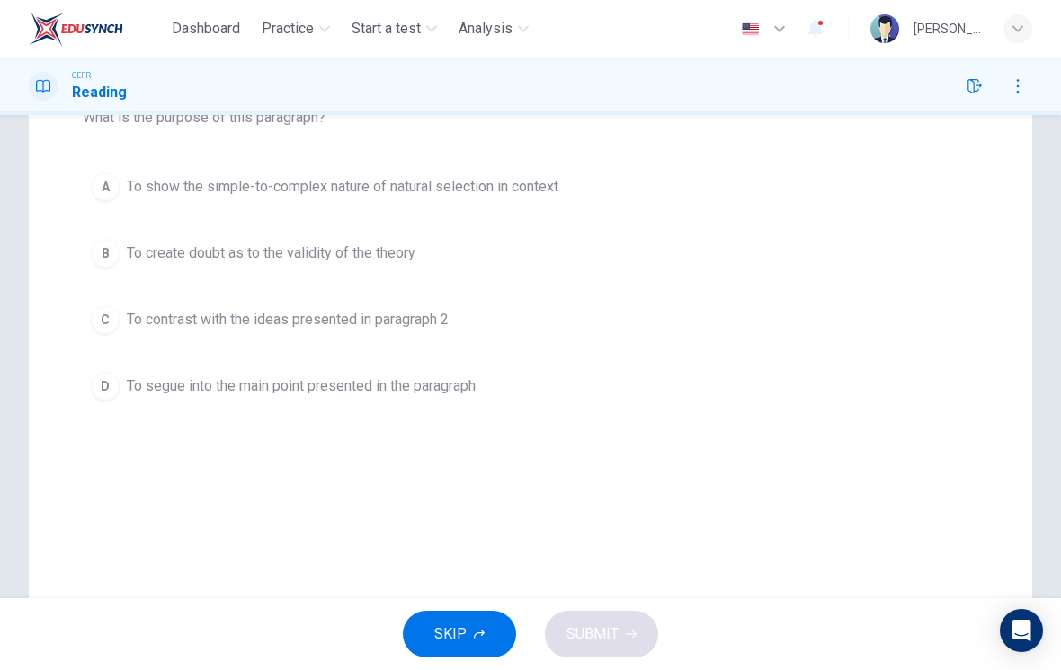
click at [182, 173] on button "A To show the simple-to-complex nature of natural selection in context" at bounding box center [530, 186] width 895 height 45
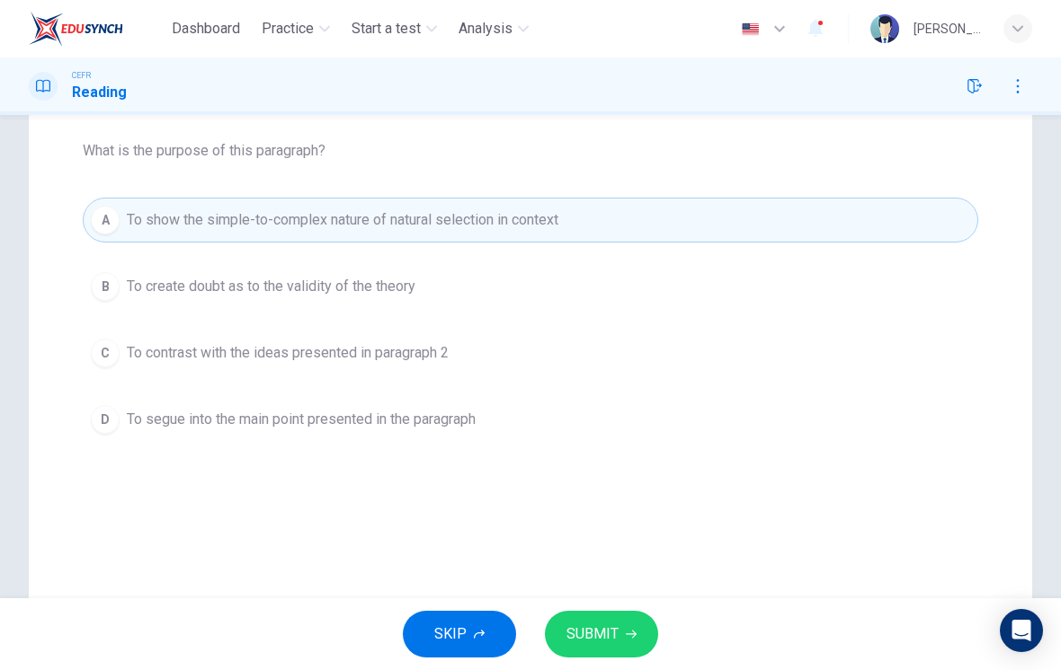
scroll to position [174, 0]
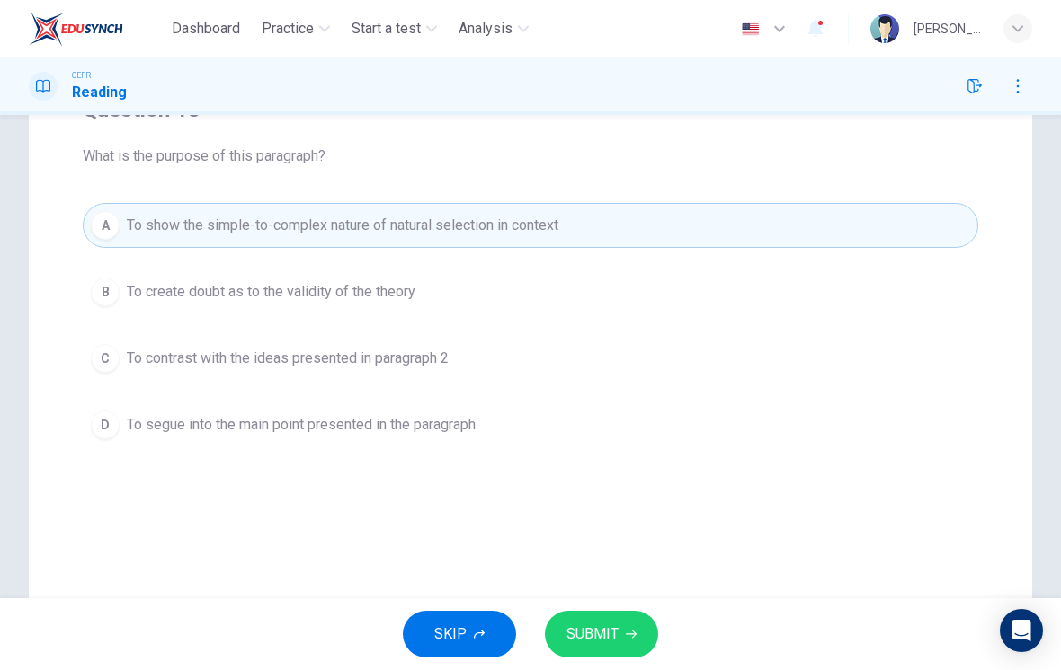
click at [626, 627] on button "SUBMIT" at bounding box center [601, 634] width 113 height 47
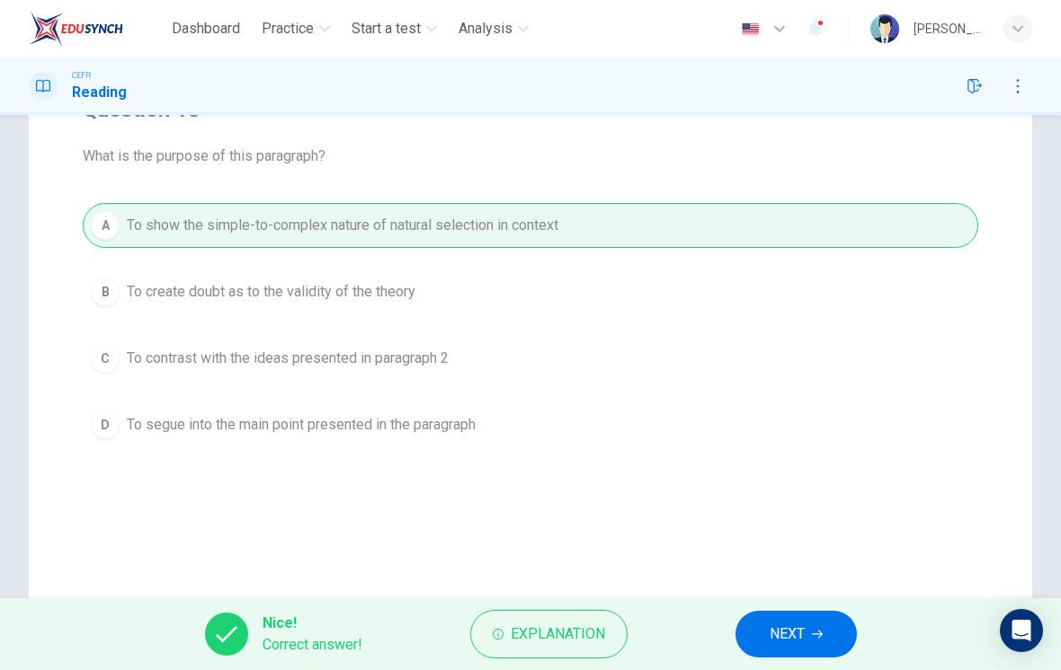
click at [583, 629] on span "Explanation" at bounding box center [558, 634] width 94 height 25
click at [873, 348] on div "A To show the simple-to-complex nature of natural selection in context B To cre…" at bounding box center [530, 325] width 895 height 244
click at [795, 633] on span "NEXT" at bounding box center [786, 634] width 35 height 25
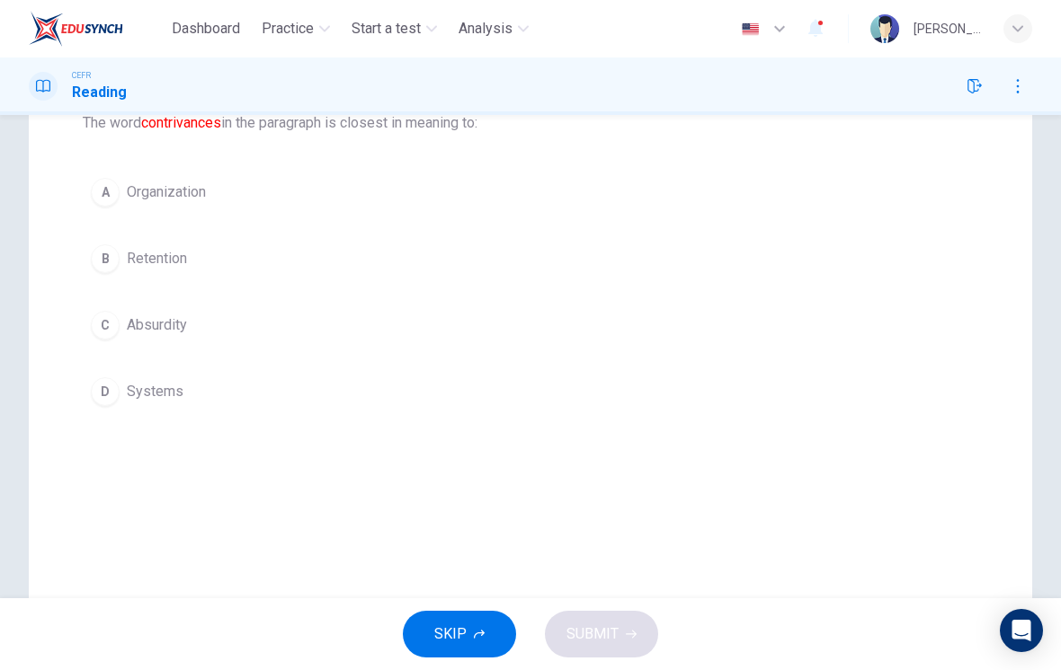
scroll to position [195, 0]
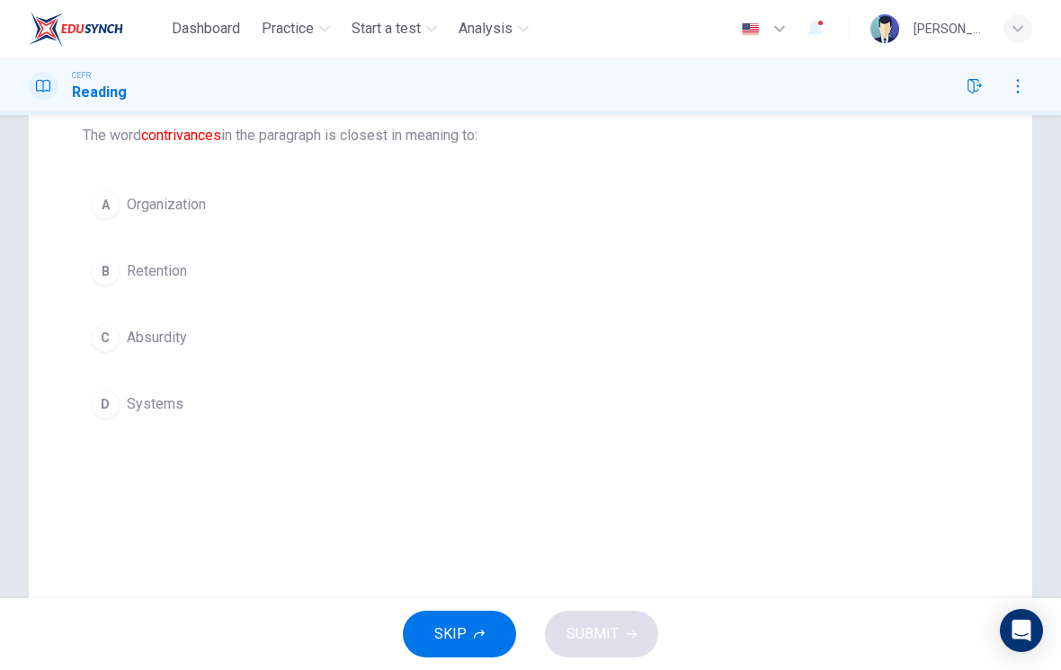
click at [119, 413] on button "D Systems" at bounding box center [530, 404] width 895 height 45
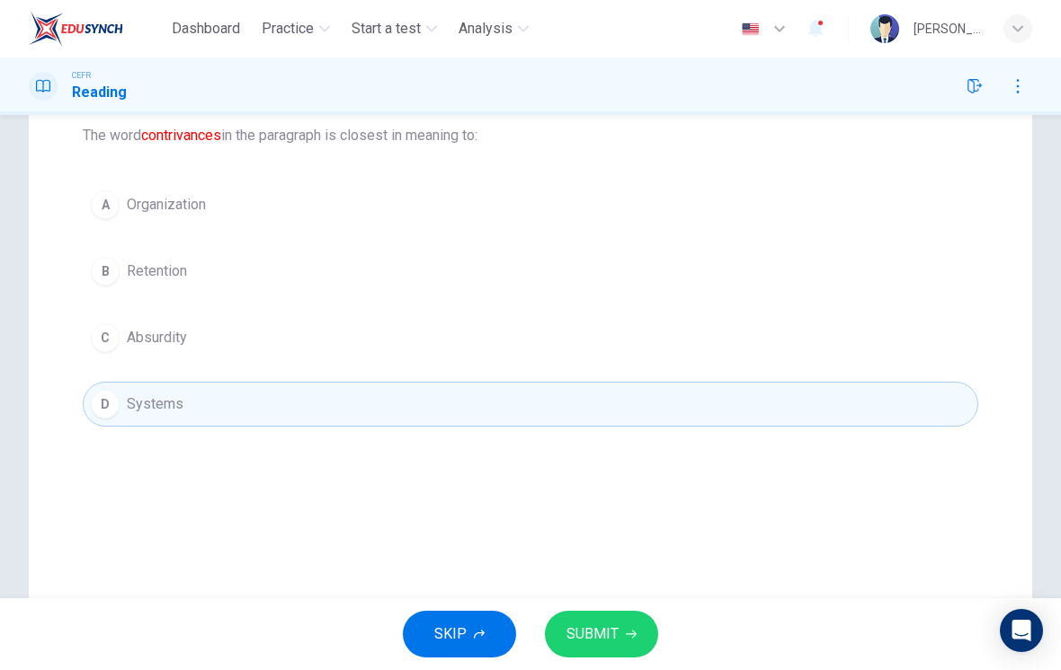
click at [612, 629] on span "SUBMIT" at bounding box center [592, 634] width 52 height 25
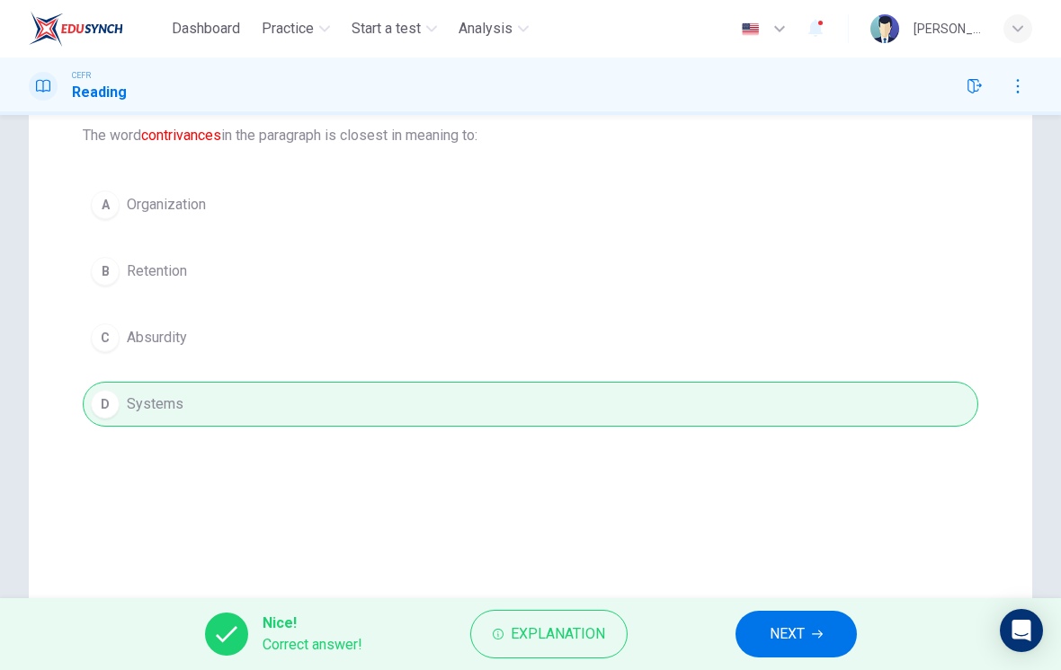
click at [578, 641] on span "Explanation" at bounding box center [558, 634] width 94 height 25
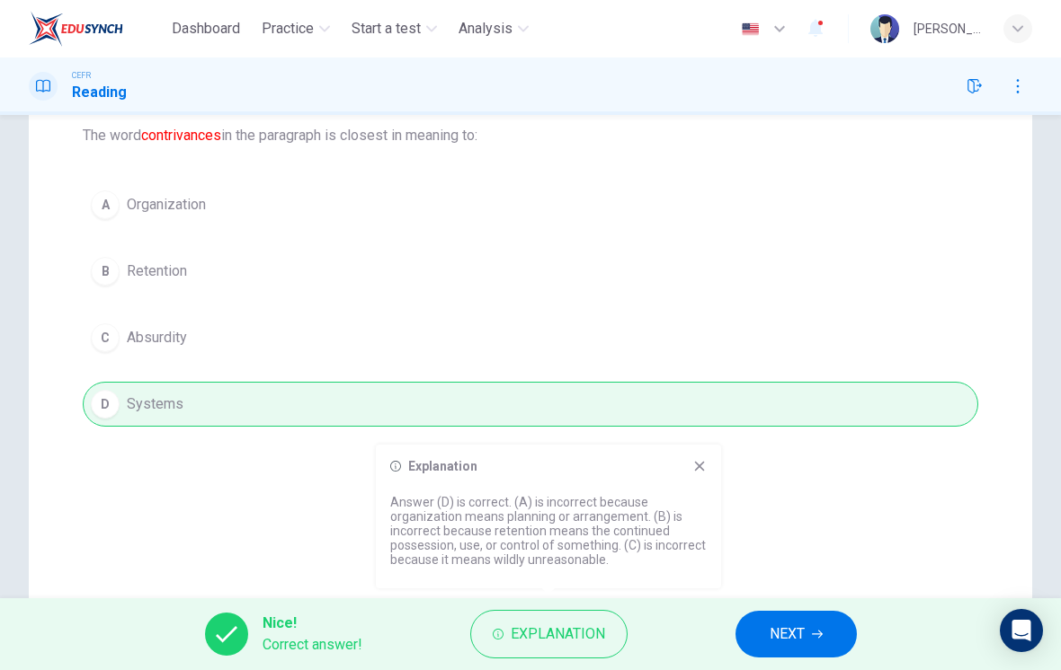
click at [811, 619] on button "NEXT" at bounding box center [795, 634] width 121 height 47
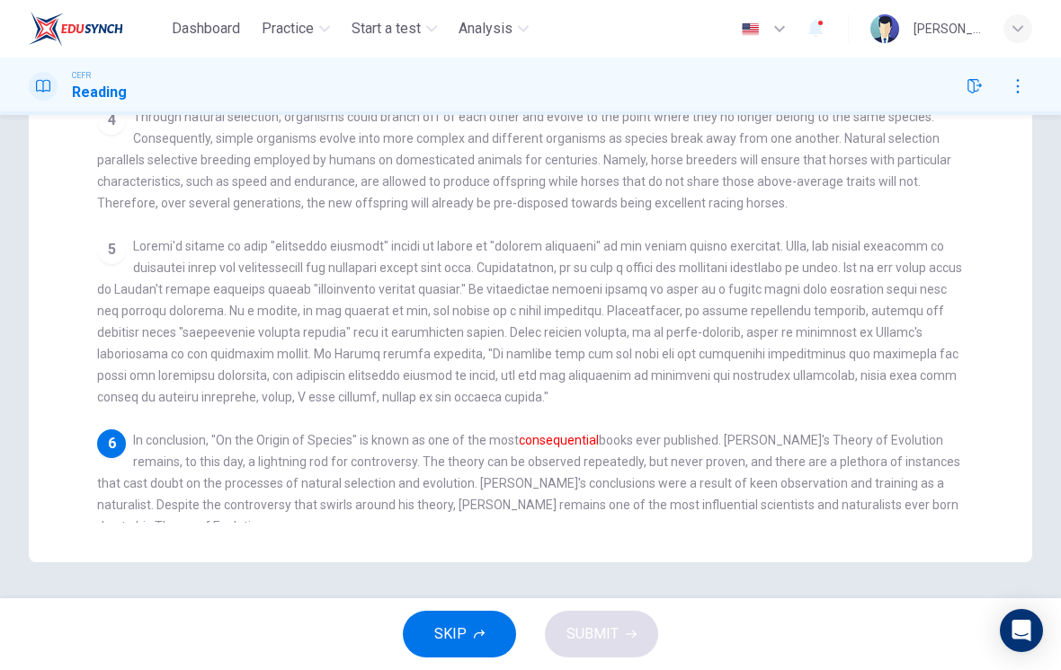
click at [885, 324] on span at bounding box center [529, 321] width 865 height 165
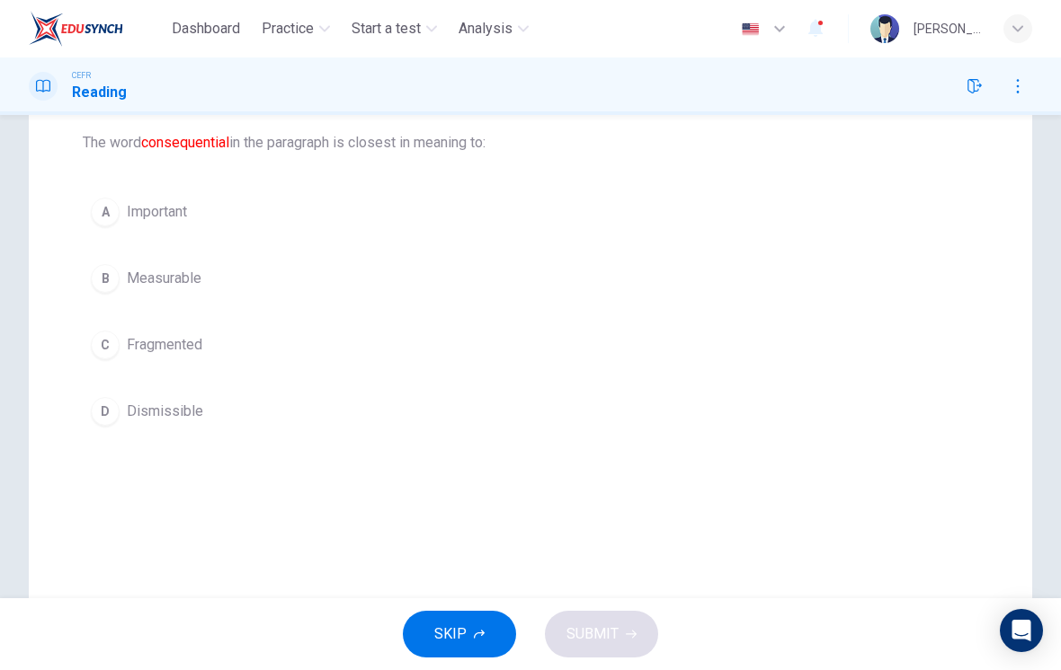
scroll to position [187, 0]
click at [175, 216] on span "Important" at bounding box center [157, 213] width 60 height 22
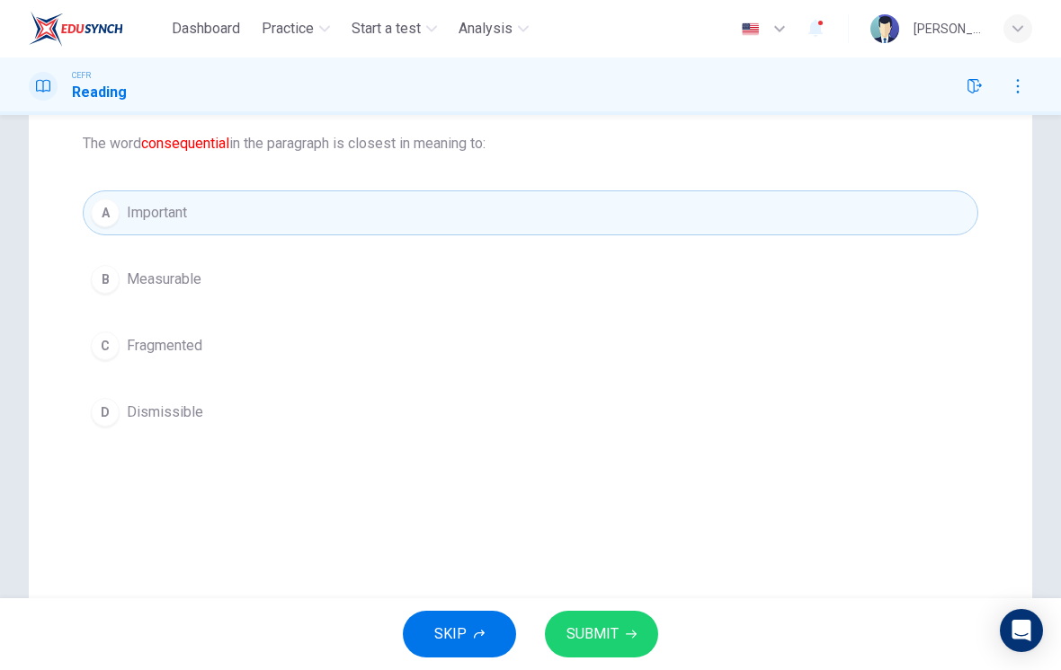
click at [593, 631] on span "SUBMIT" at bounding box center [592, 634] width 52 height 25
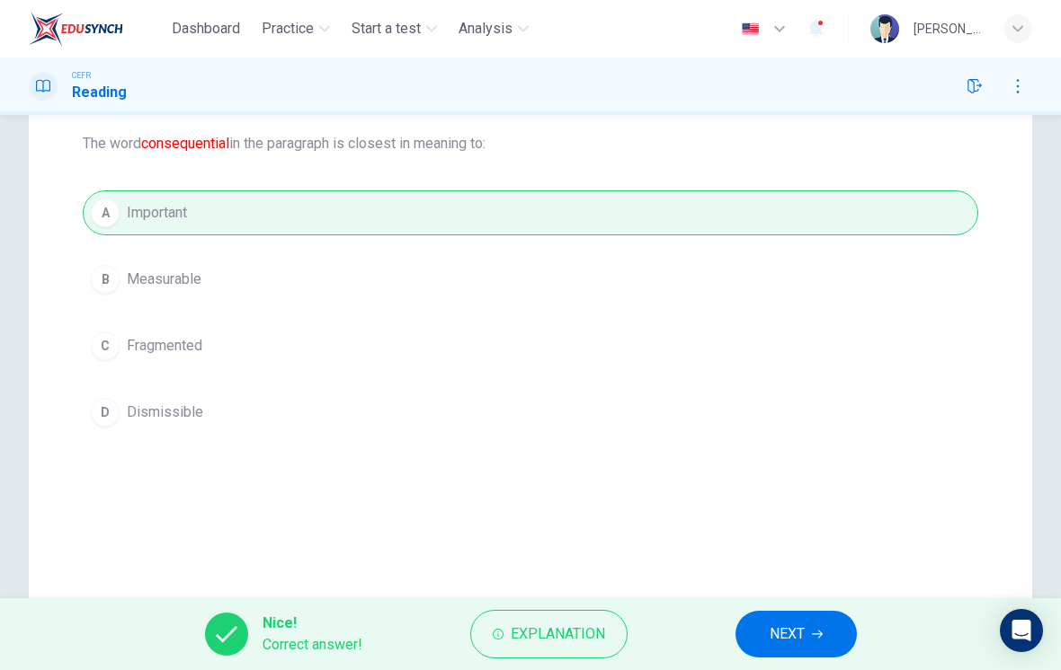
click at [787, 621] on button "NEXT" at bounding box center [795, 634] width 121 height 47
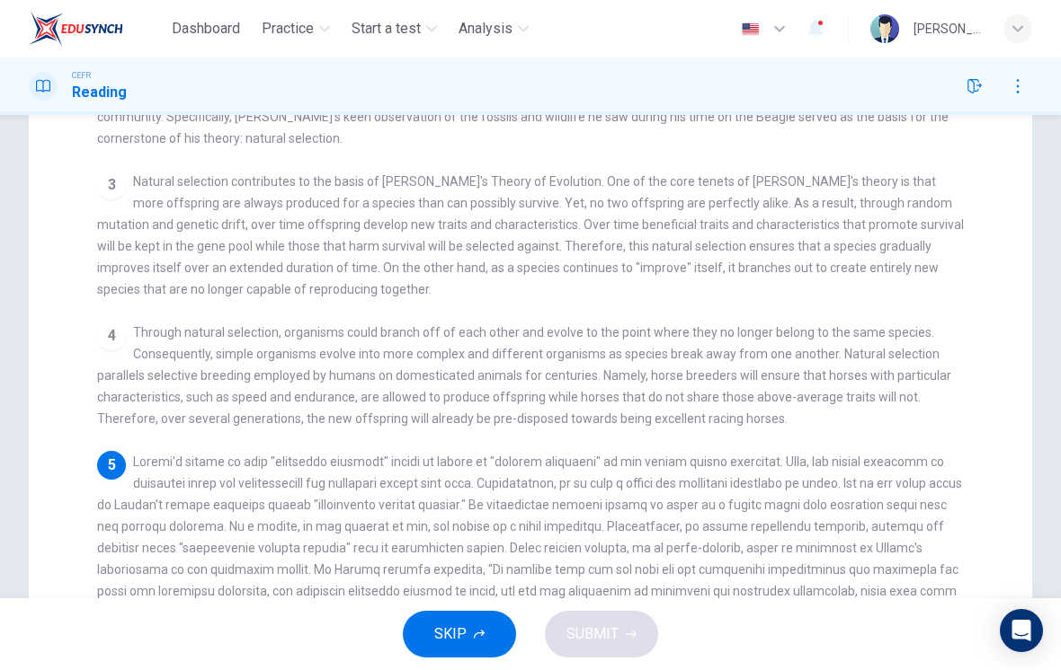
scroll to position [284, 0]
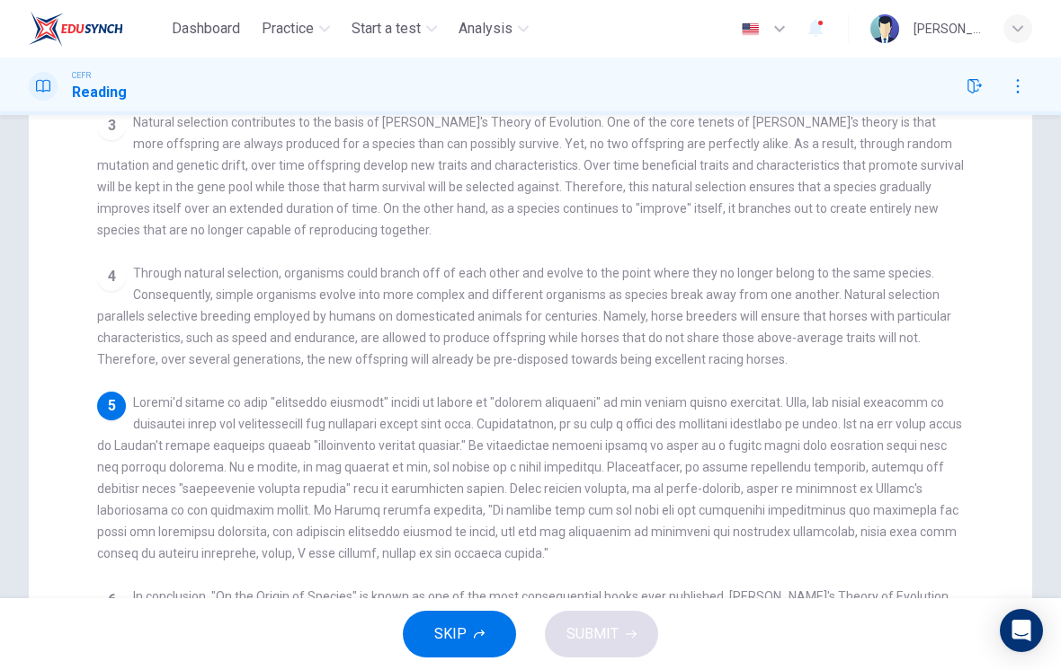
click at [969, 439] on div "1 [PERSON_NAME] Theory of Evolution is known as one of the most important and c…" at bounding box center [542, 358] width 891 height 644
checkbox input "false"
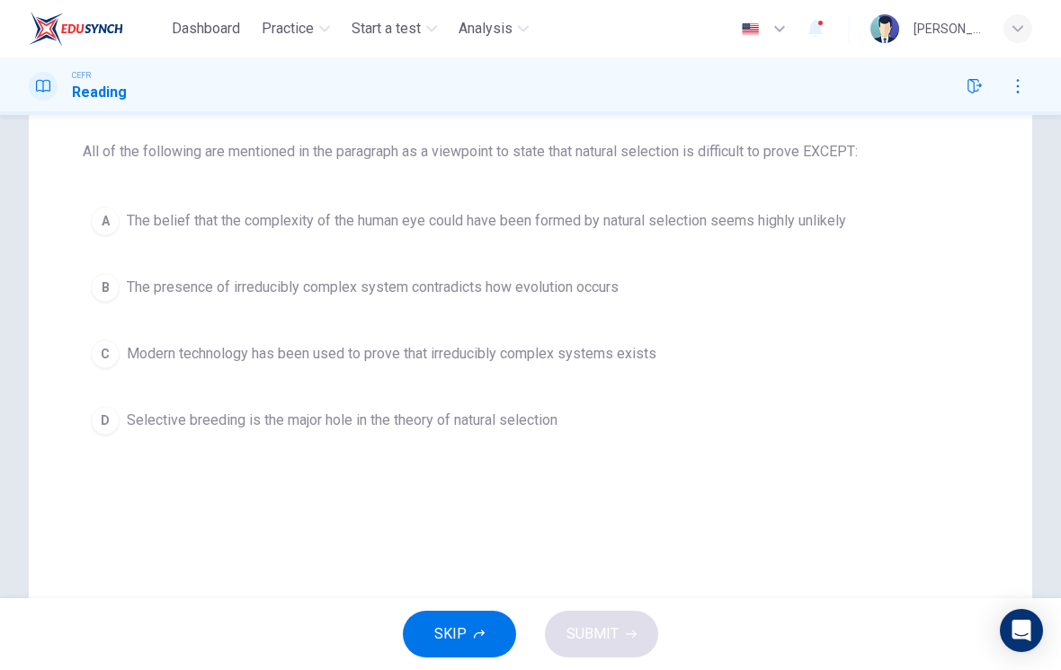
scroll to position [166, 0]
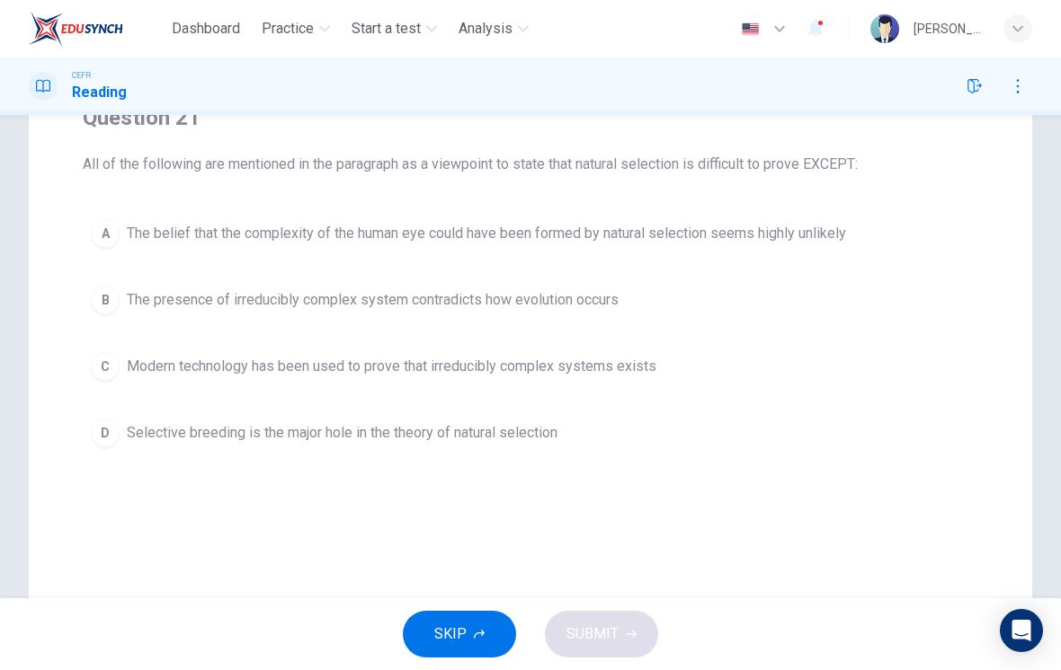
click at [98, 428] on div "D" at bounding box center [105, 433] width 29 height 29
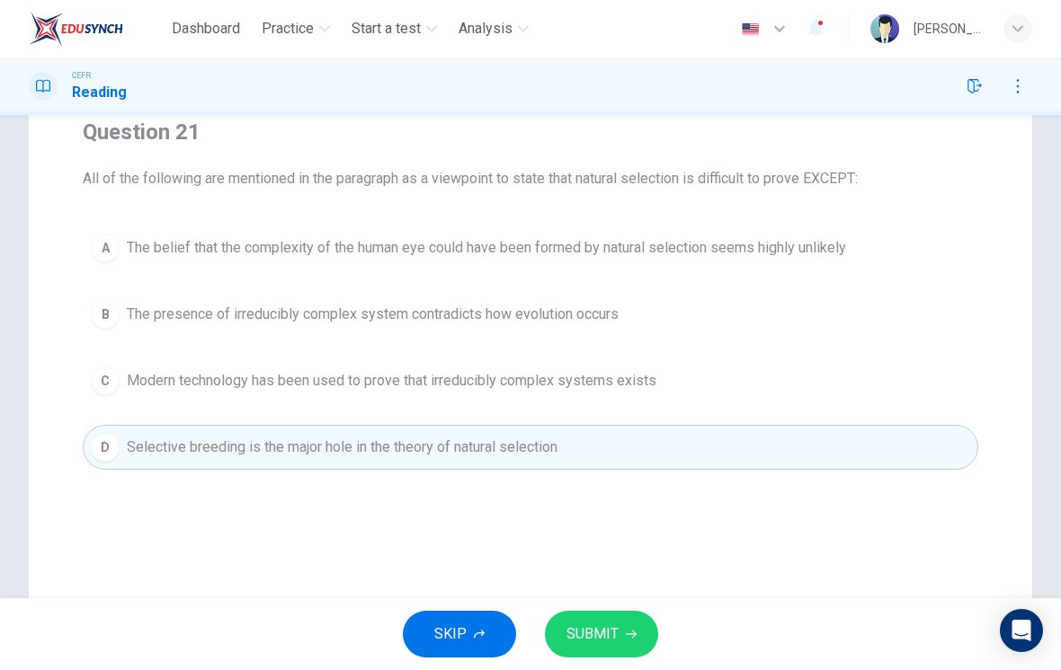
scroll to position [147, 0]
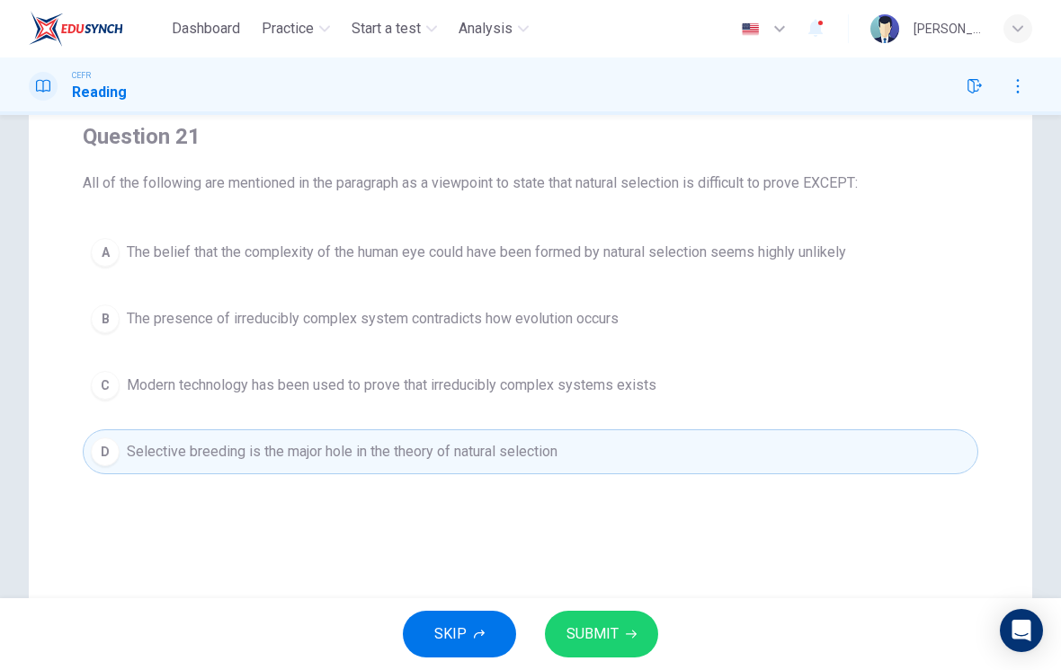
click at [608, 630] on span "SUBMIT" at bounding box center [592, 634] width 52 height 25
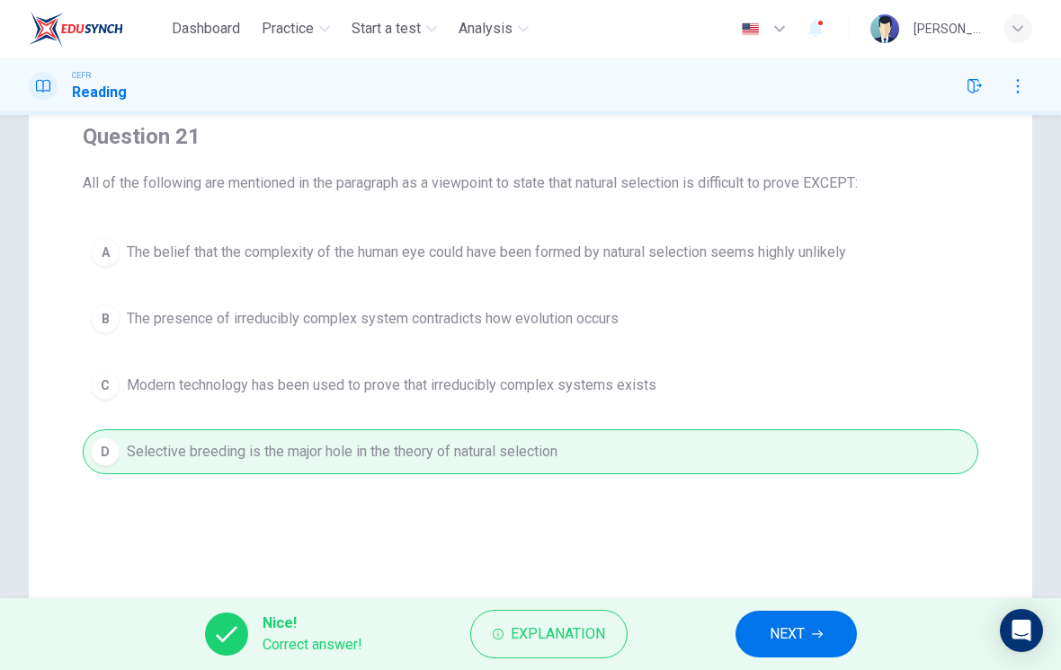
click at [809, 631] on button "NEXT" at bounding box center [795, 634] width 121 height 47
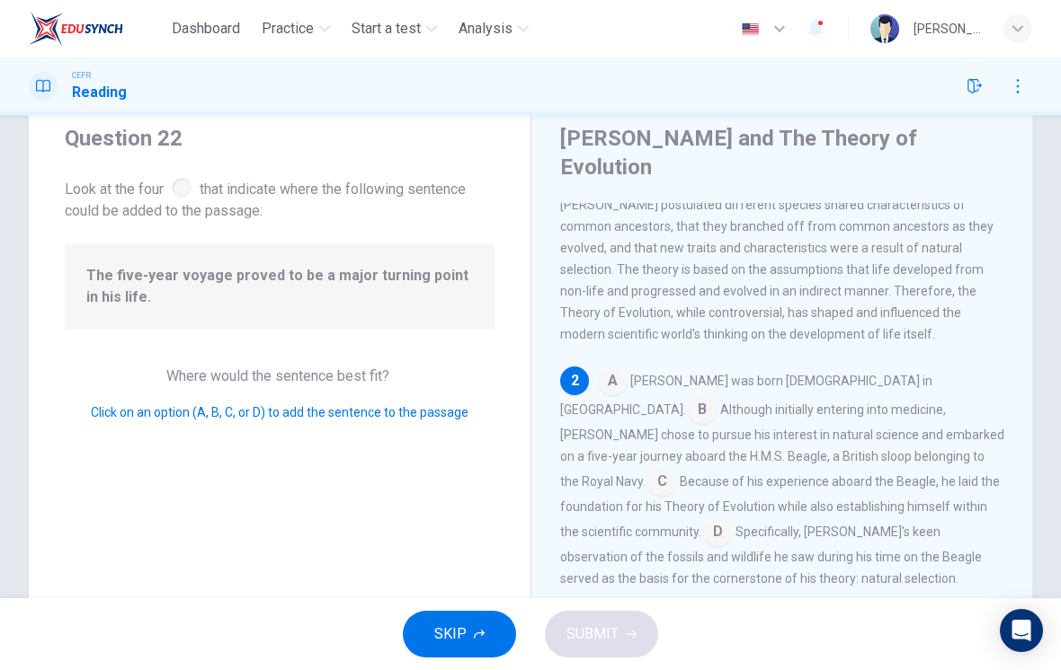
scroll to position [87, 0]
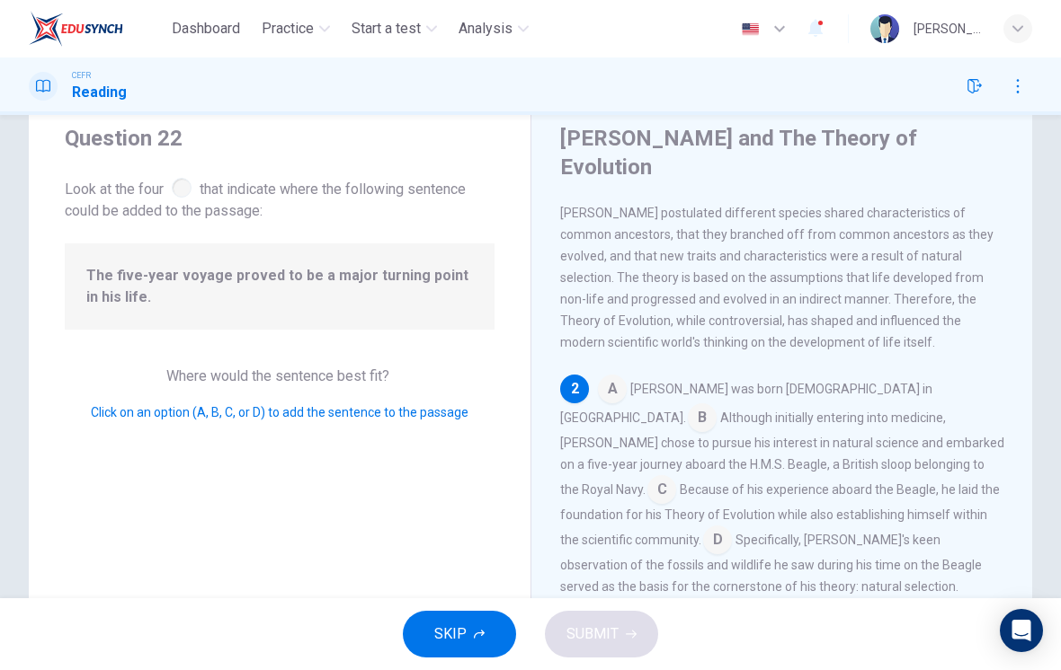
click at [732, 528] on input at bounding box center [717, 542] width 29 height 29
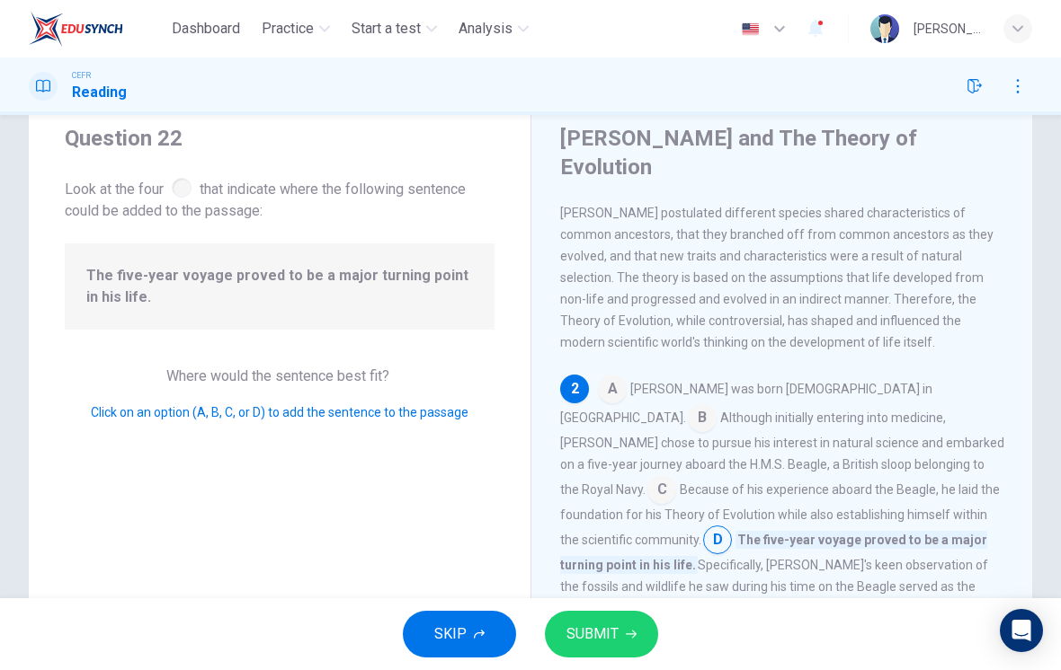
click at [676, 477] on input at bounding box center [661, 491] width 29 height 29
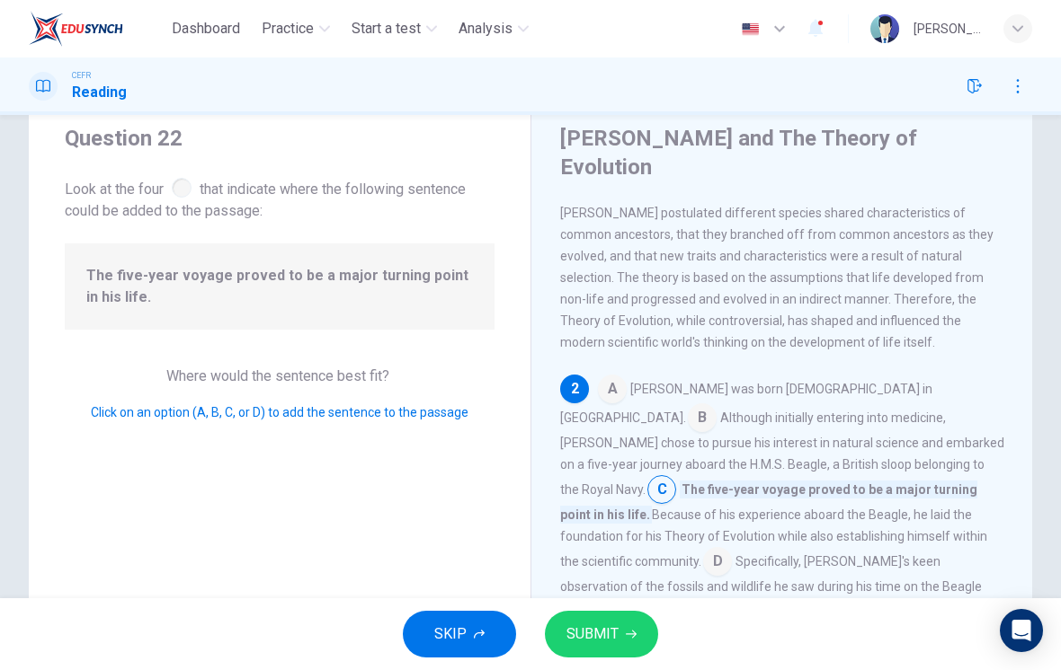
click at [732, 549] on input at bounding box center [717, 563] width 29 height 29
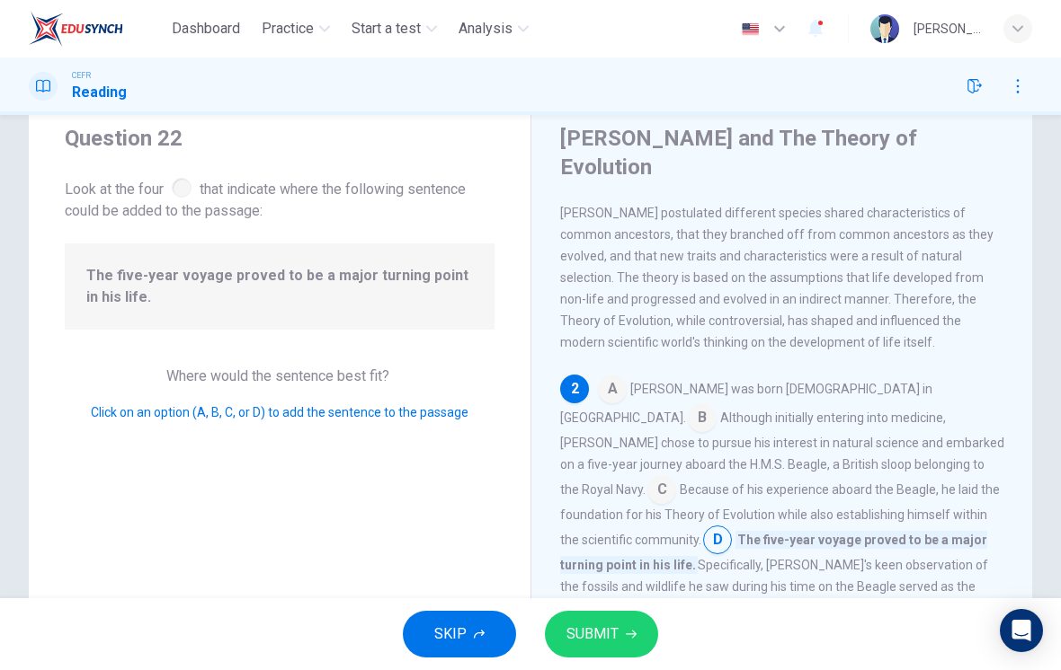
click at [637, 627] on button "SUBMIT" at bounding box center [601, 634] width 113 height 47
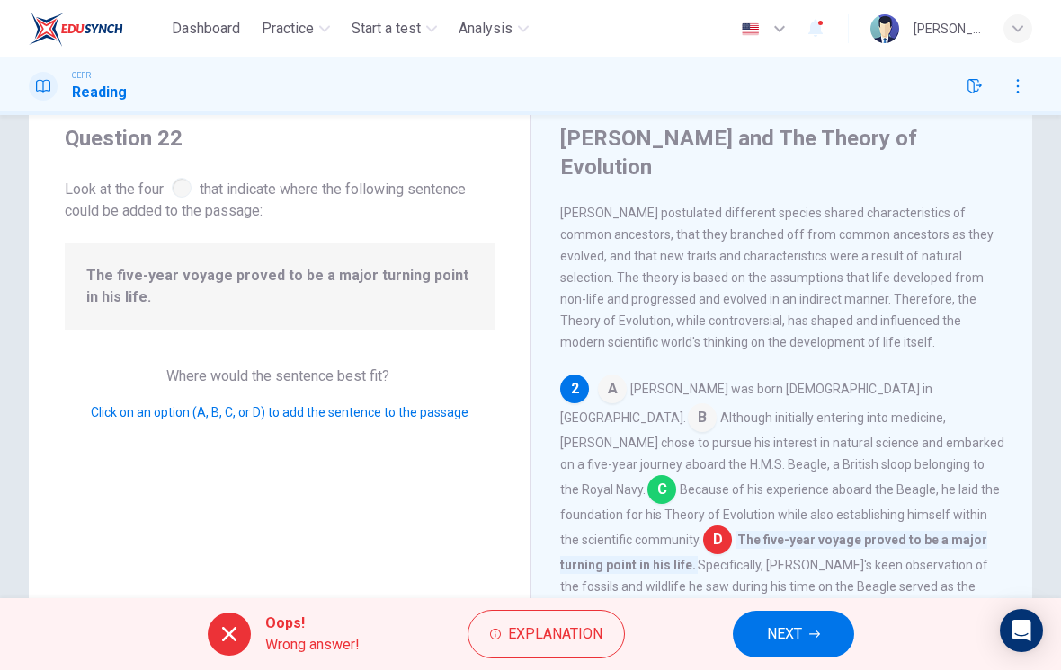
click at [605, 627] on button "Explanation" at bounding box center [545, 634] width 157 height 49
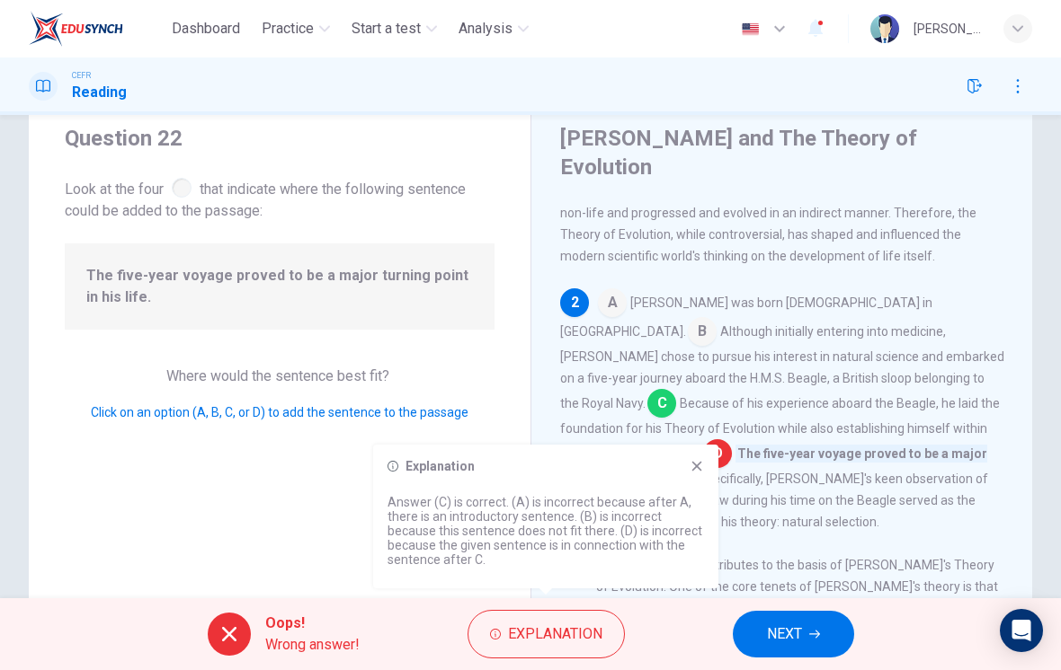
scroll to position [173, 0]
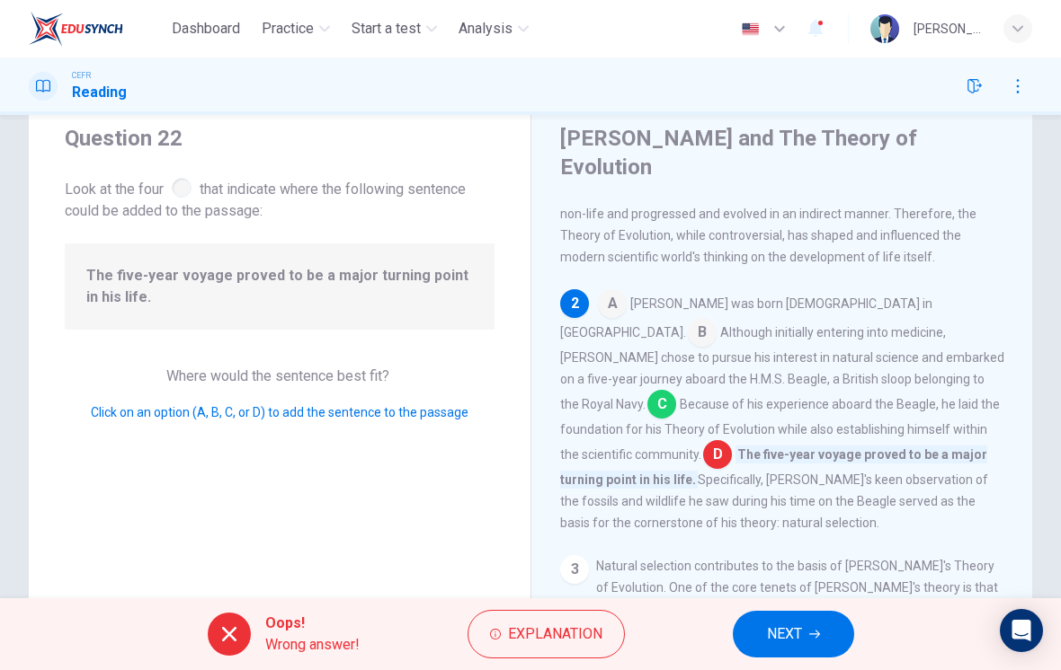
click at [900, 555] on div "3 Natural selection contributes to the basis of [PERSON_NAME]'s Theory of Evolu…" at bounding box center [782, 673] width 444 height 237
click at [794, 622] on span "NEXT" at bounding box center [784, 634] width 35 height 25
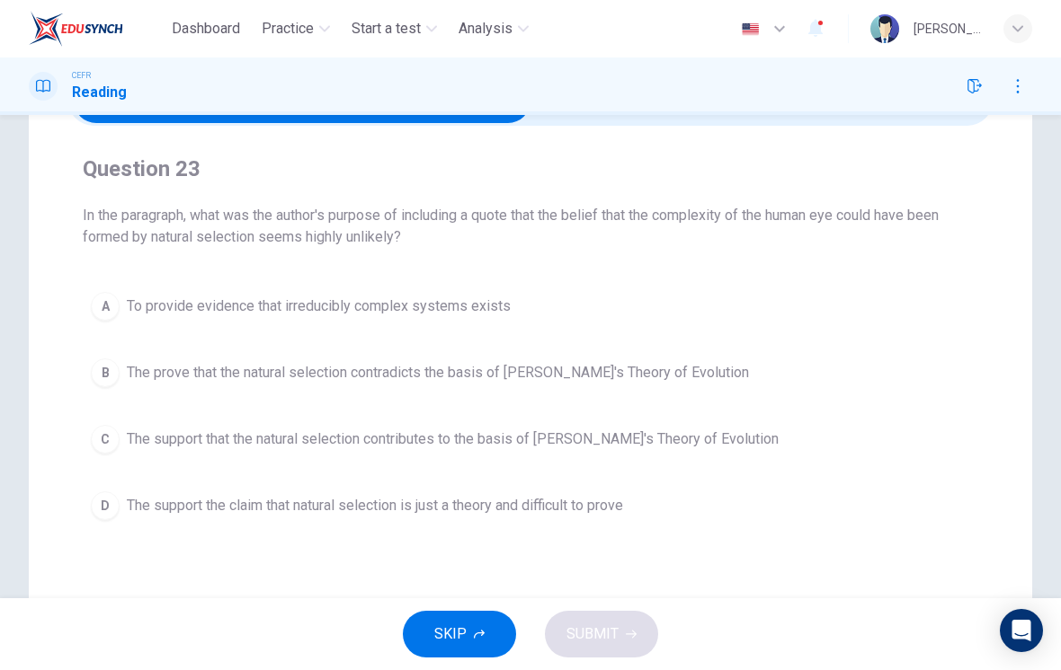
scroll to position [116, 0]
click at [95, 502] on div "D" at bounding box center [105, 505] width 29 height 29
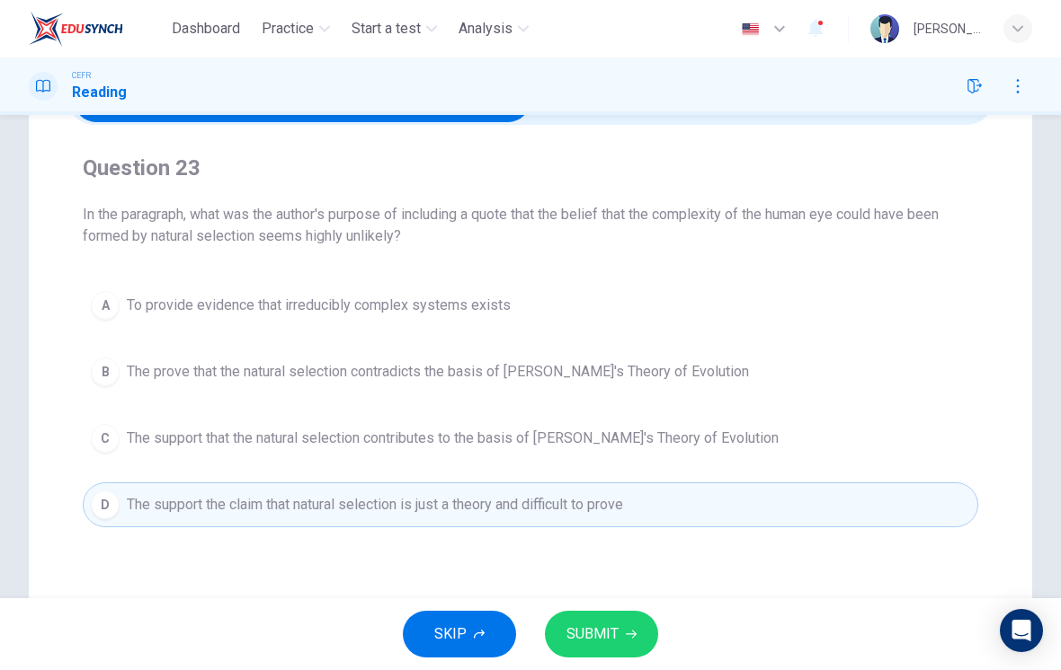
click at [634, 631] on icon "button" at bounding box center [631, 634] width 11 height 11
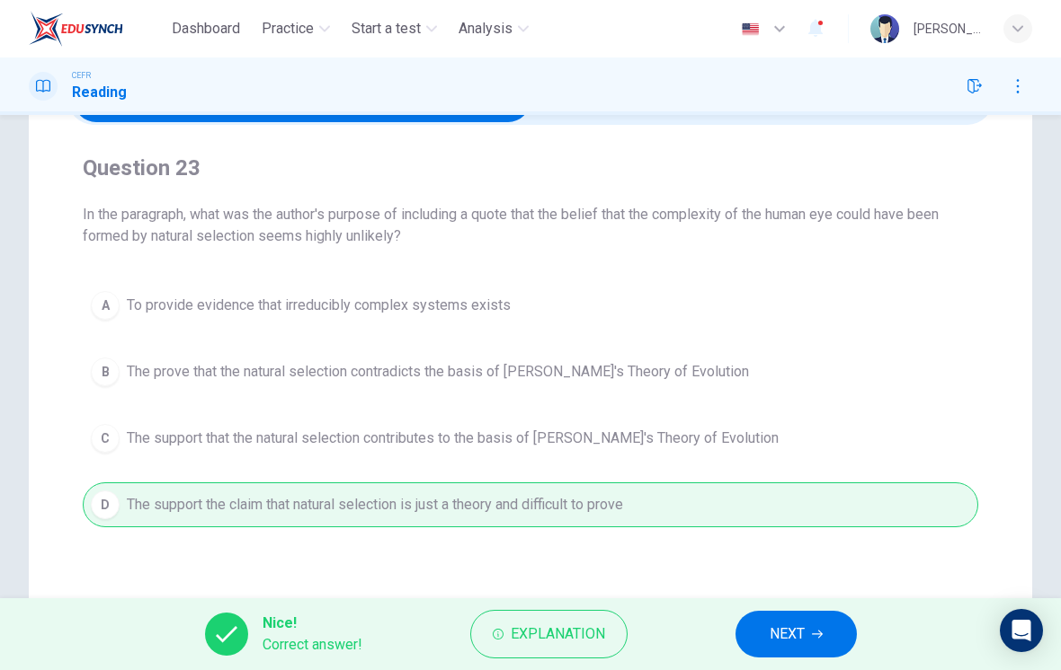
click at [800, 632] on span "NEXT" at bounding box center [786, 634] width 35 height 25
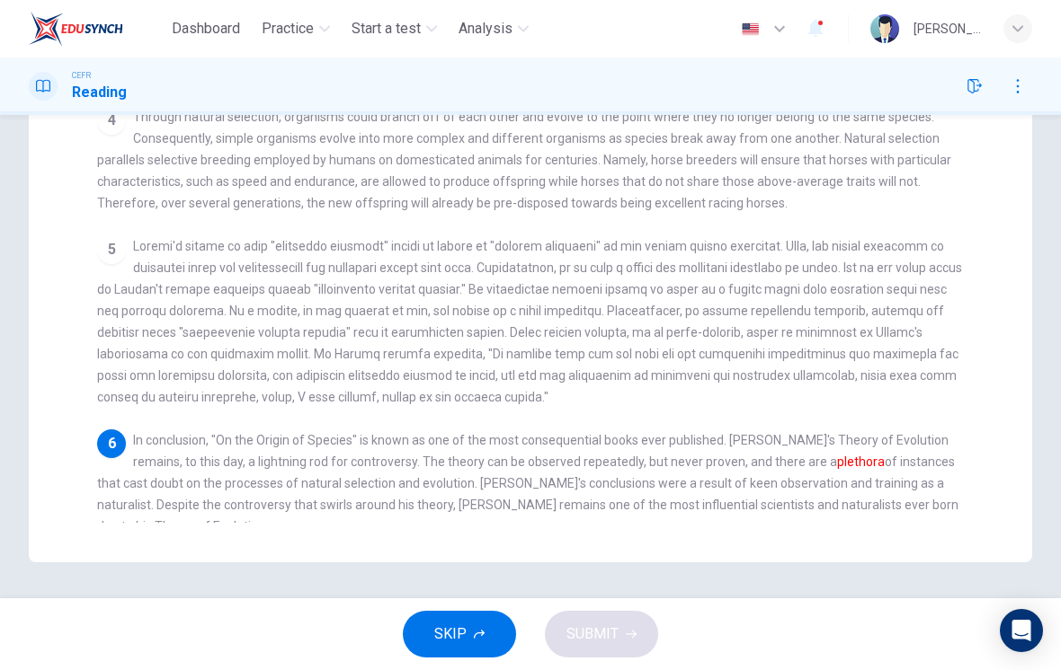
scroll to position [440, 0]
checkbox input "false"
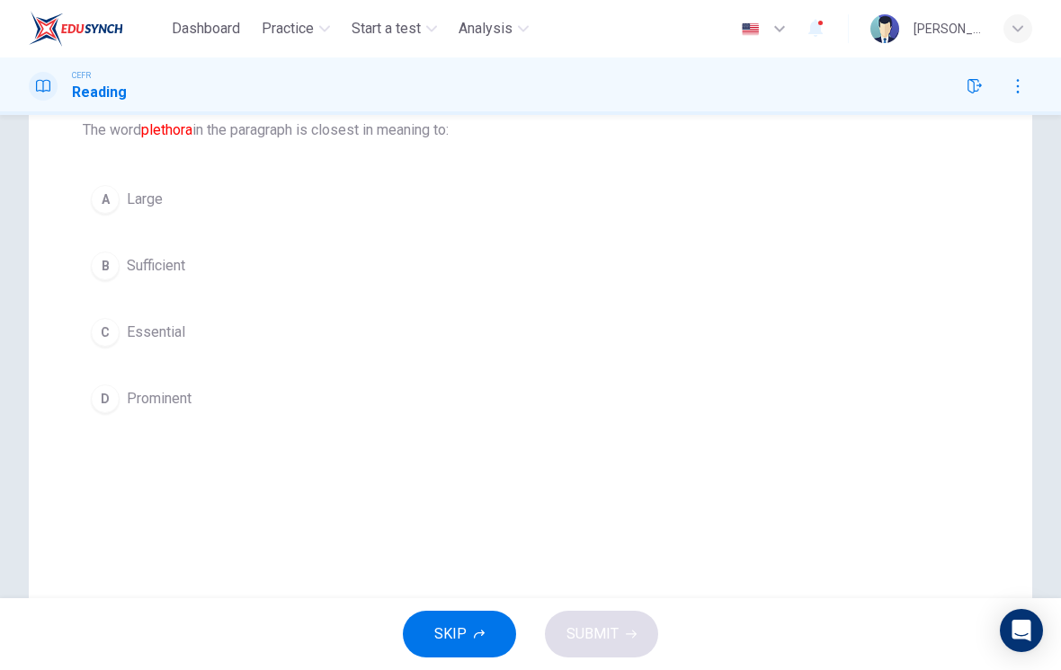
scroll to position [178, 0]
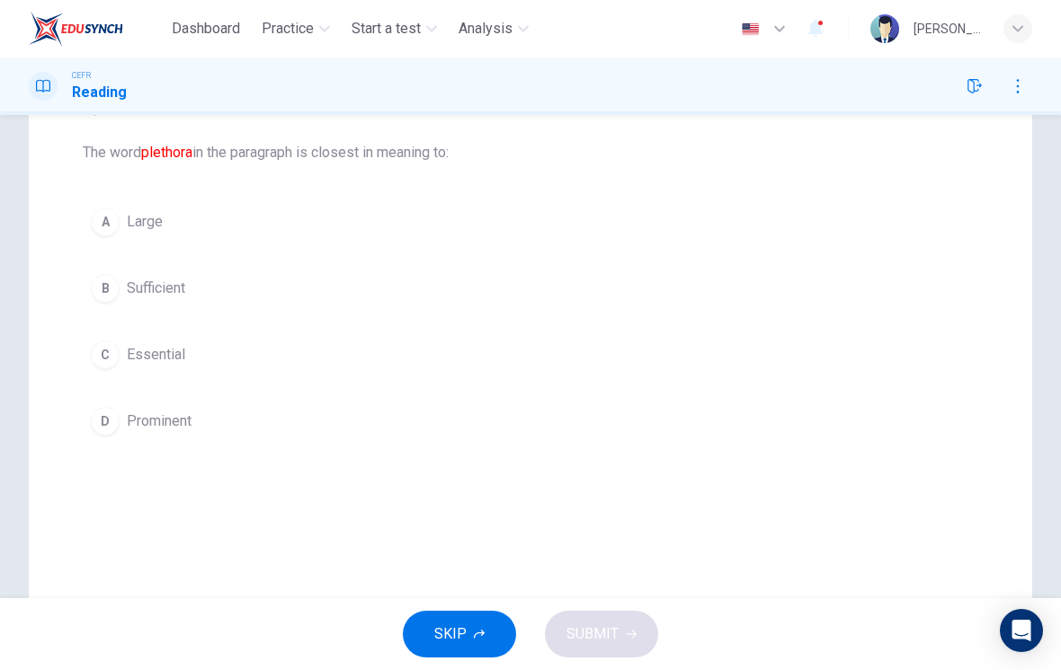
click at [102, 239] on button "A Large" at bounding box center [530, 222] width 895 height 45
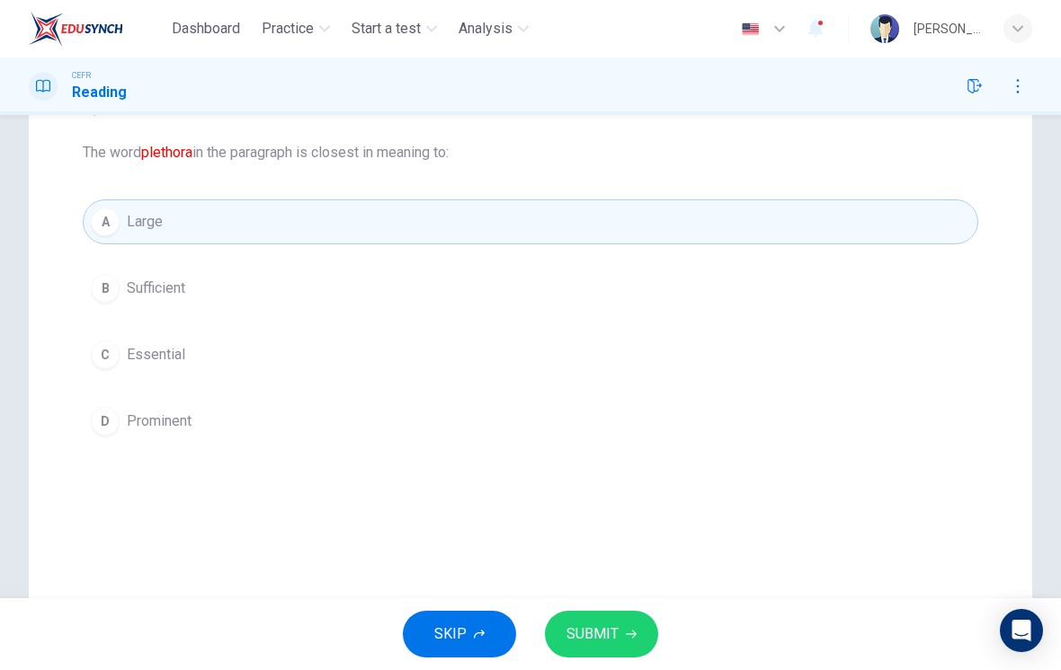
click at [622, 625] on button "SUBMIT" at bounding box center [601, 634] width 113 height 47
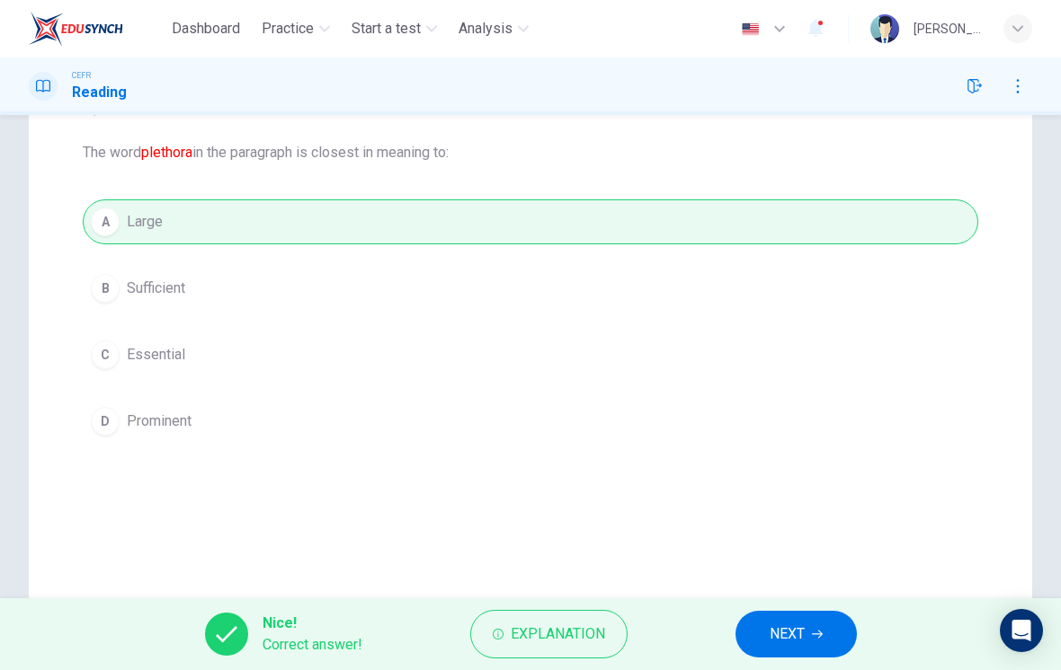
click at [808, 636] on button "NEXT" at bounding box center [795, 634] width 121 height 47
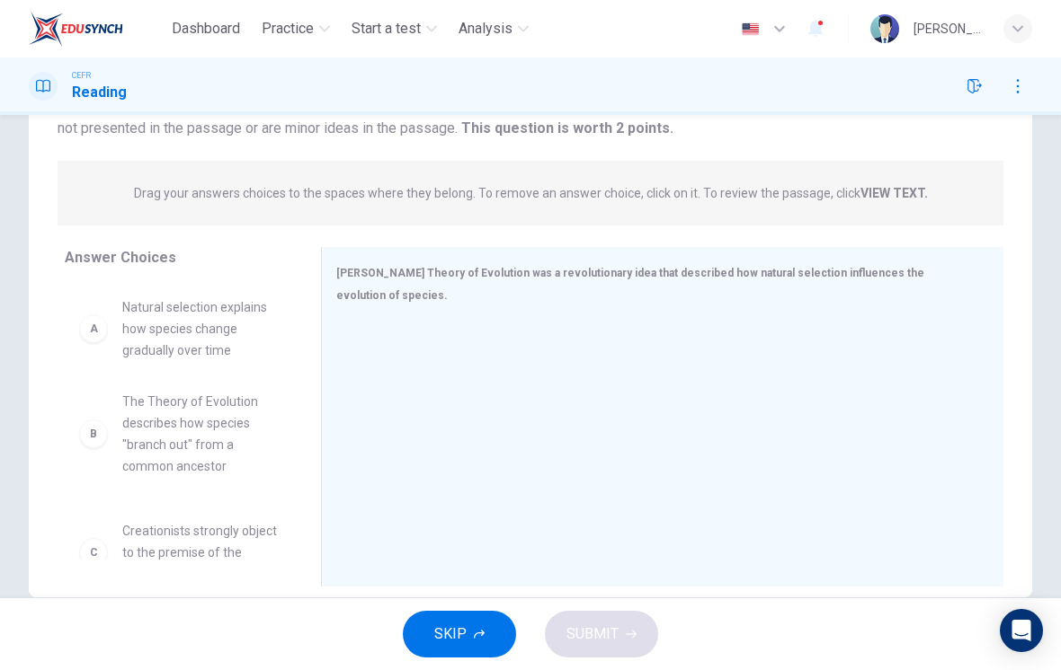
scroll to position [165, 0]
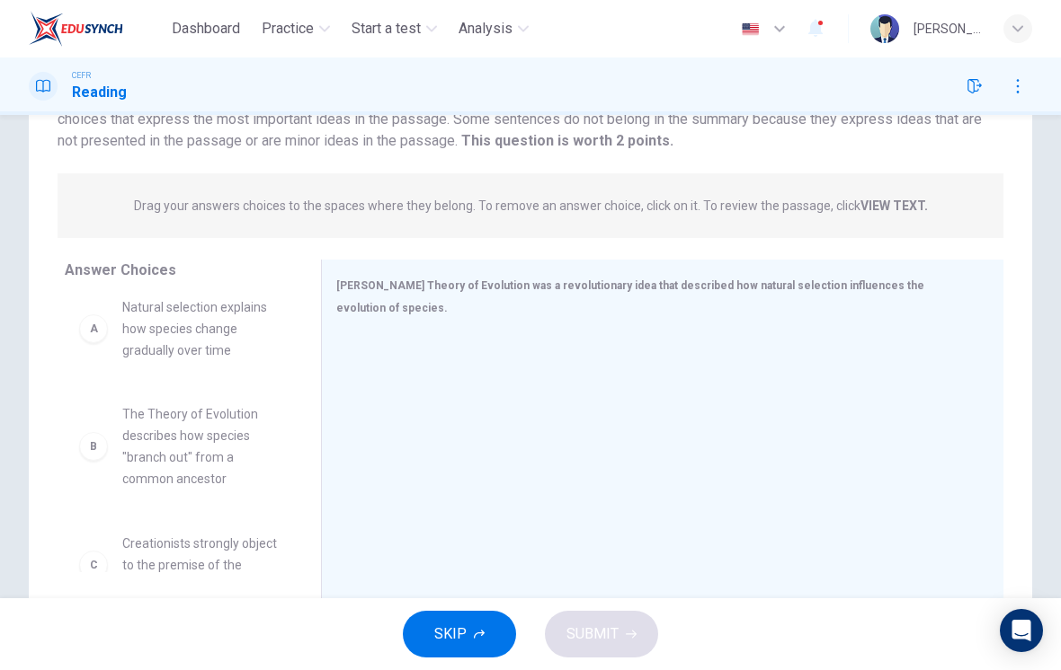
click at [176, 346] on div "B The Theory of Evolution describes how species "branch out" from a common ance…" at bounding box center [178, 434] width 227 height 277
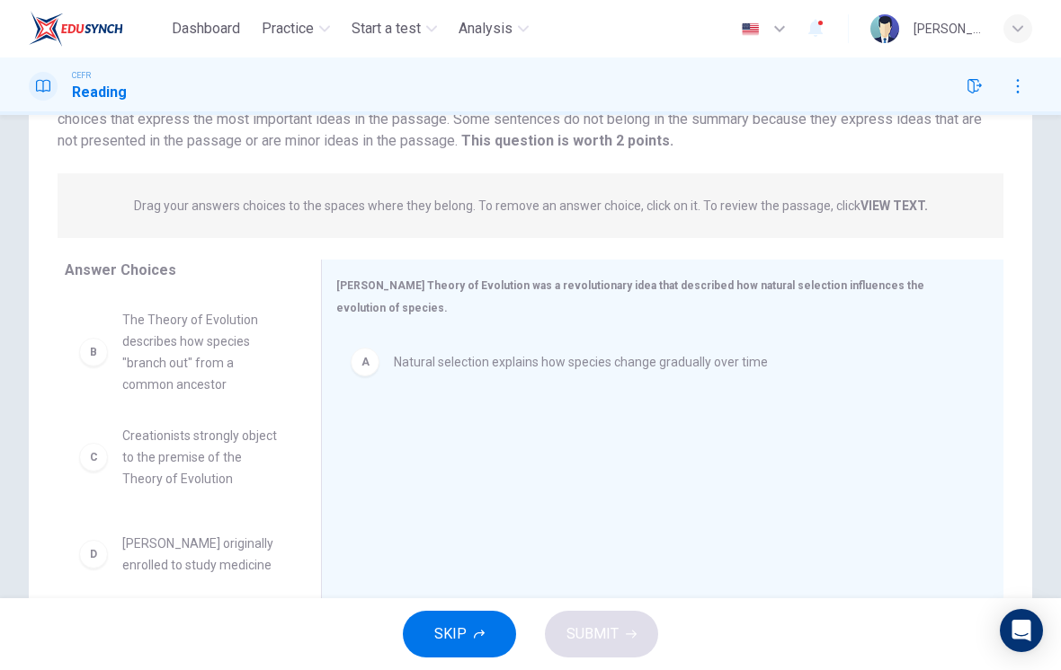
scroll to position [161, 0]
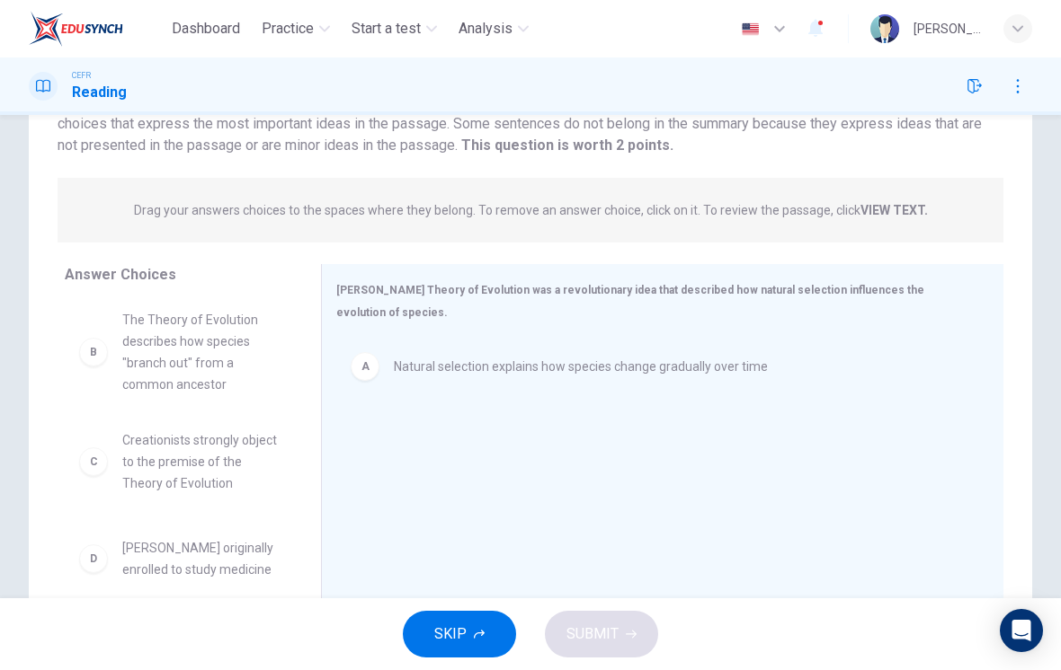
click at [173, 355] on div "C Creationists strongly object to the premise of the Theory of Evolution D [PER…" at bounding box center [178, 438] width 227 height 277
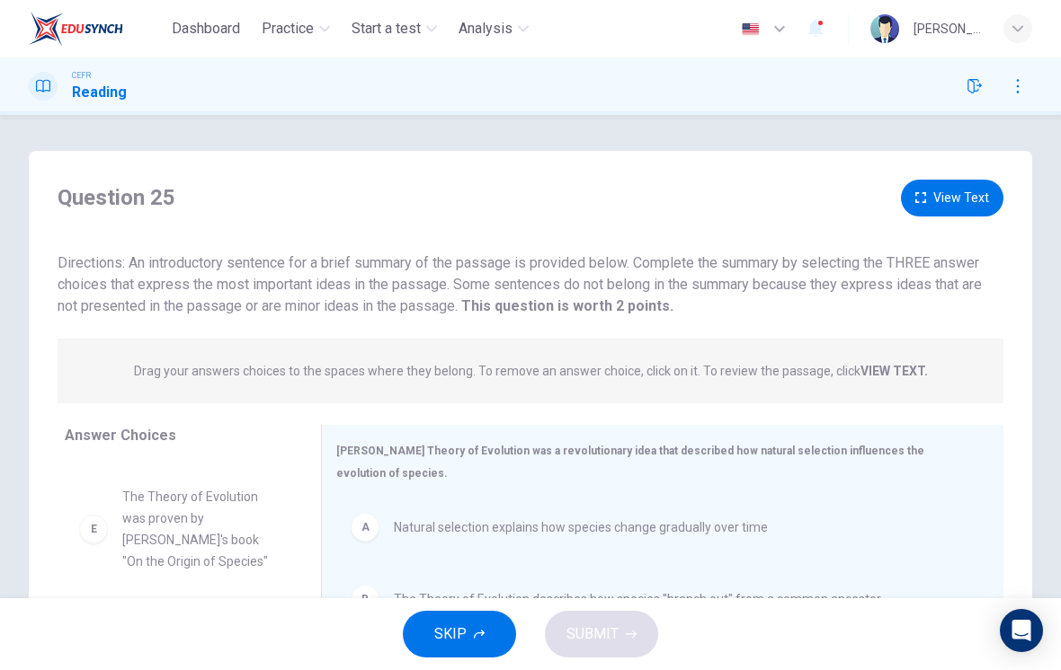
scroll to position [0, 0]
click at [950, 203] on button "View Text" at bounding box center [952, 198] width 102 height 37
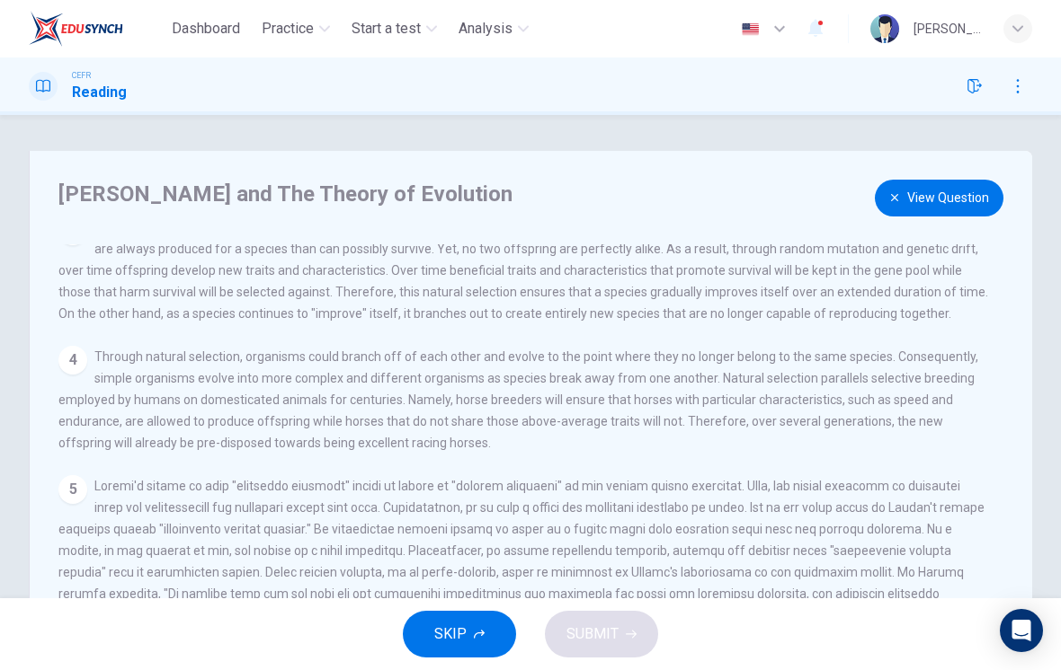
scroll to position [287, 0]
click at [950, 199] on button "View Question" at bounding box center [939, 198] width 129 height 37
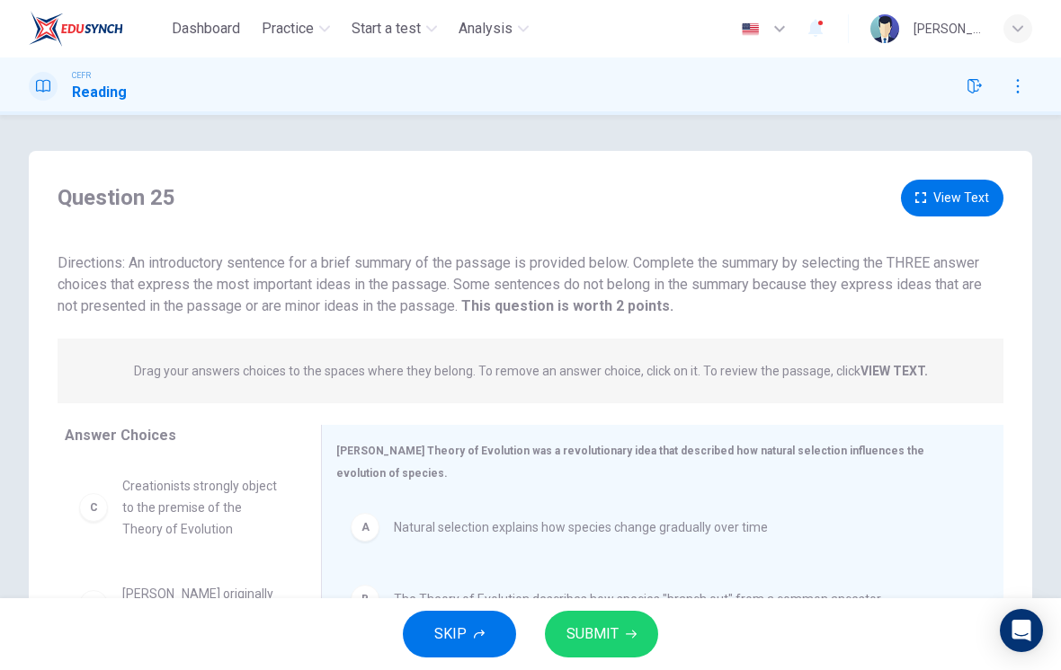
scroll to position [0, 0]
click at [969, 204] on button "View Text" at bounding box center [952, 198] width 102 height 37
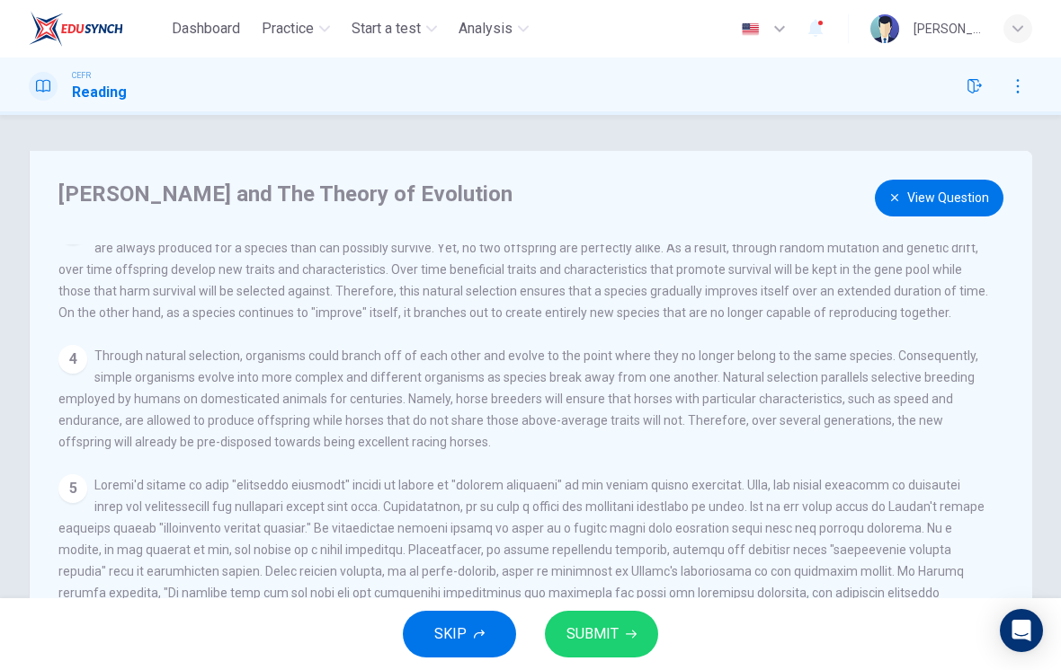
scroll to position [287, 0]
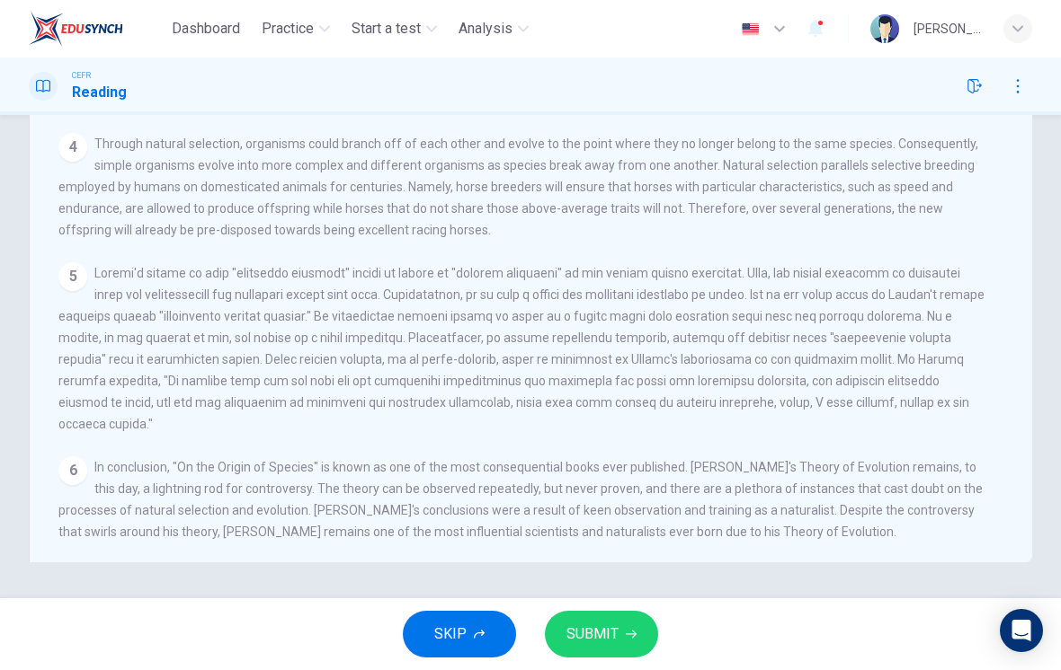
click at [670, 394] on div "5" at bounding box center [523, 348] width 931 height 173
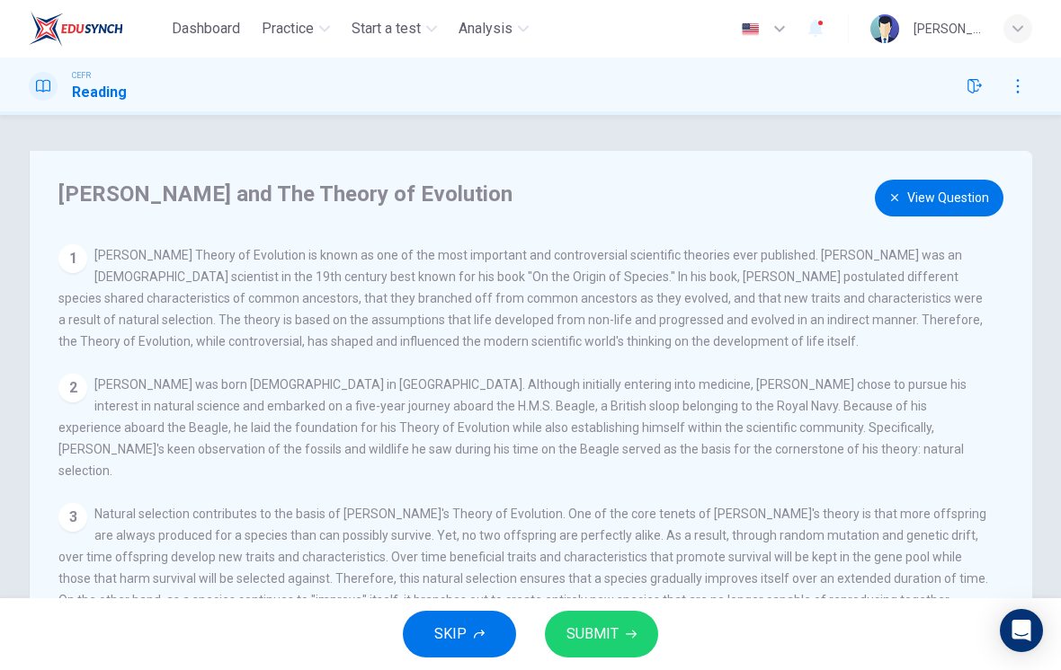
scroll to position [0, 0]
click at [947, 200] on button "View Question" at bounding box center [939, 198] width 129 height 37
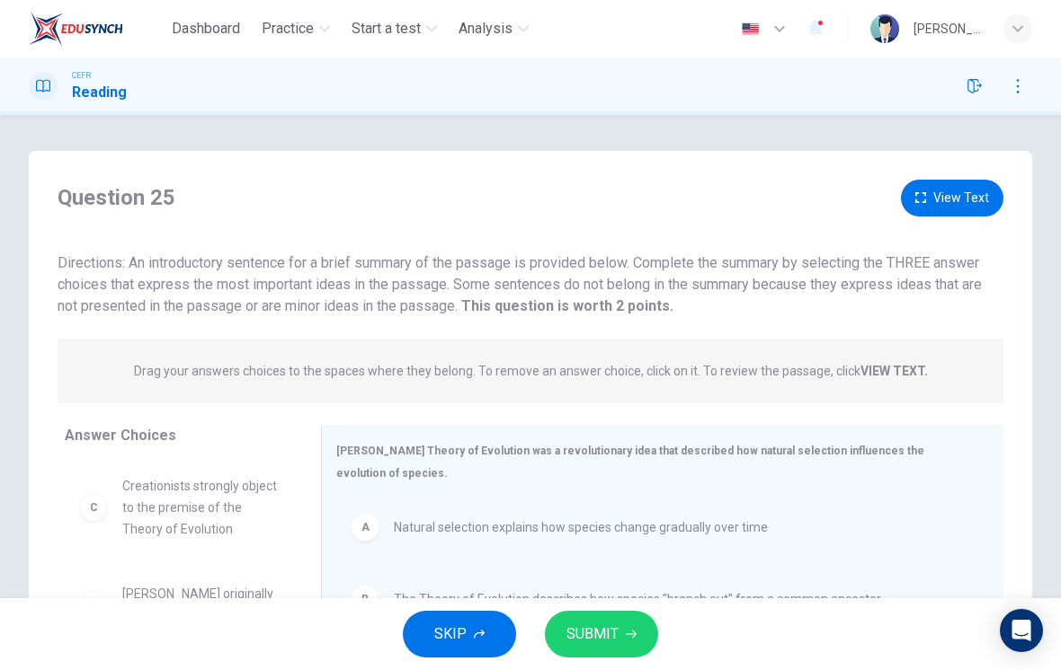
scroll to position [-1, 0]
click at [959, 207] on button "View Text" at bounding box center [952, 198] width 102 height 37
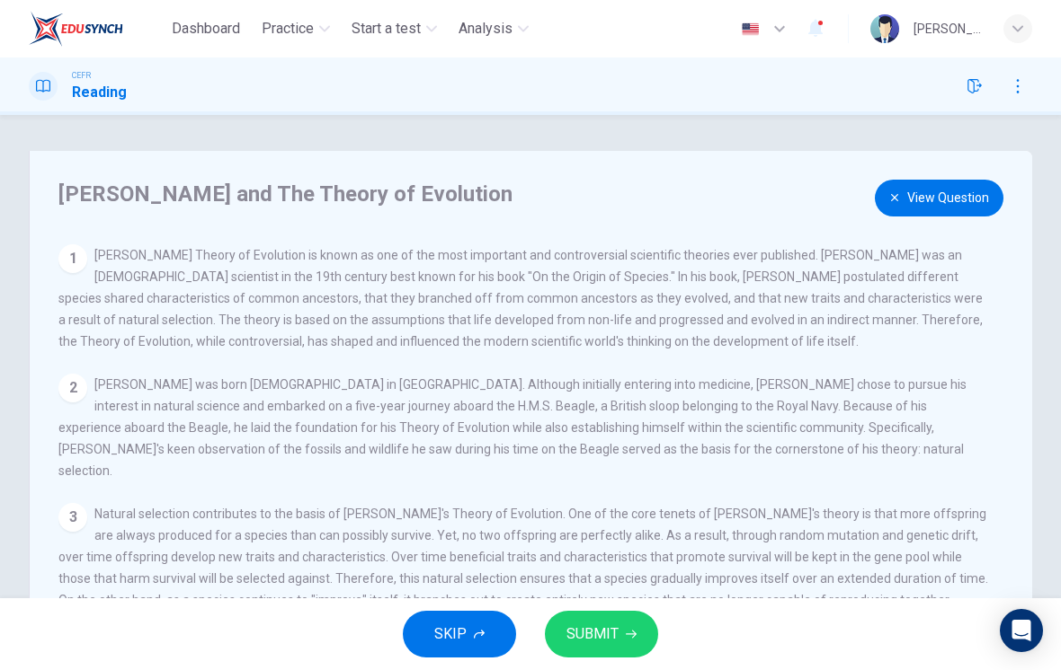
click at [966, 206] on button "View Question" at bounding box center [939, 198] width 129 height 37
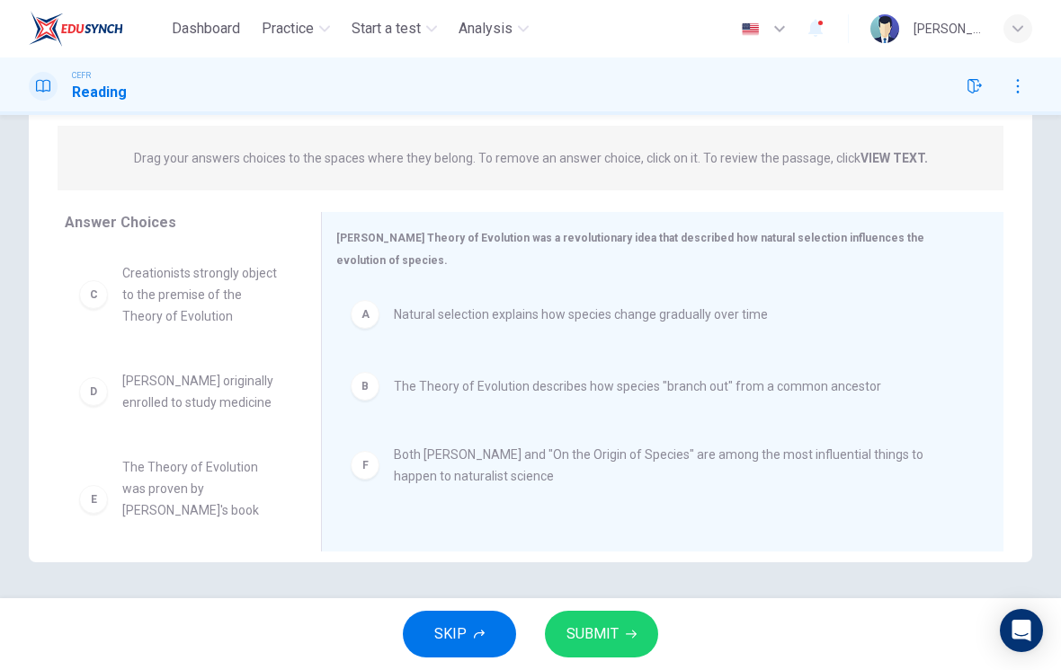
scroll to position [200, 0]
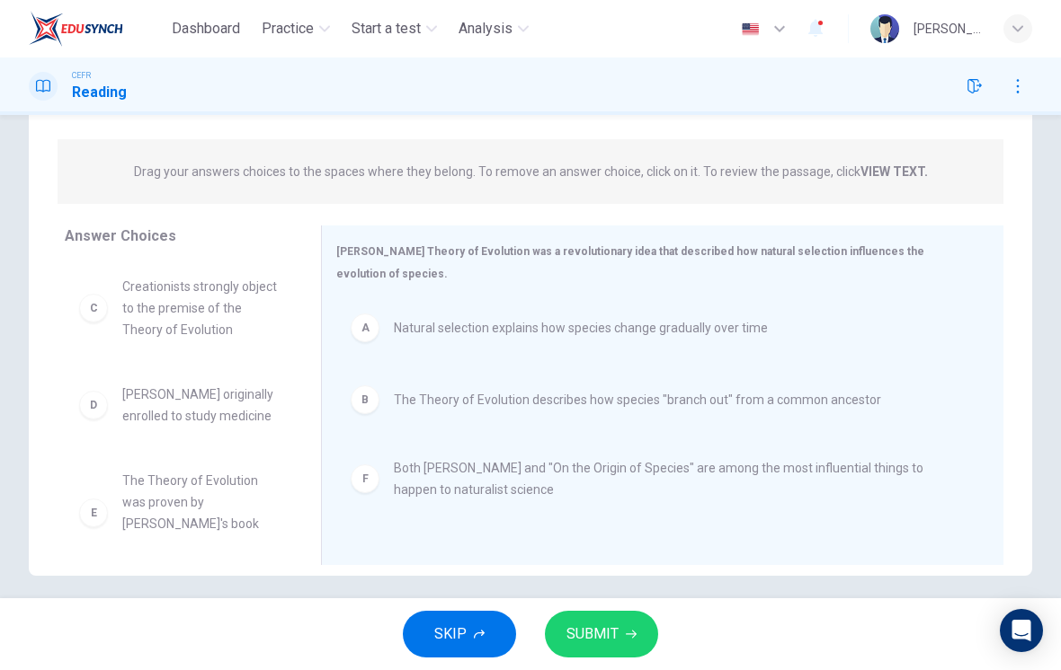
click at [626, 639] on icon "button" at bounding box center [631, 634] width 11 height 11
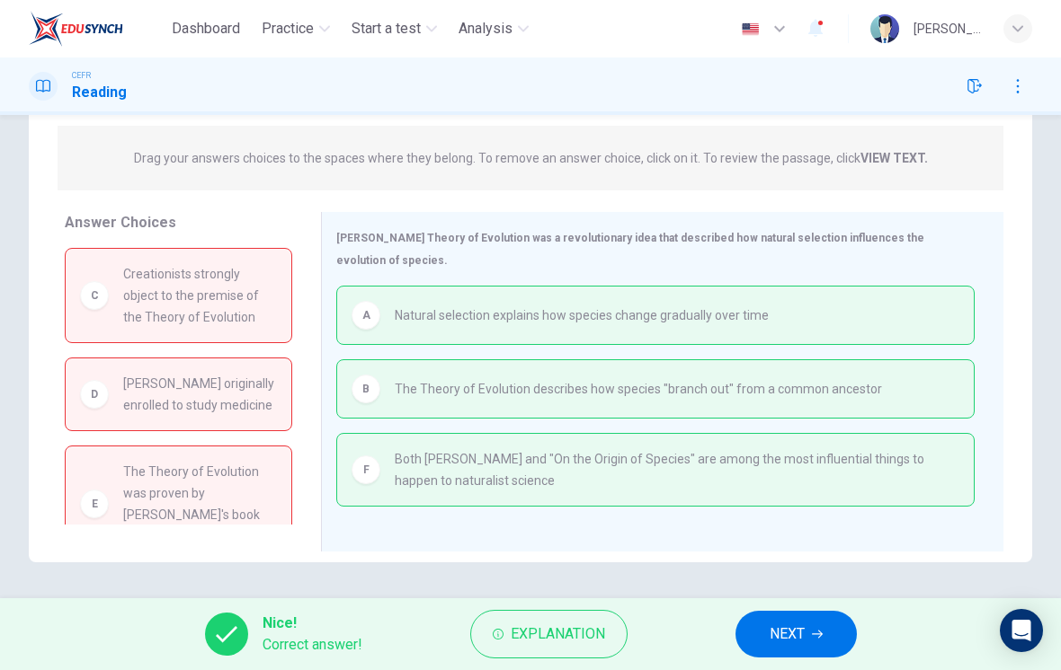
scroll to position [213, 0]
click at [795, 634] on span "NEXT" at bounding box center [786, 634] width 35 height 25
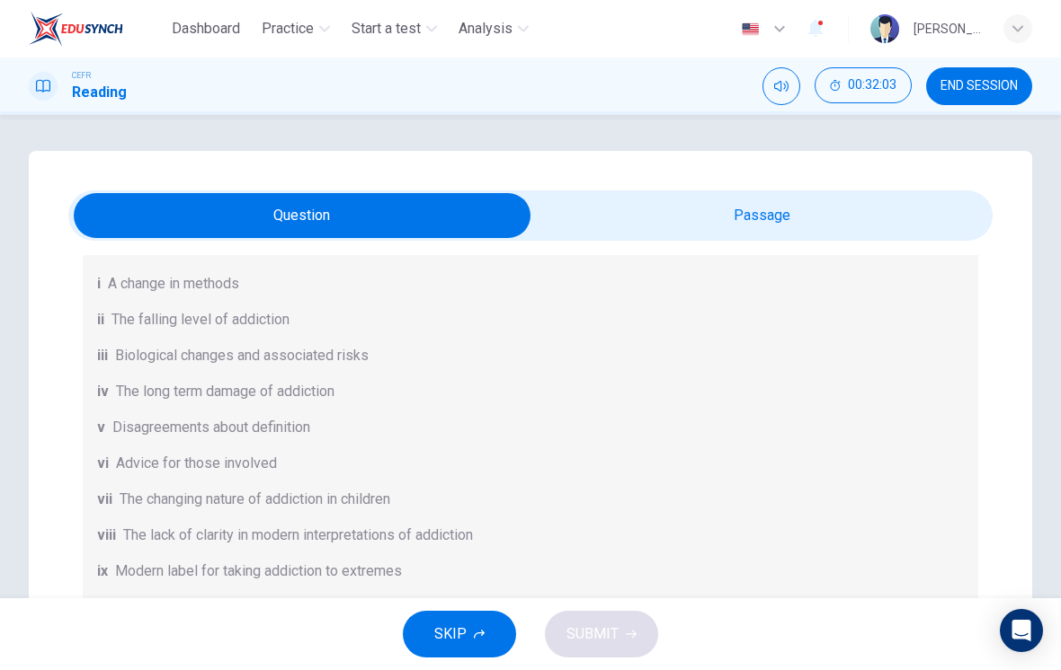
scroll to position [-1, 0]
click at [911, 226] on input "checkbox" at bounding box center [302, 215] width 1386 height 45
checkbox input "true"
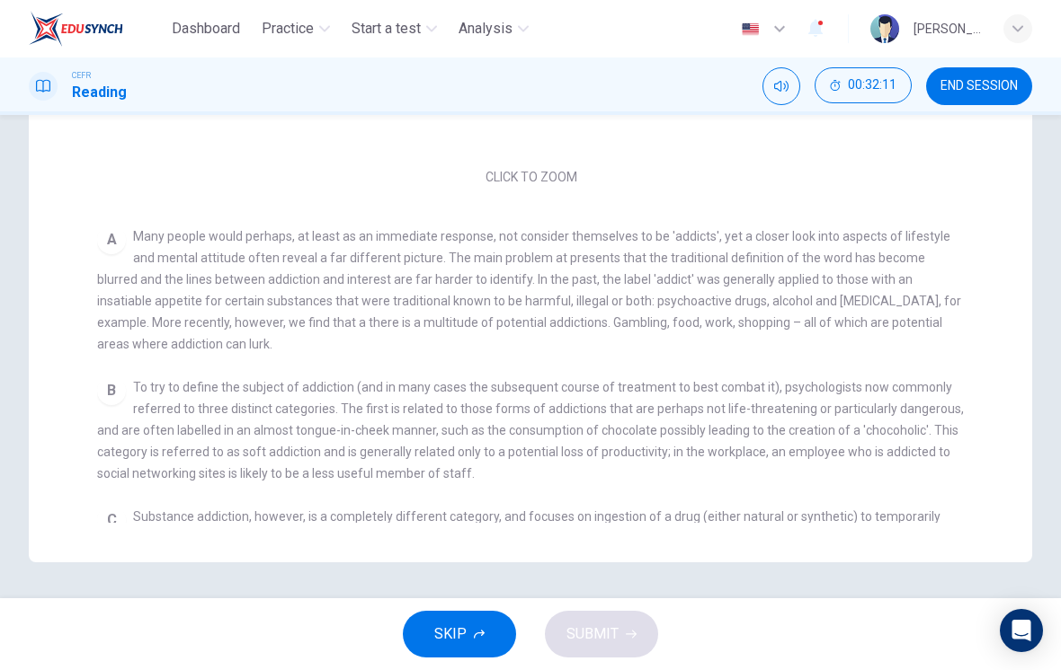
scroll to position [0, 0]
click at [986, 84] on span "END SESSION" at bounding box center [978, 86] width 77 height 14
